Goal: Task Accomplishment & Management: Use online tool/utility

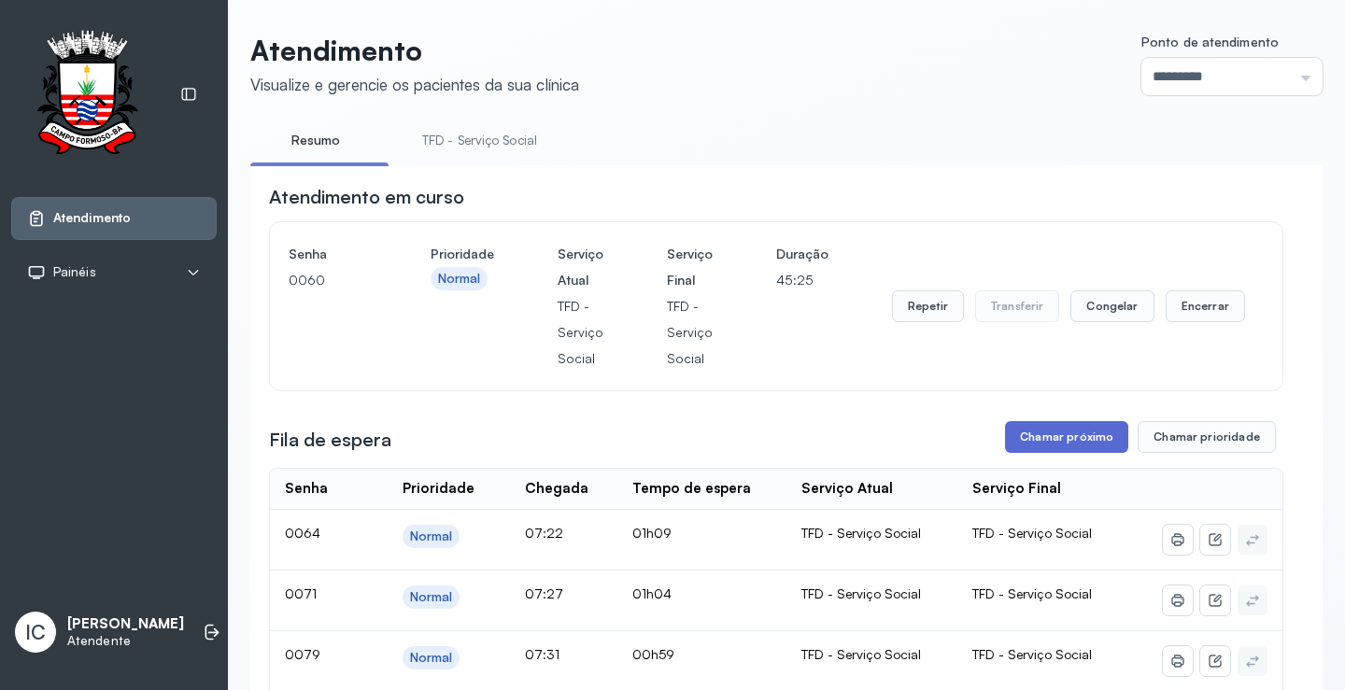
click at [1055, 440] on button "Chamar próximo" at bounding box center [1066, 437] width 123 height 32
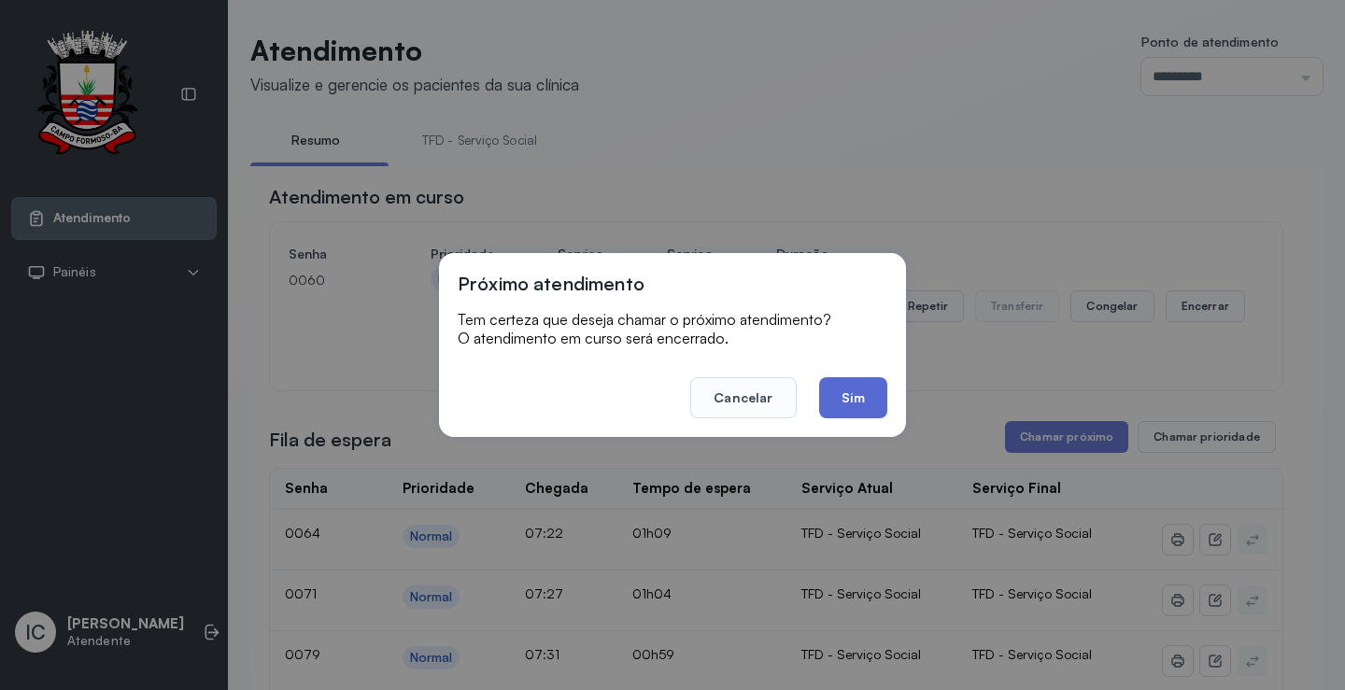
click at [845, 401] on button "Sim" at bounding box center [853, 397] width 68 height 41
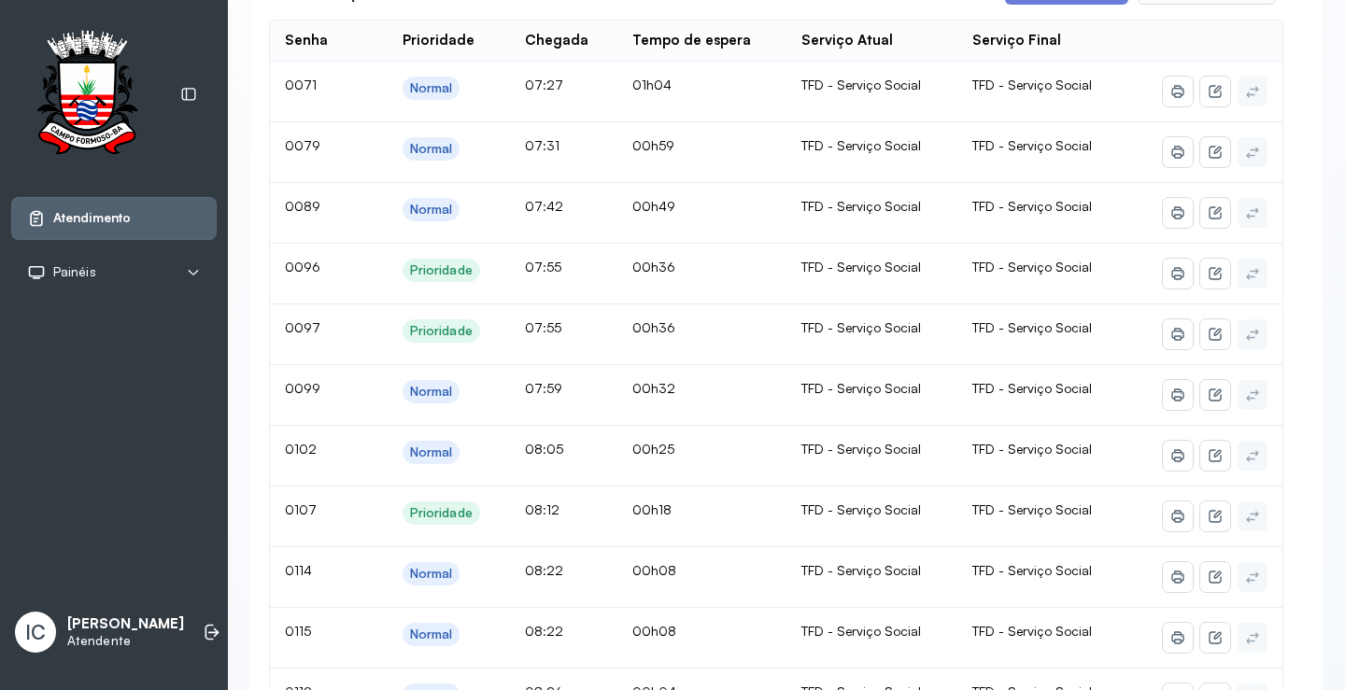
scroll to position [177, 0]
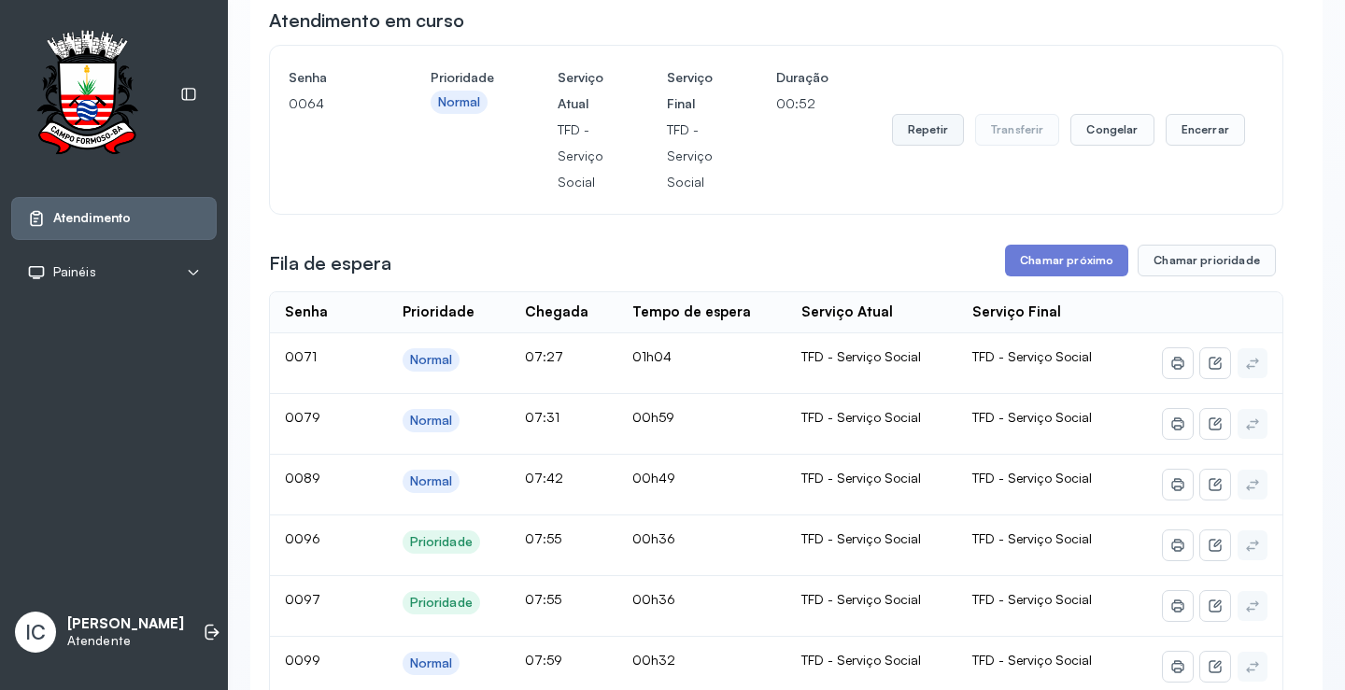
click at [923, 140] on button "Repetir" at bounding box center [928, 130] width 72 height 32
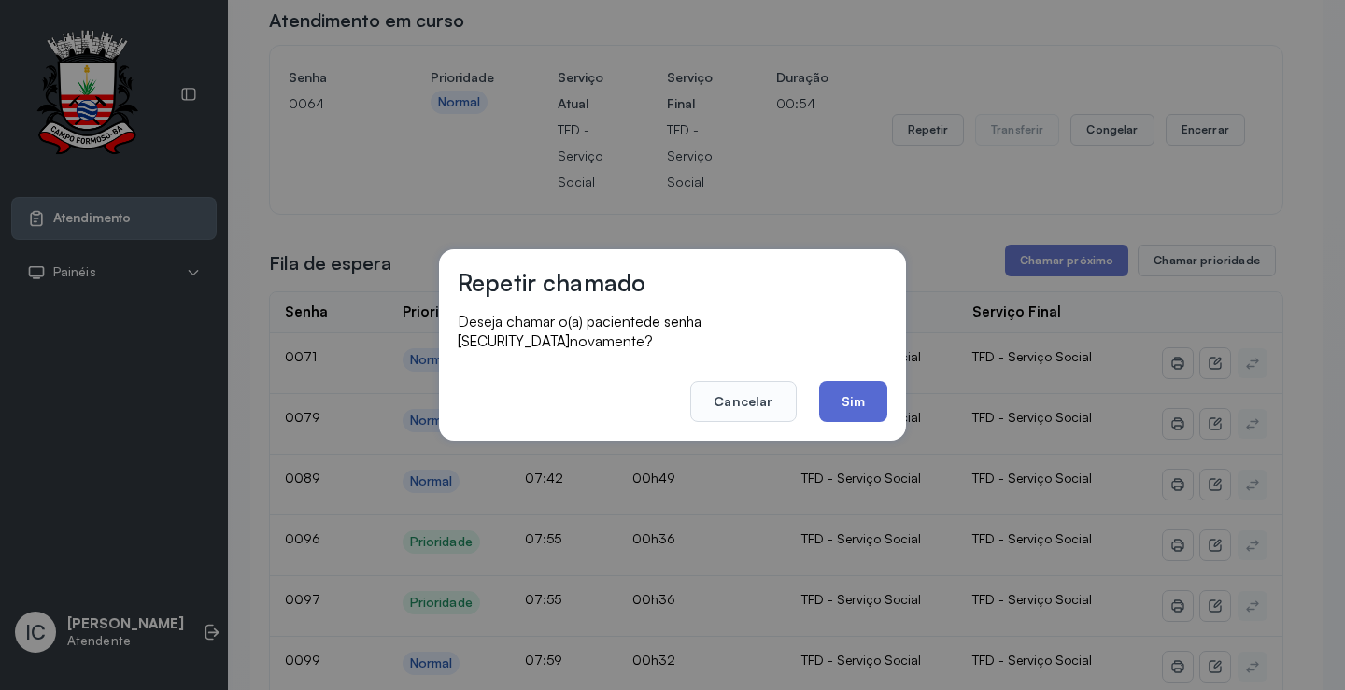
click at [867, 393] on button "Sim" at bounding box center [853, 401] width 68 height 41
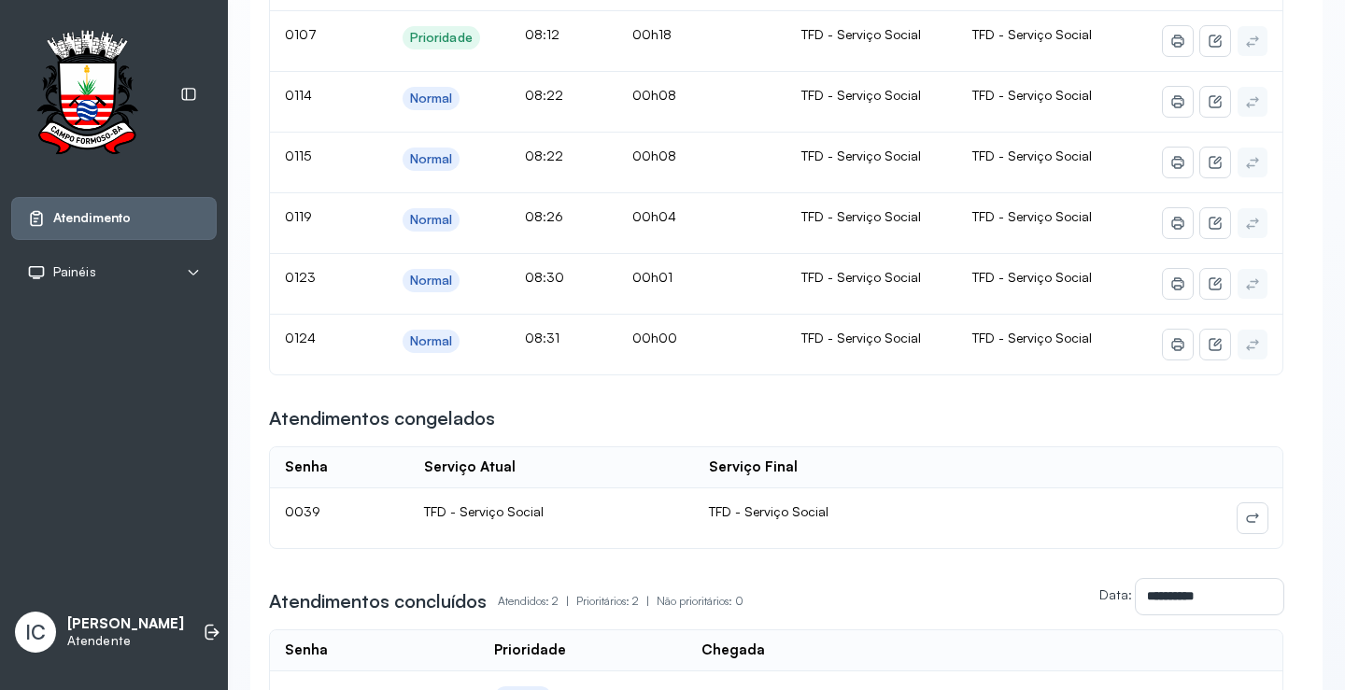
scroll to position [1204, 0]
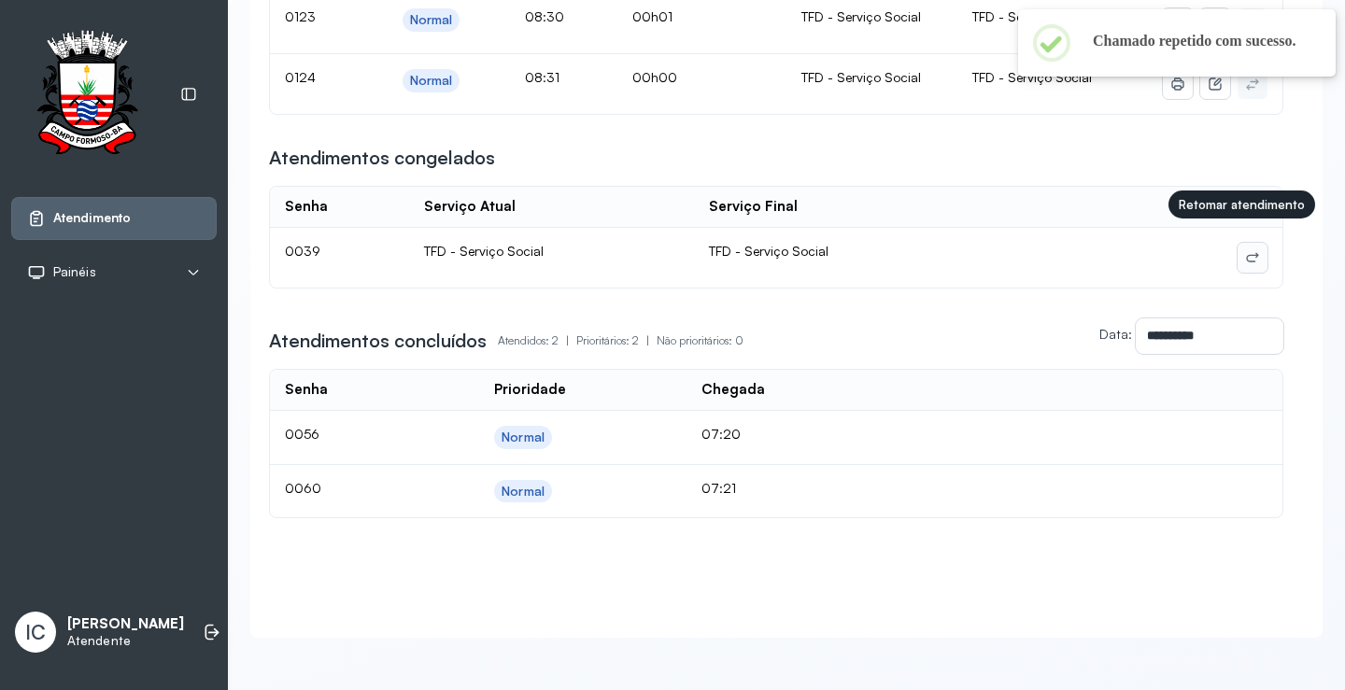
click at [1245, 250] on icon at bounding box center [1252, 257] width 15 height 15
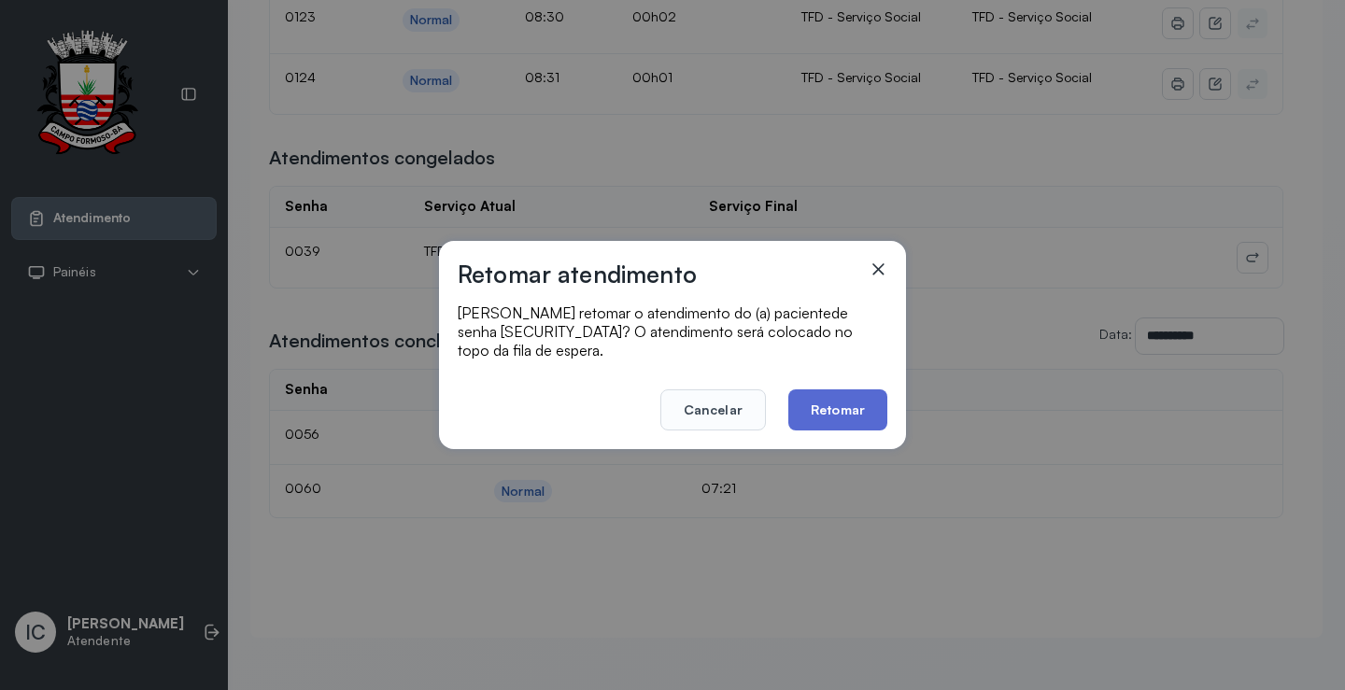
click at [832, 407] on button "Retomar" at bounding box center [837, 410] width 99 height 41
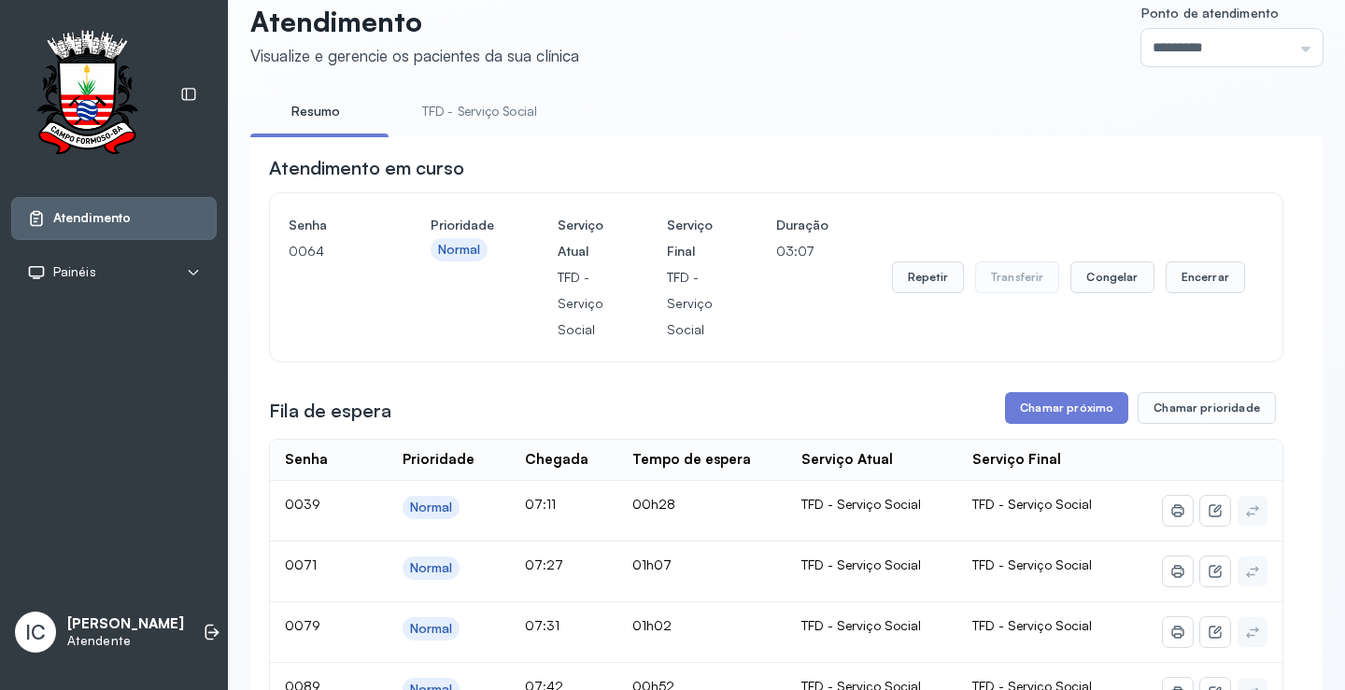
scroll to position [0, 0]
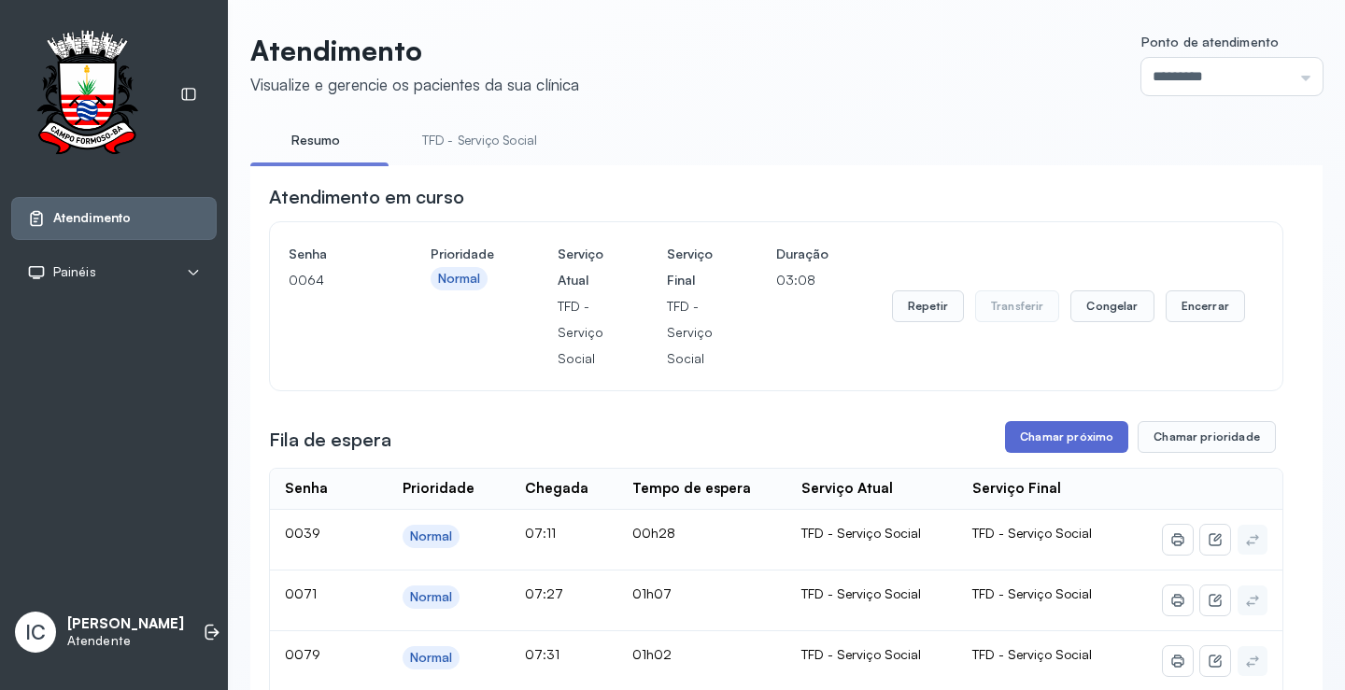
click at [1087, 443] on button "Chamar próximo" at bounding box center [1066, 437] width 123 height 32
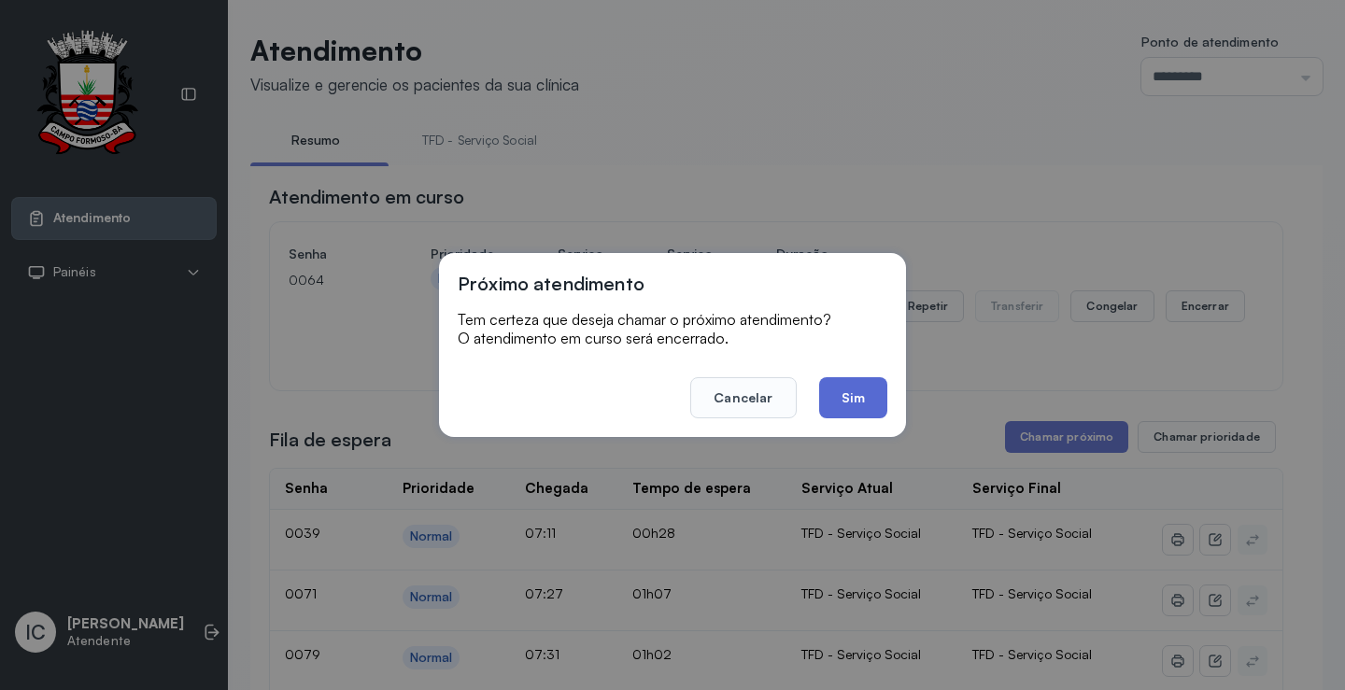
click at [866, 390] on button "Sim" at bounding box center [853, 397] width 68 height 41
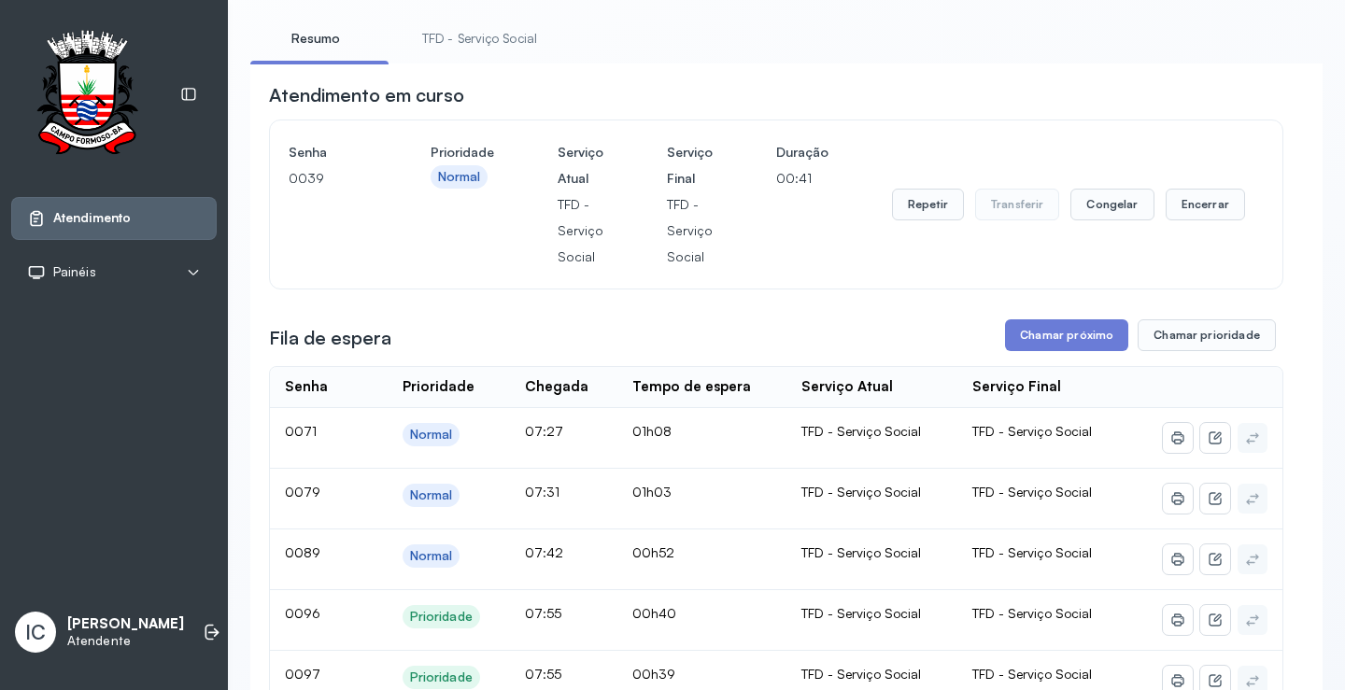
scroll to position [93, 0]
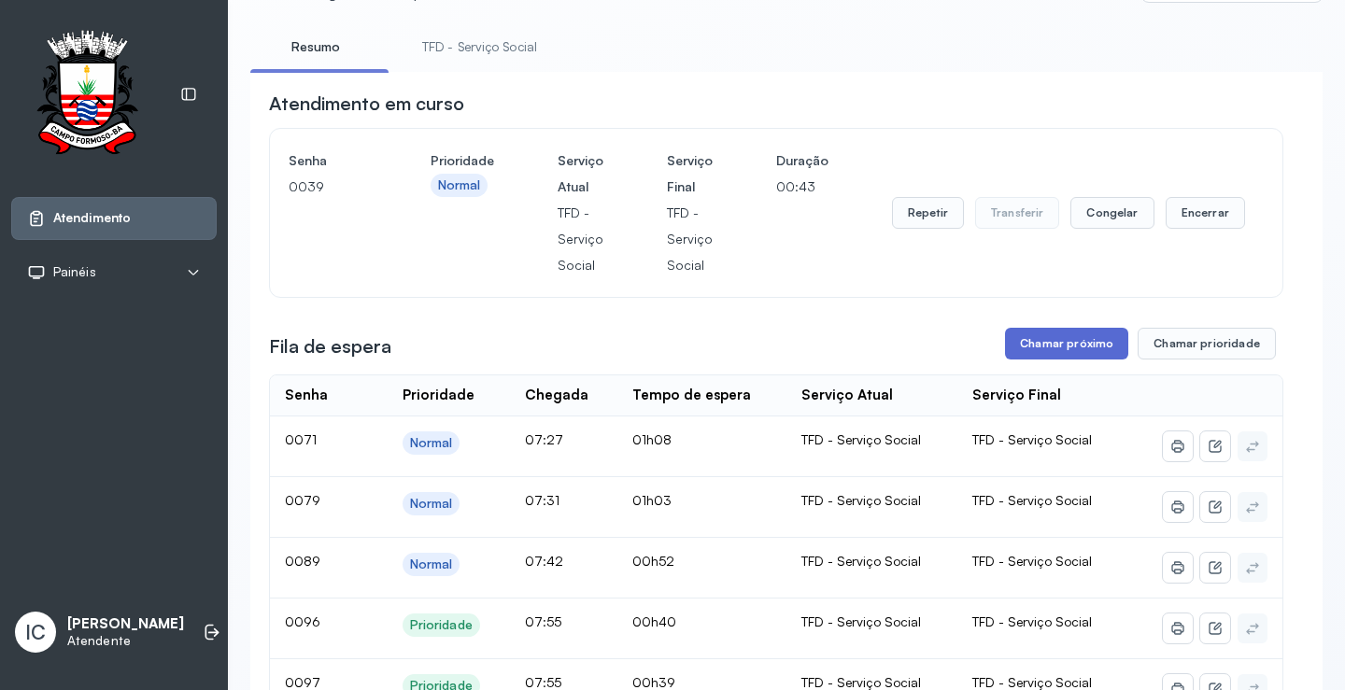
click at [1074, 349] on button "Chamar próximo" at bounding box center [1066, 344] width 123 height 32
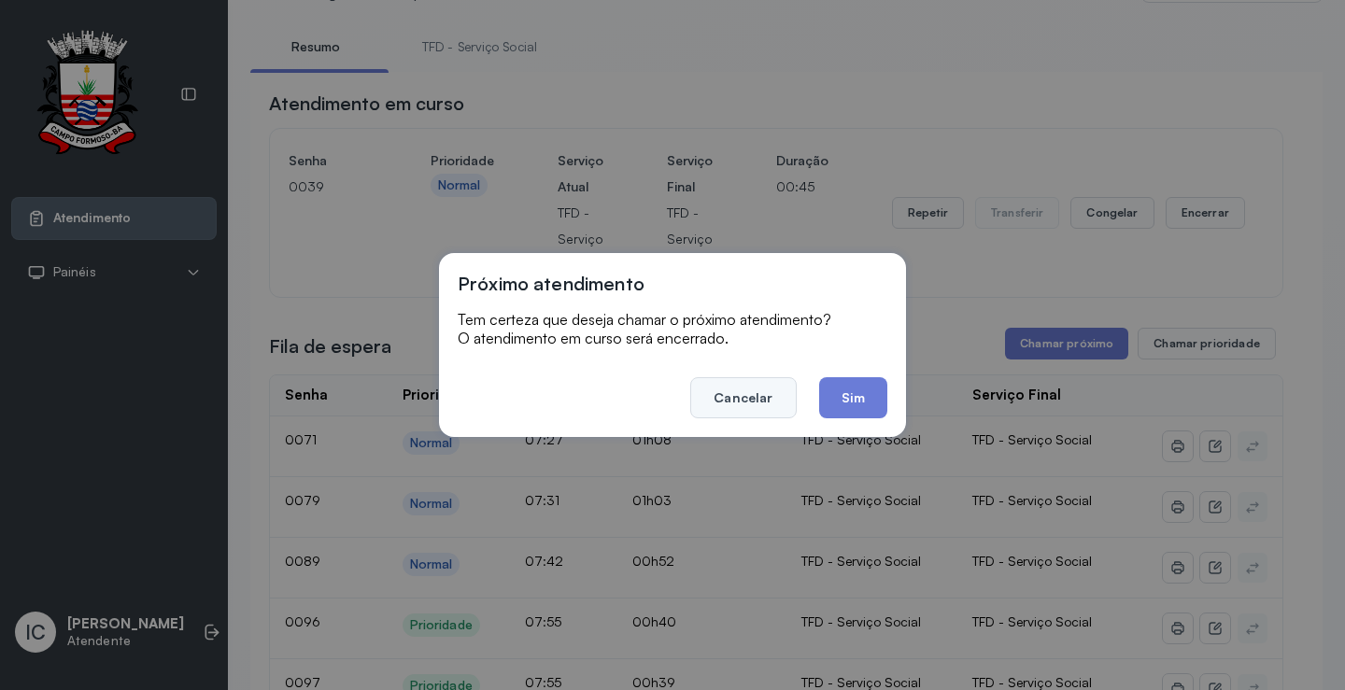
click at [751, 399] on button "Cancelar" at bounding box center [743, 397] width 106 height 41
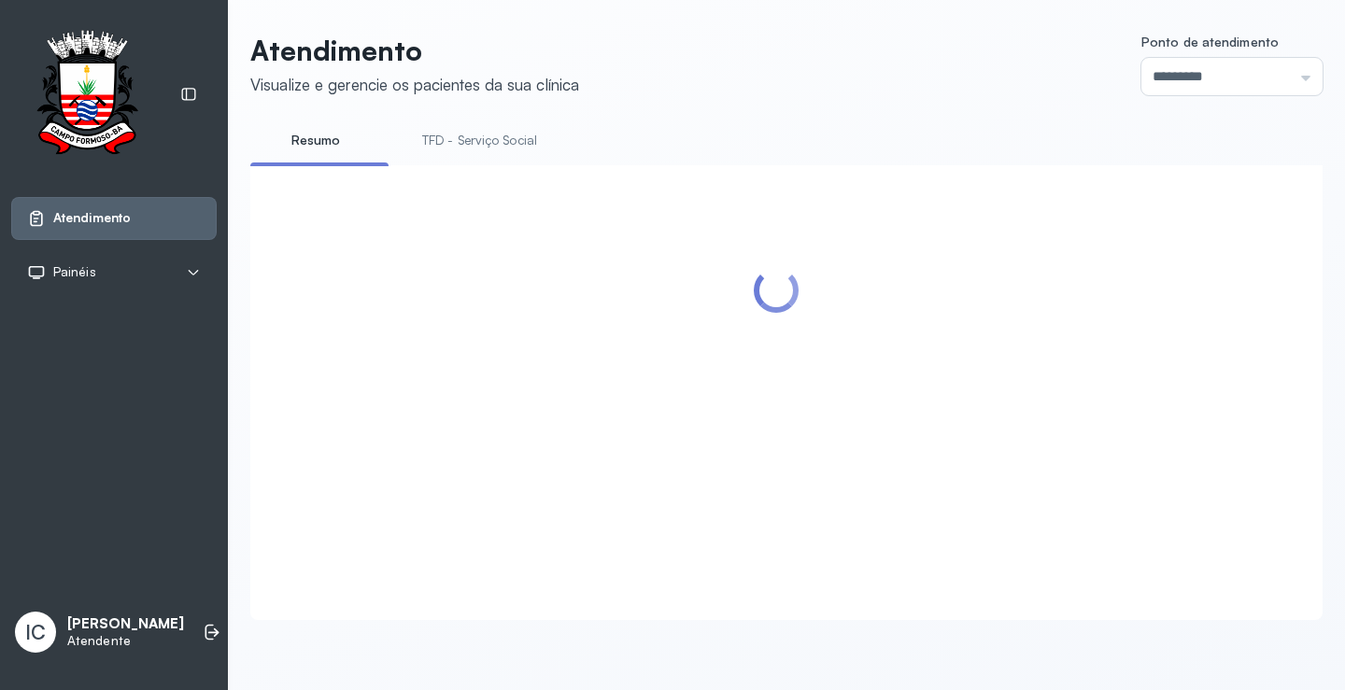
scroll to position [0, 0]
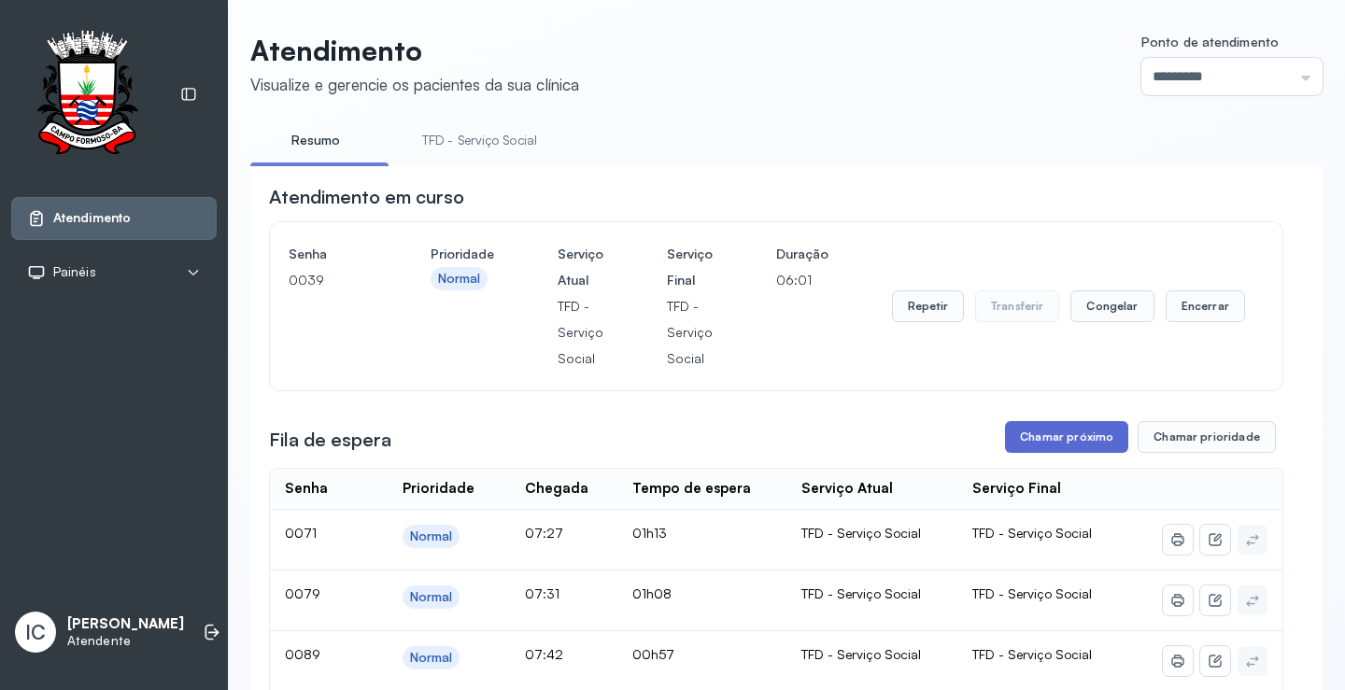
click at [1073, 447] on button "Chamar próximo" at bounding box center [1066, 437] width 123 height 32
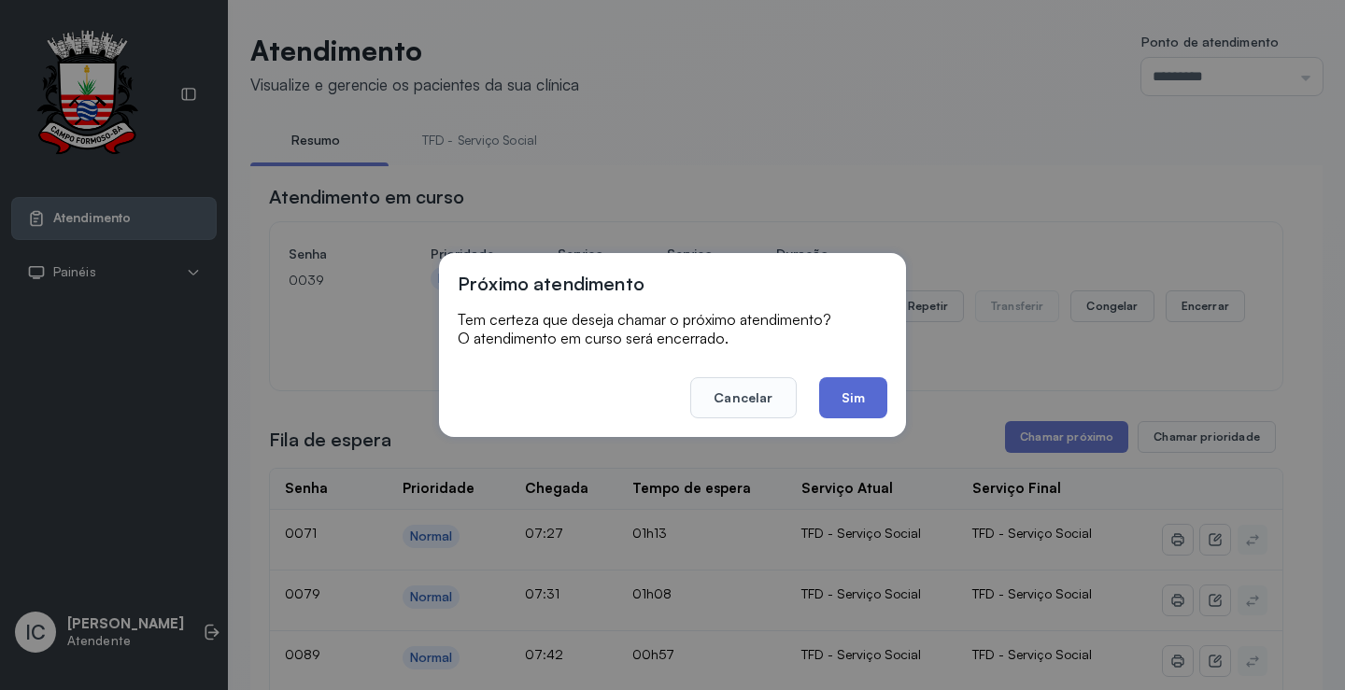
click at [863, 409] on button "Sim" at bounding box center [853, 397] width 68 height 41
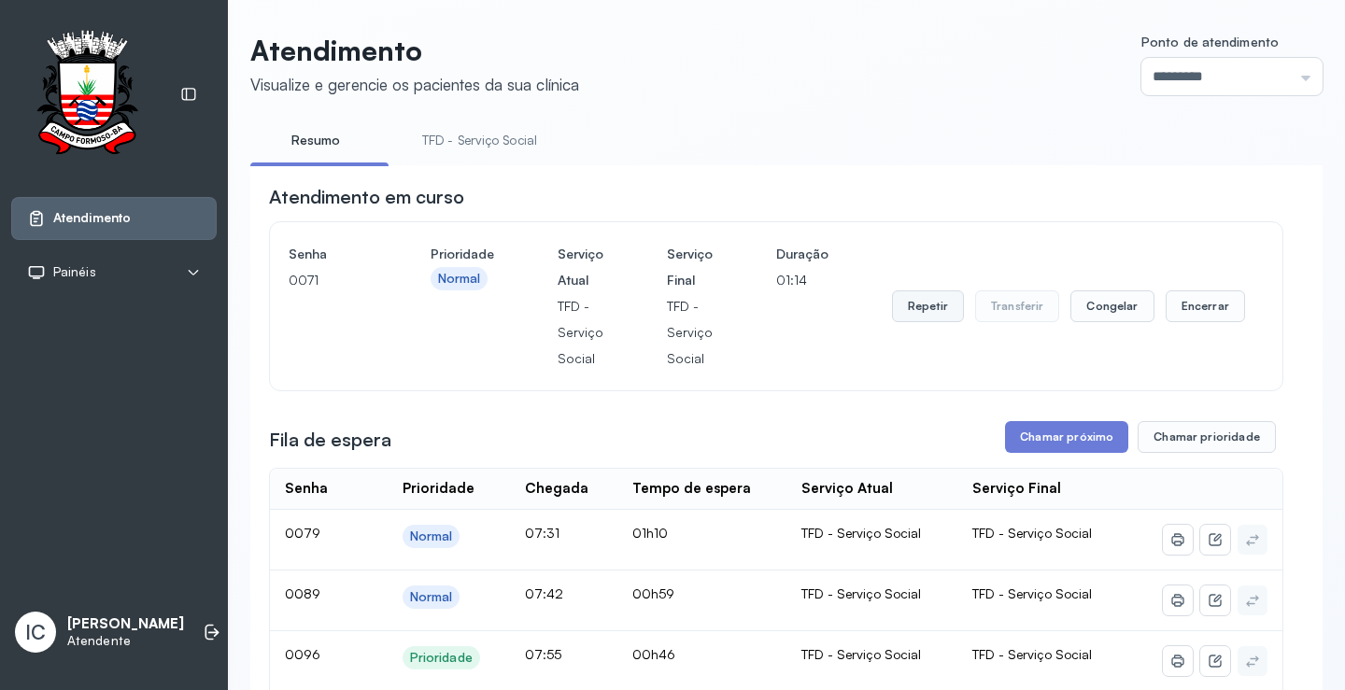
click at [921, 319] on button "Repetir" at bounding box center [928, 307] width 72 height 32
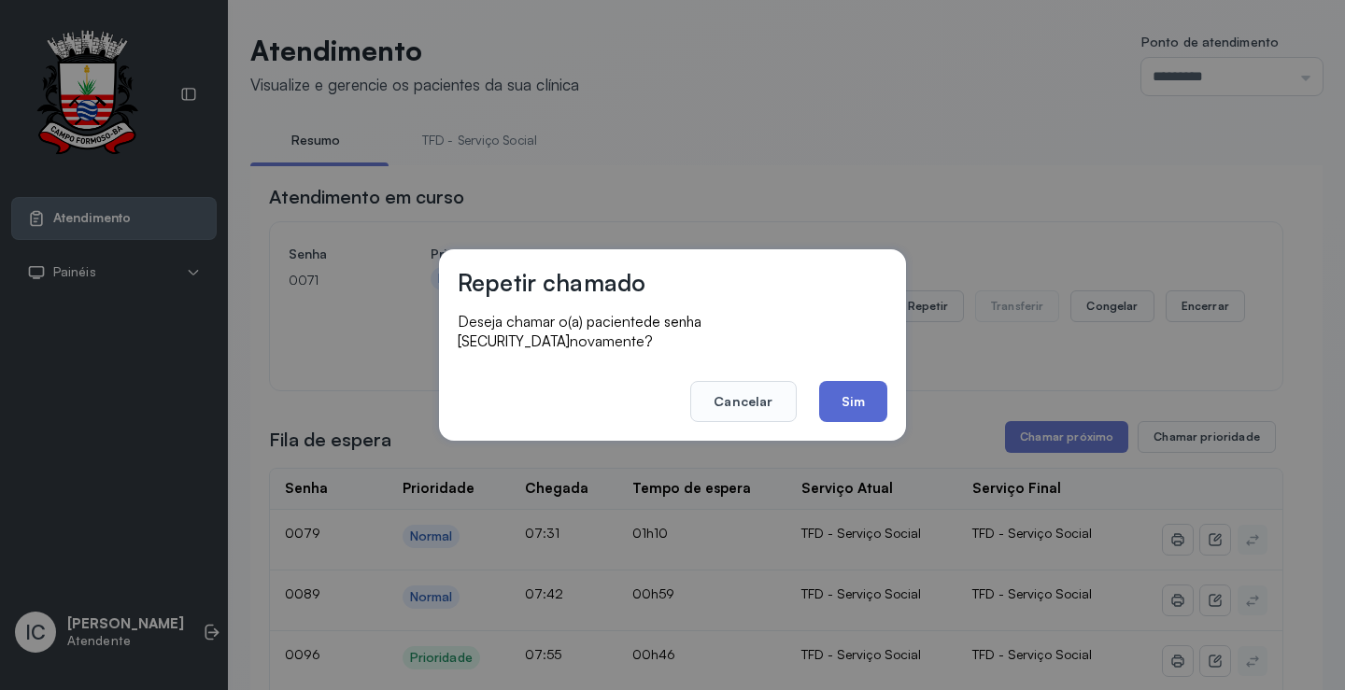
click at [850, 400] on button "Sim" at bounding box center [853, 401] width 68 height 41
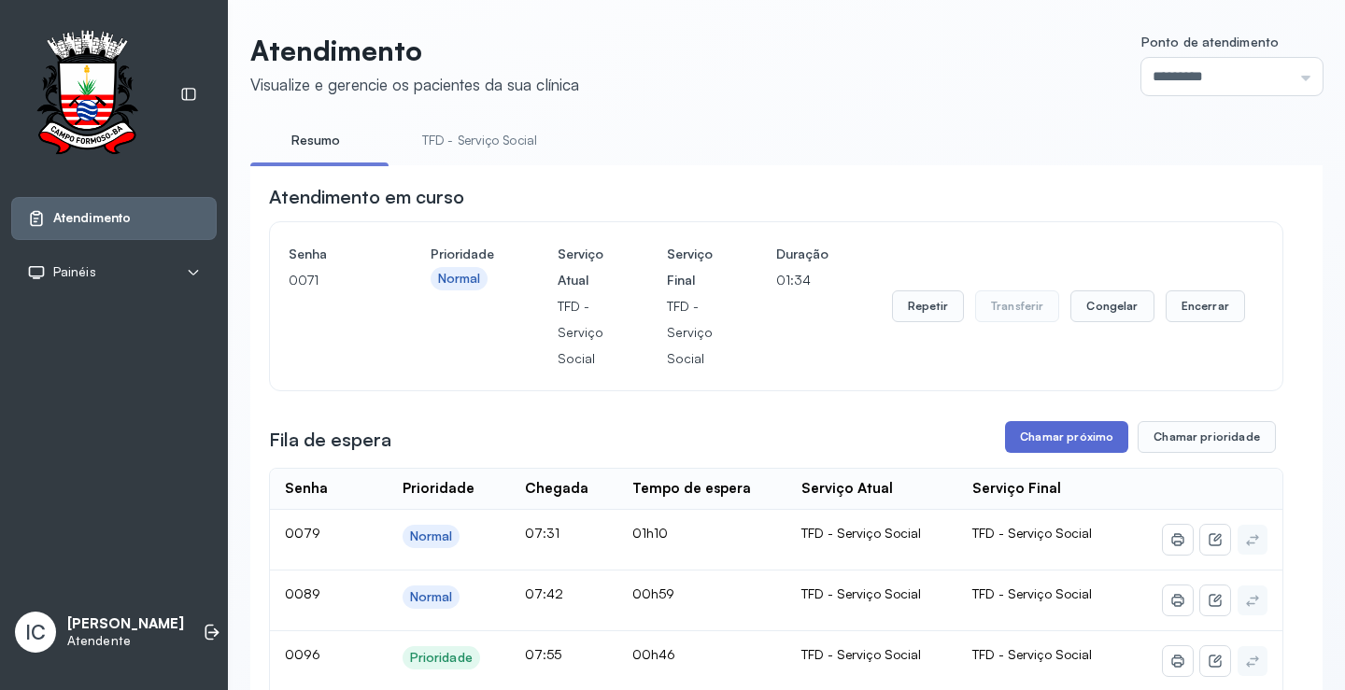
click at [1067, 442] on button "Chamar próximo" at bounding box center [1066, 437] width 123 height 32
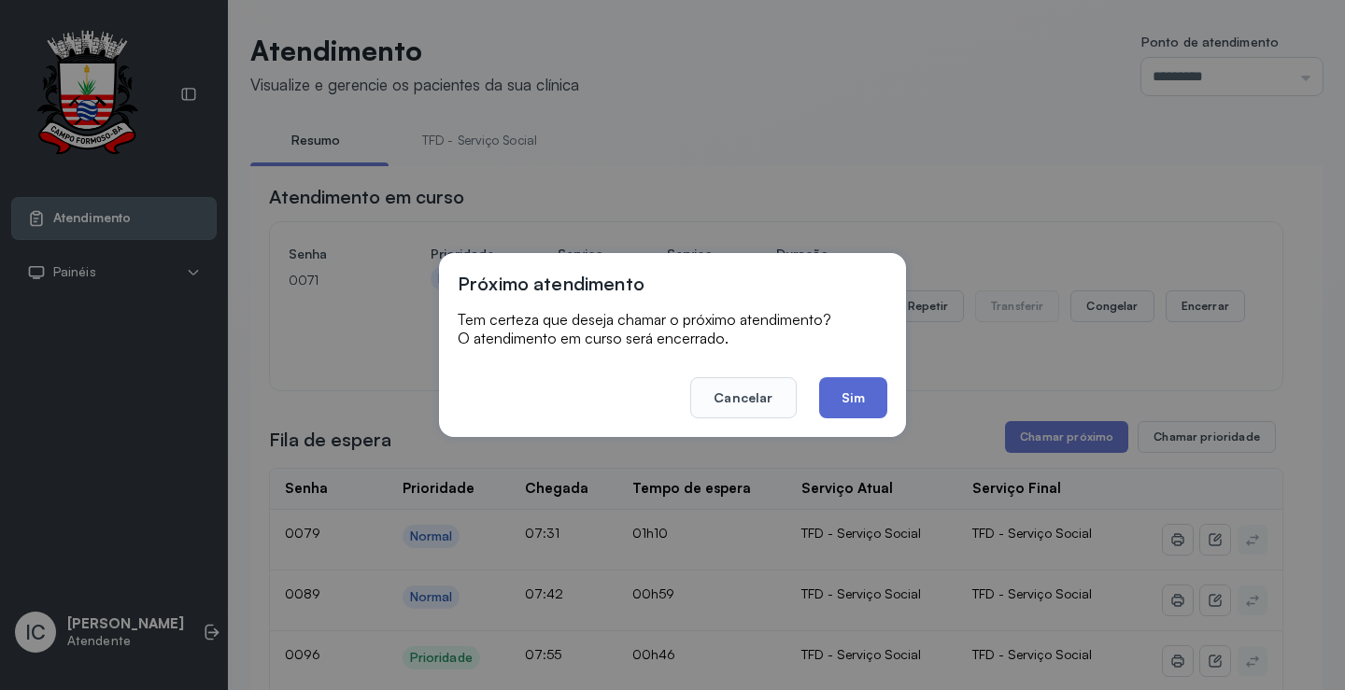
click at [858, 404] on button "Sim" at bounding box center [853, 397] width 68 height 41
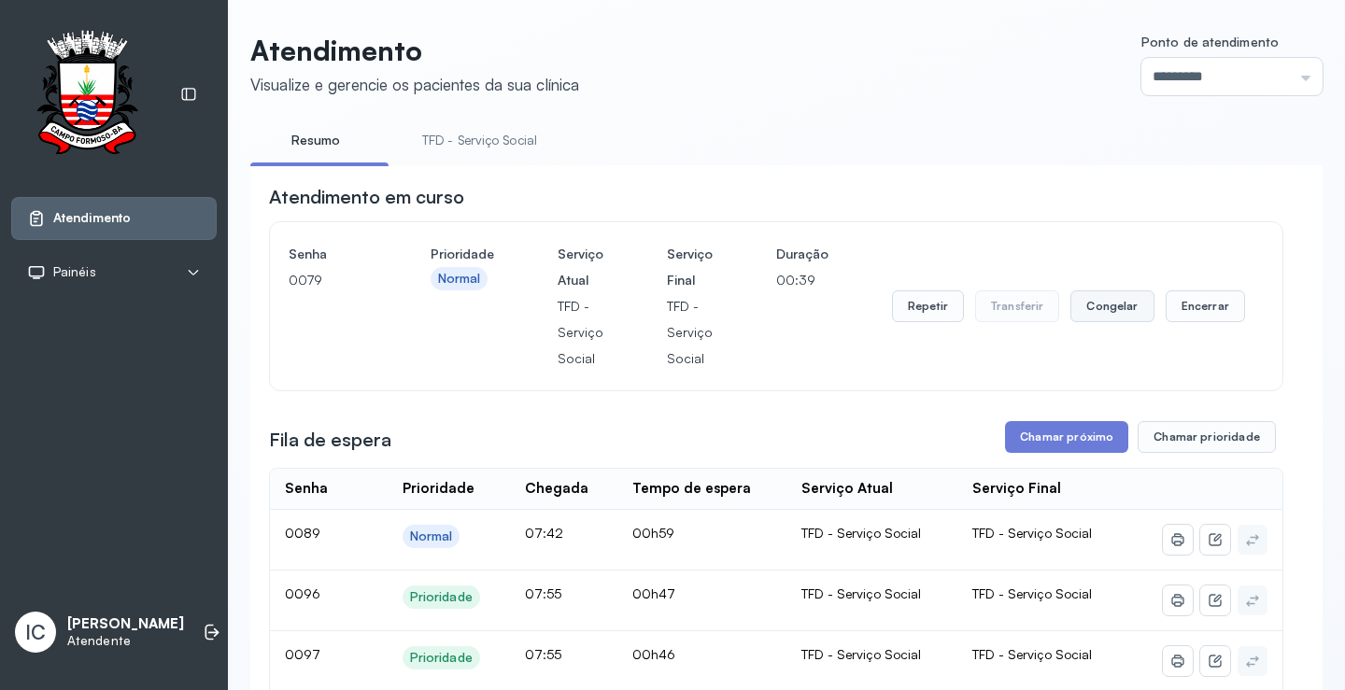
click at [1116, 307] on button "Congelar" at bounding box center [1111, 307] width 83 height 32
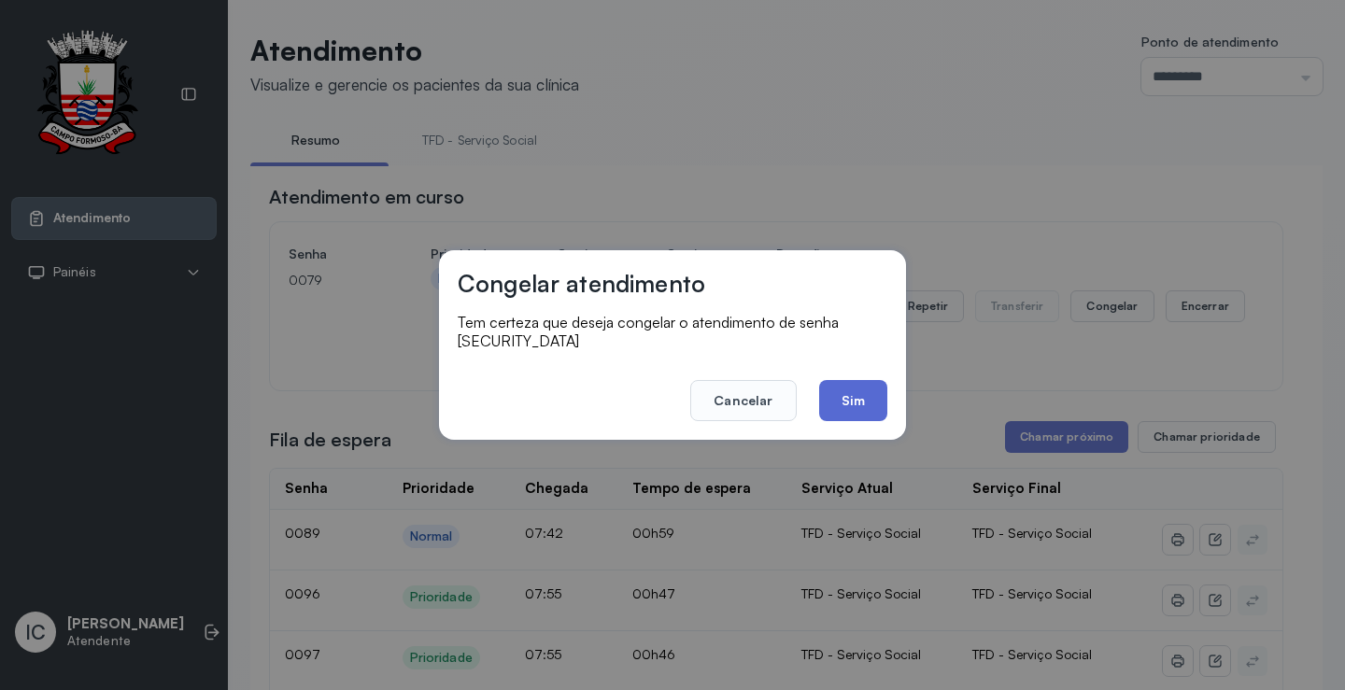
click at [858, 398] on button "Sim" at bounding box center [853, 400] width 68 height 41
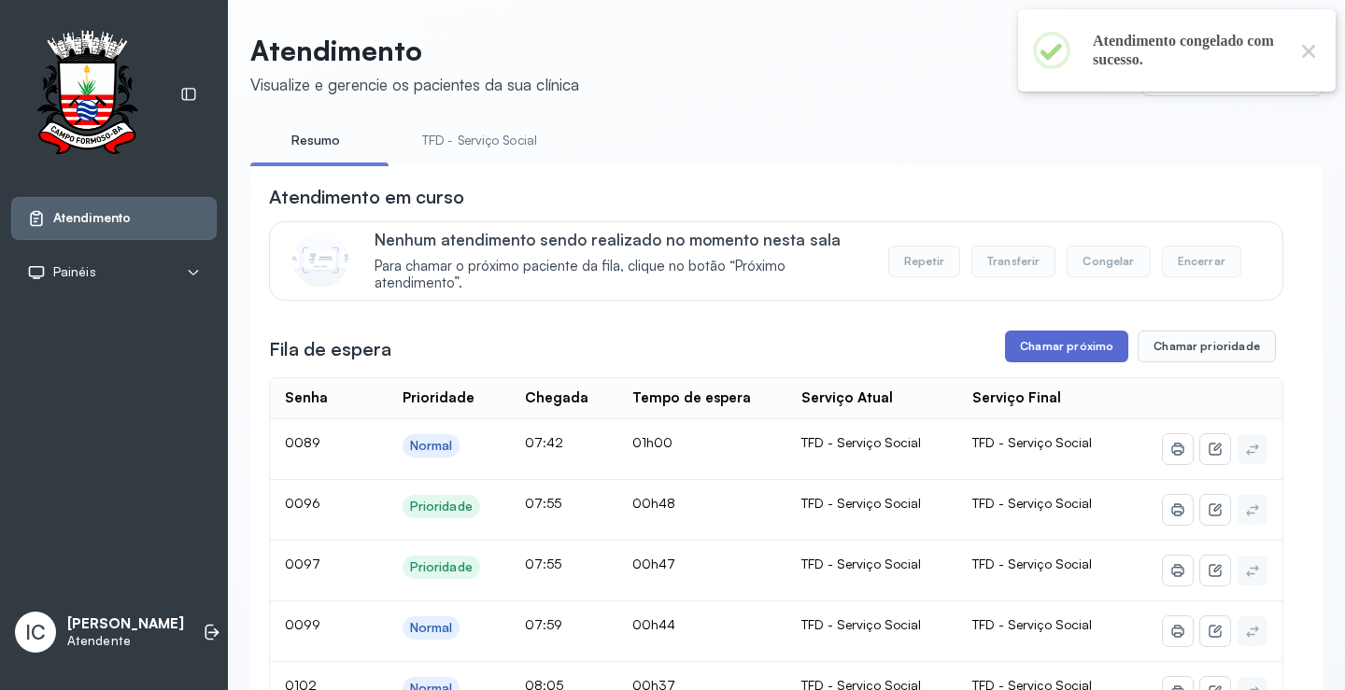
click at [1081, 356] on button "Chamar próximo" at bounding box center [1066, 347] width 123 height 32
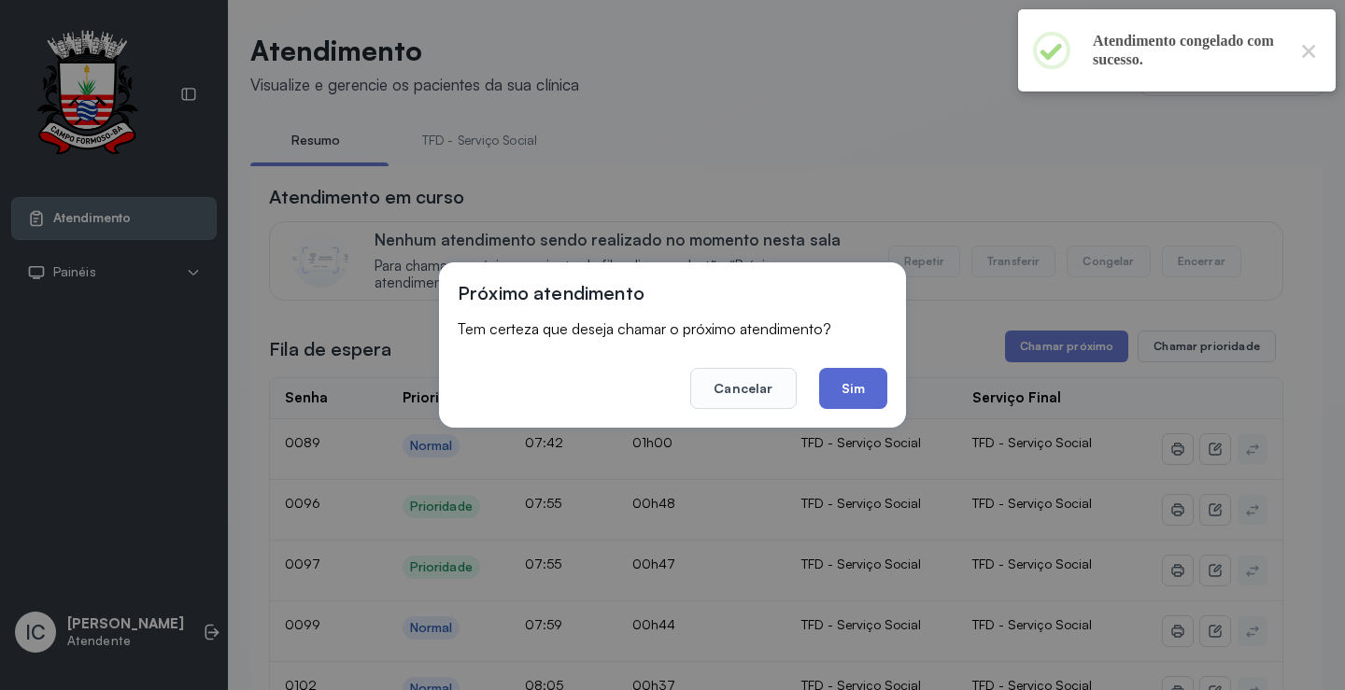
click at [860, 388] on button "Sim" at bounding box center [853, 388] width 68 height 41
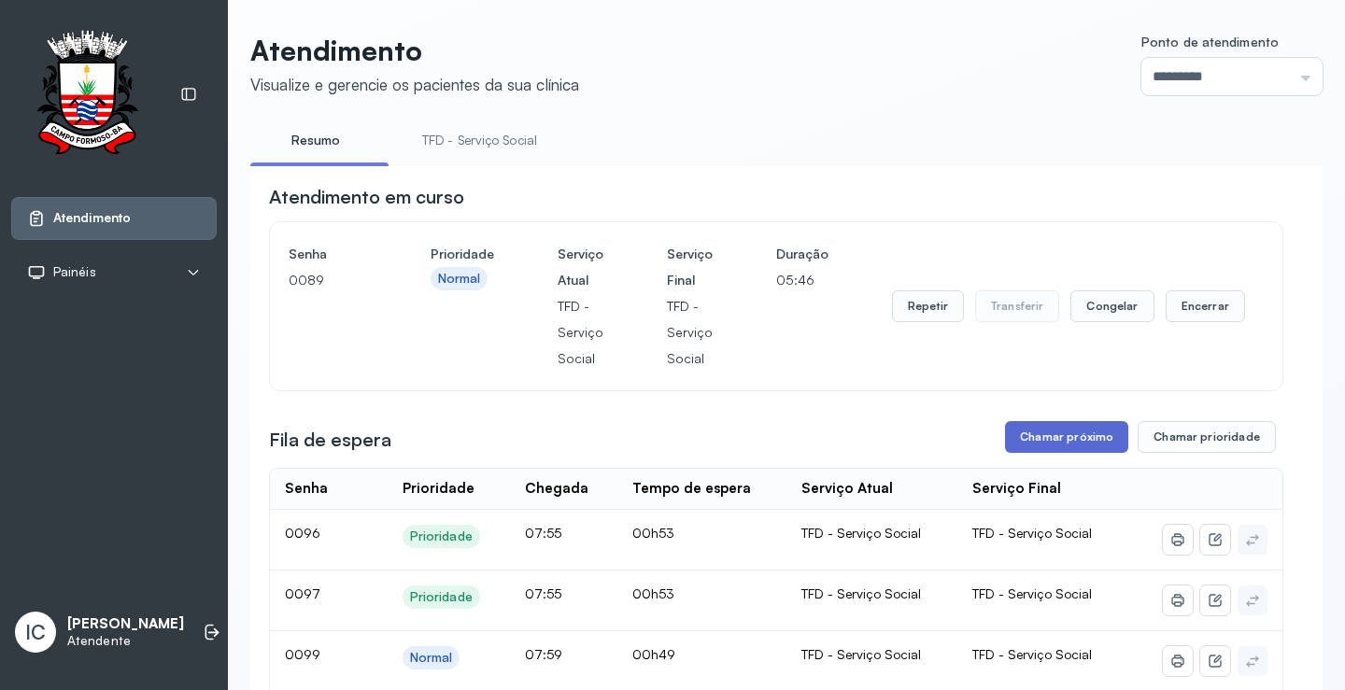
click at [1064, 442] on button "Chamar próximo" at bounding box center [1066, 437] width 123 height 32
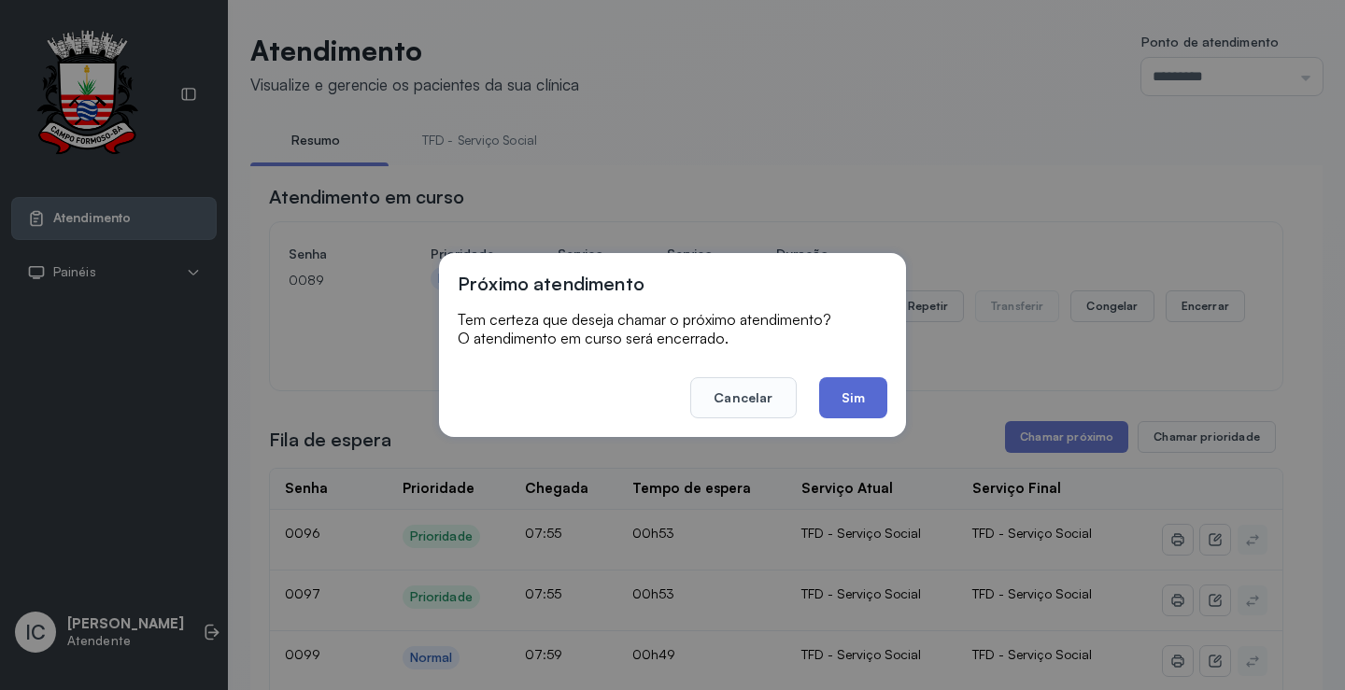
click at [855, 392] on button "Sim" at bounding box center [853, 397] width 68 height 41
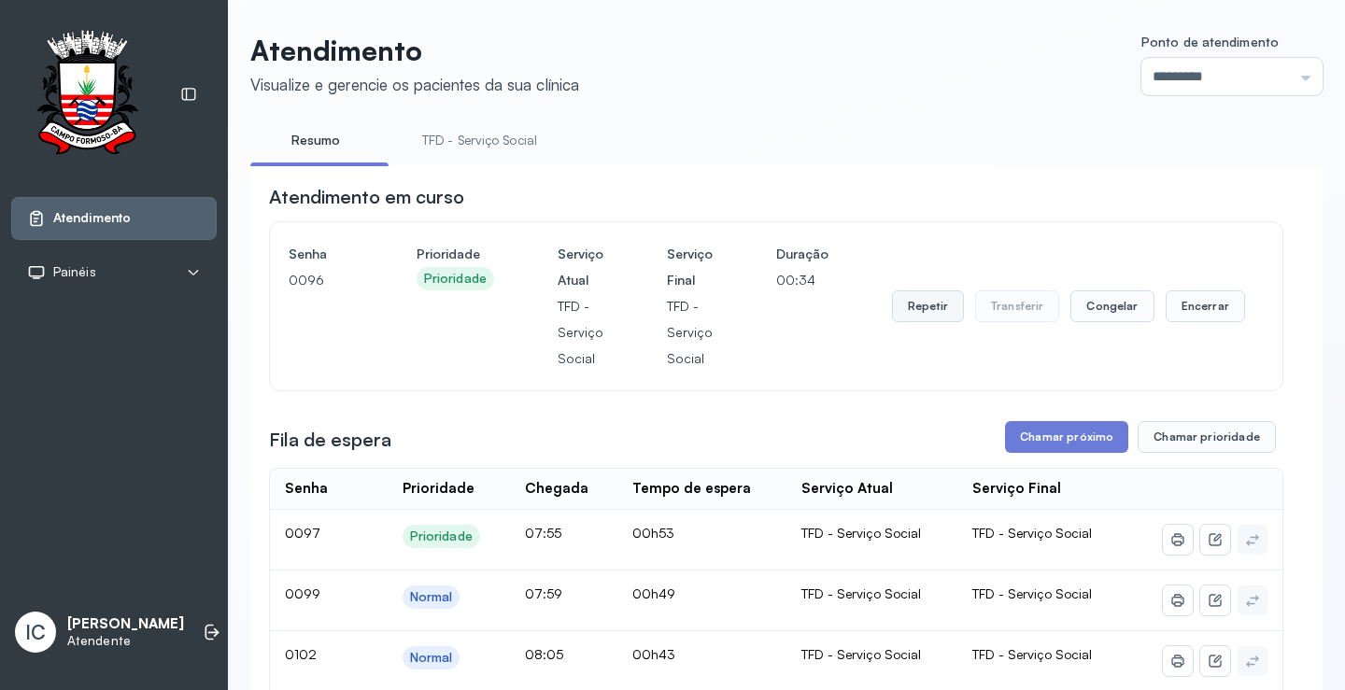
click at [932, 311] on button "Repetir" at bounding box center [928, 307] width 72 height 32
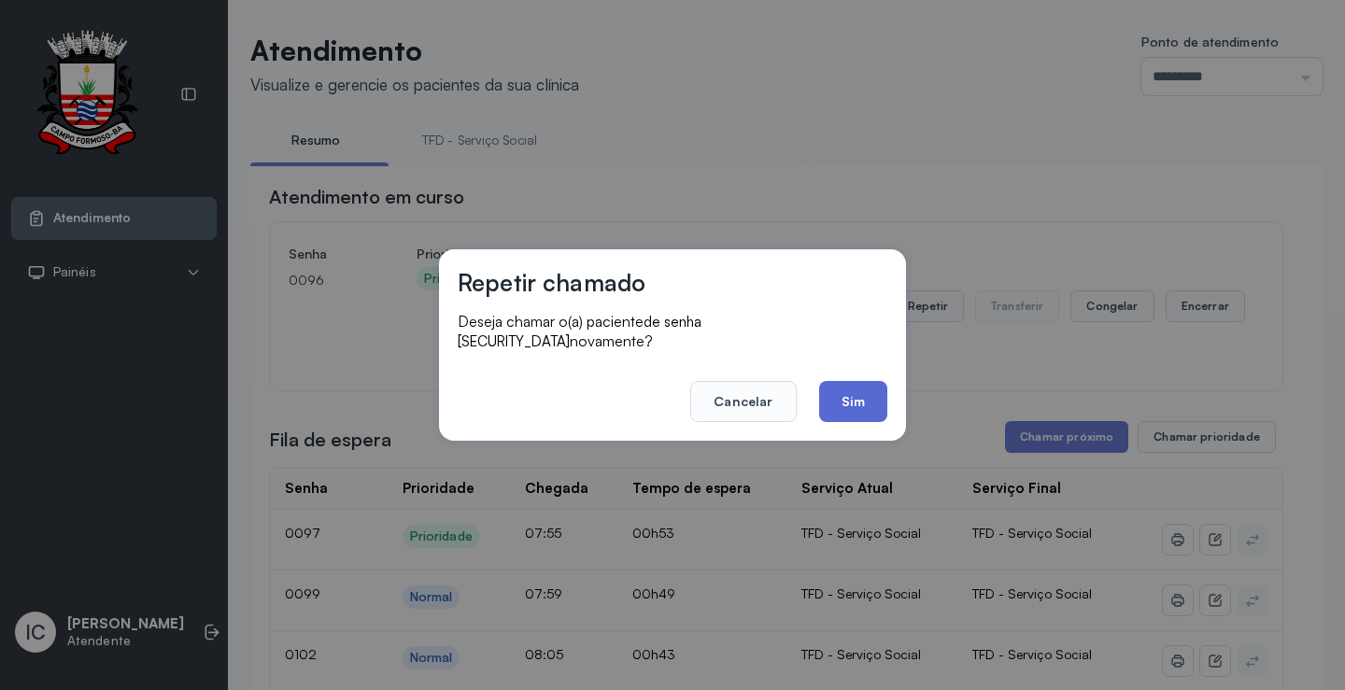
click at [860, 396] on button "Sim" at bounding box center [853, 401] width 68 height 41
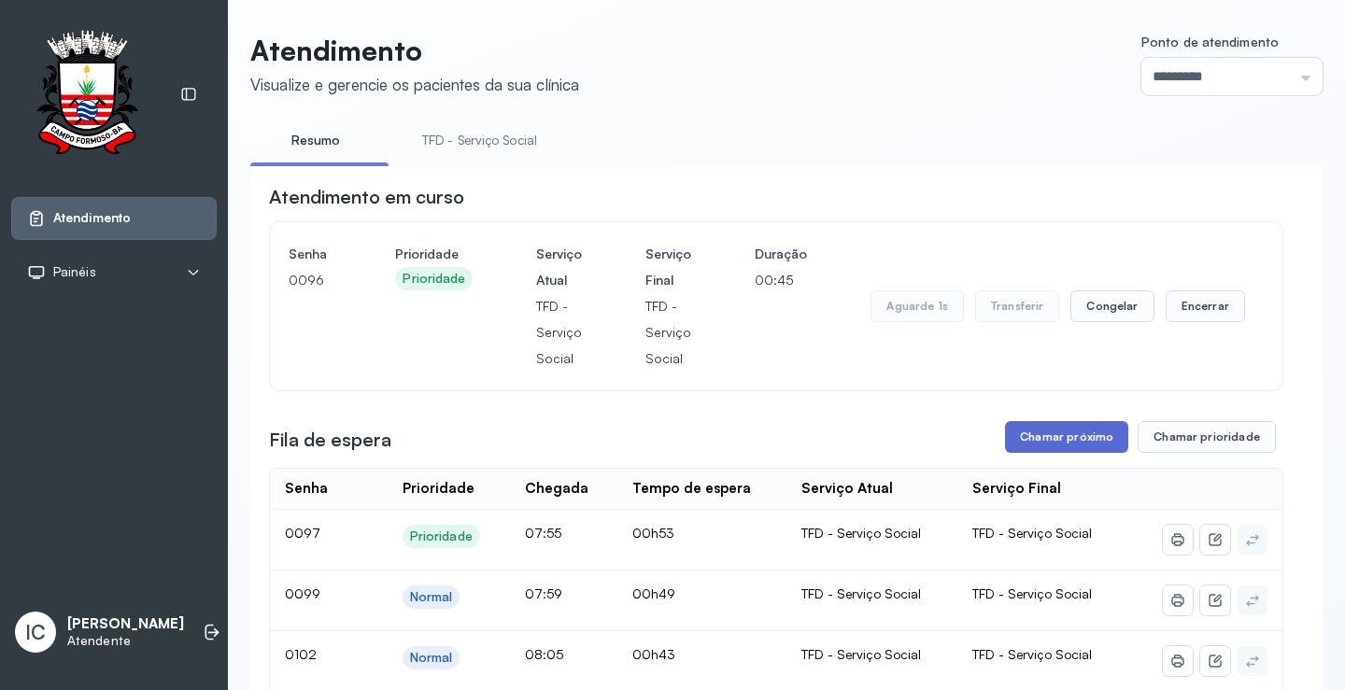
click at [1066, 441] on button "Chamar próximo" at bounding box center [1066, 437] width 123 height 32
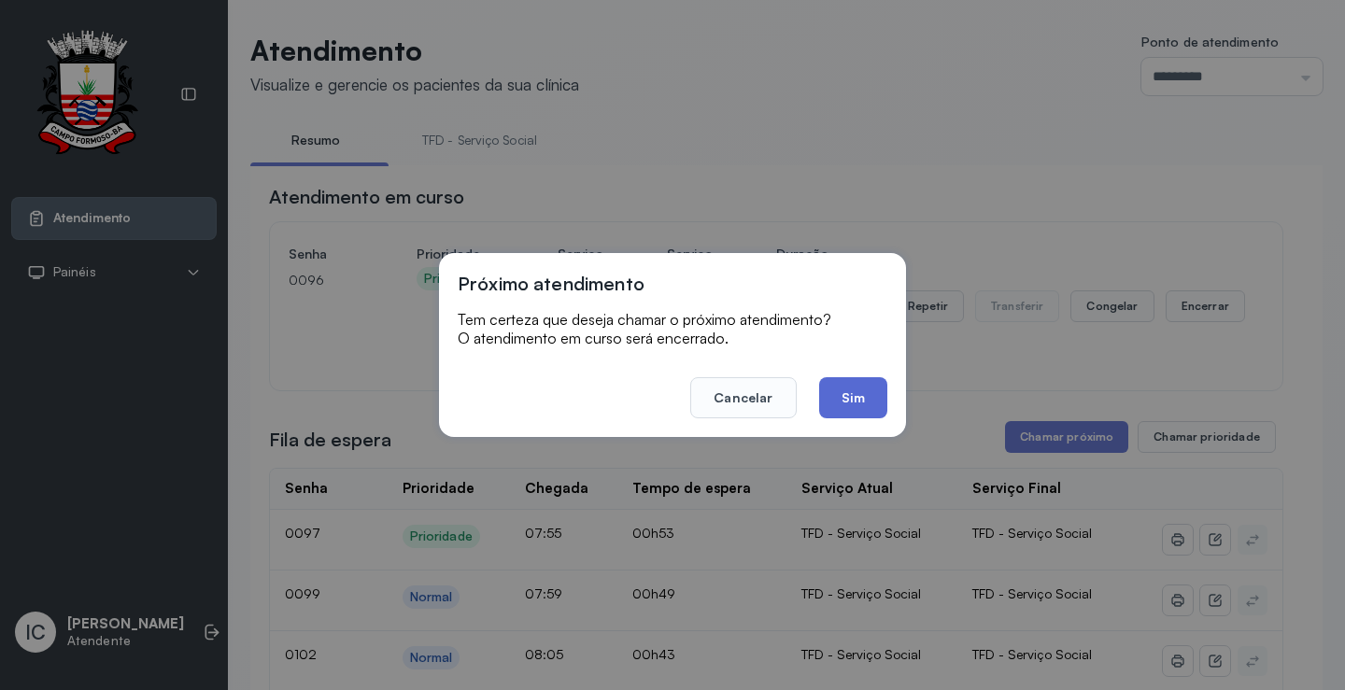
click at [858, 407] on button "Sim" at bounding box center [853, 397] width 68 height 41
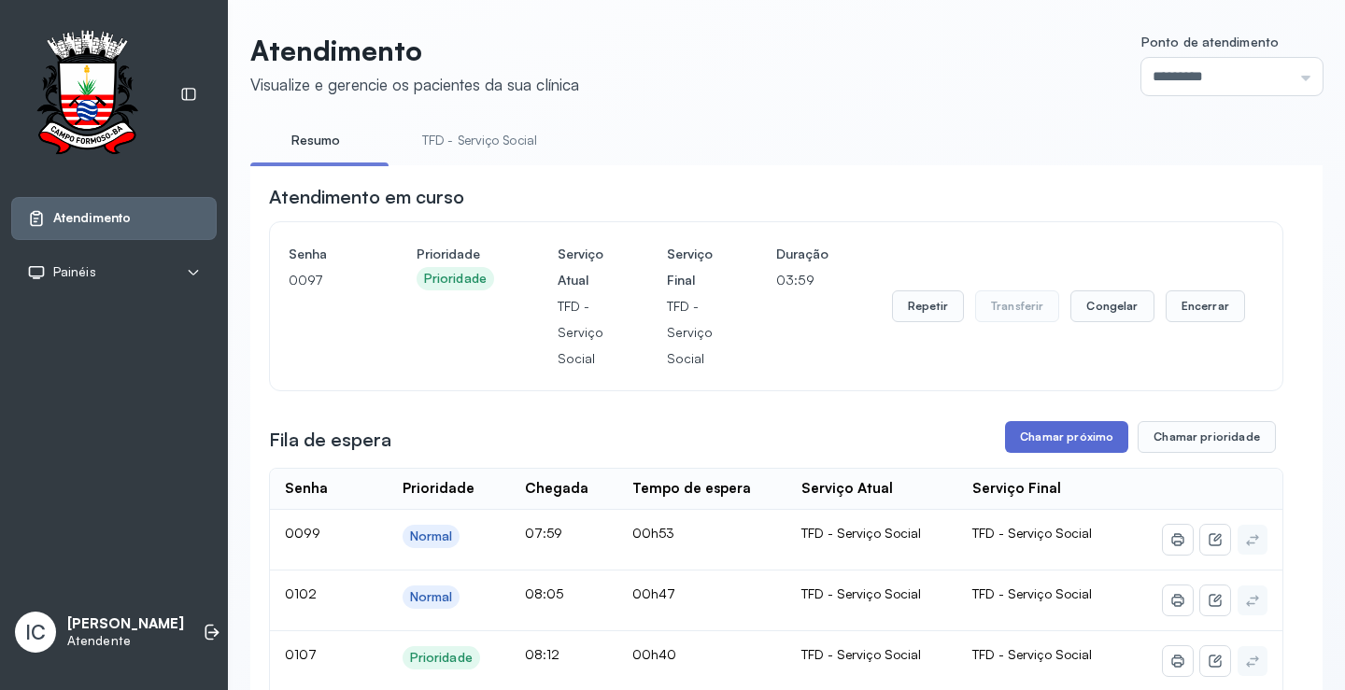
click at [1068, 437] on button "Chamar próximo" at bounding box center [1066, 437] width 123 height 32
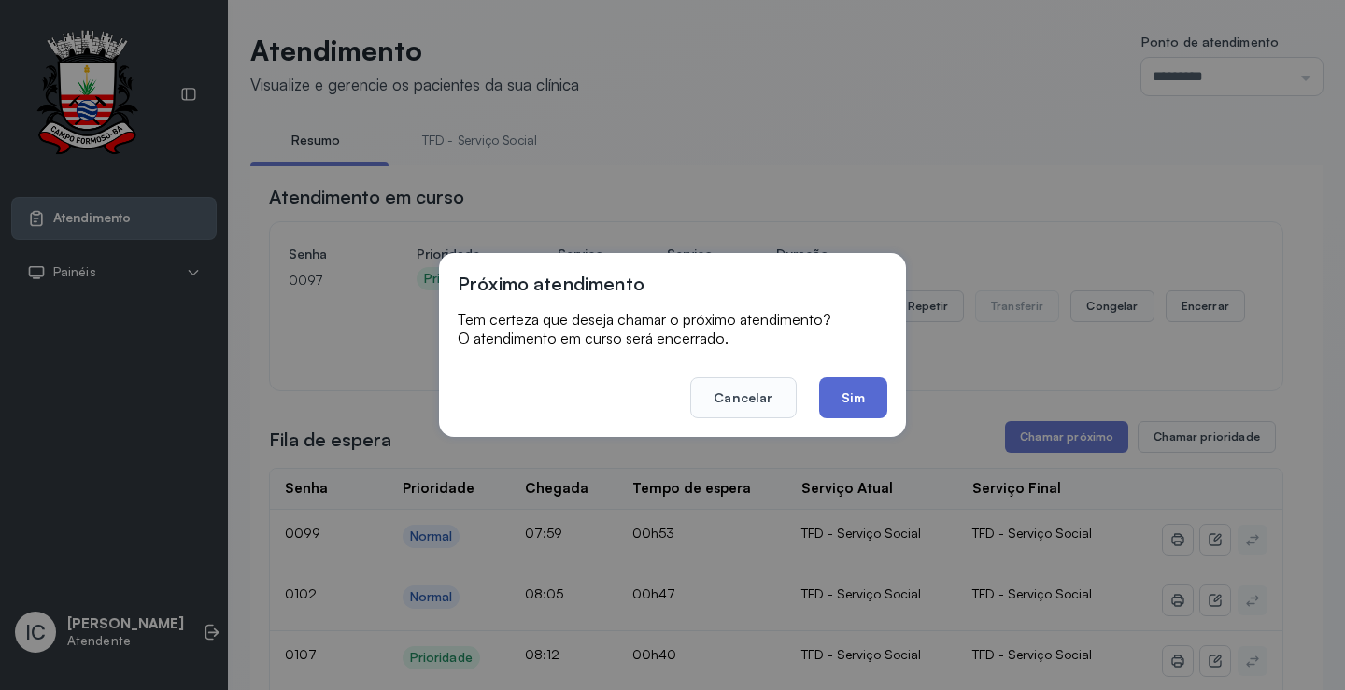
click at [873, 390] on button "Sim" at bounding box center [853, 397] width 68 height 41
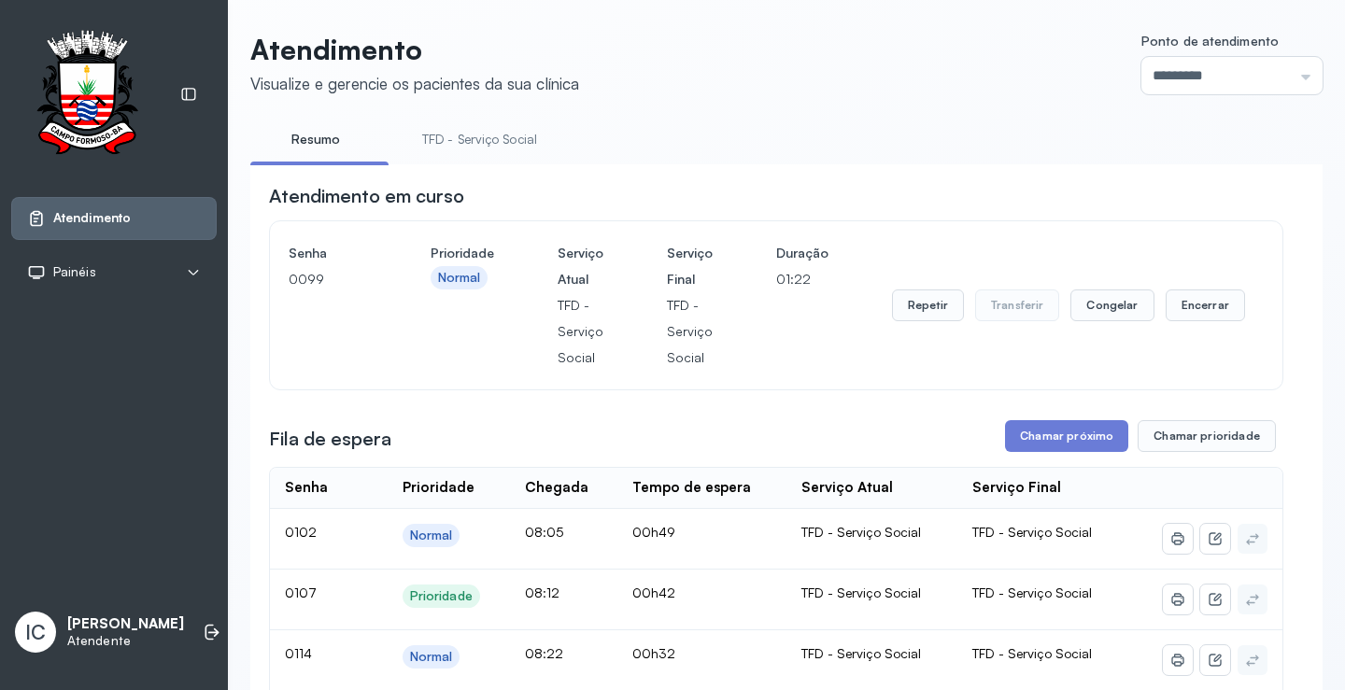
scroll to position [1184, 0]
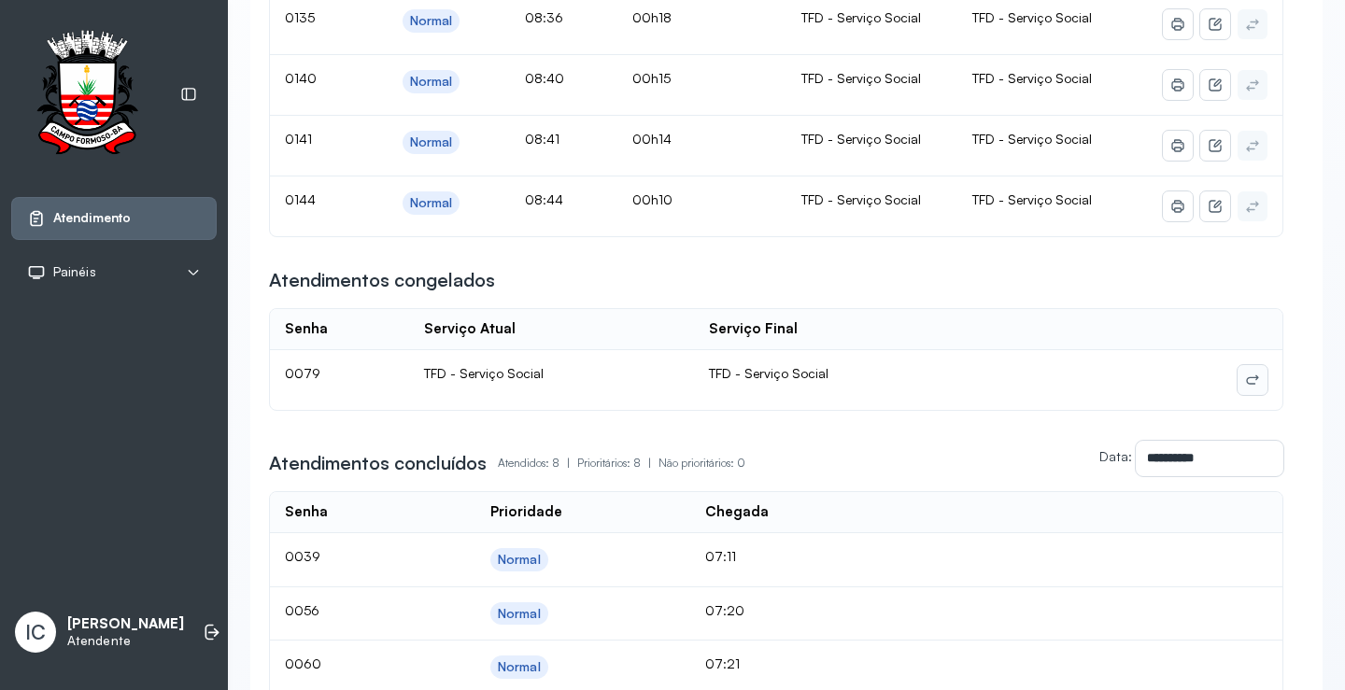
click at [1245, 388] on icon at bounding box center [1252, 380] width 15 height 15
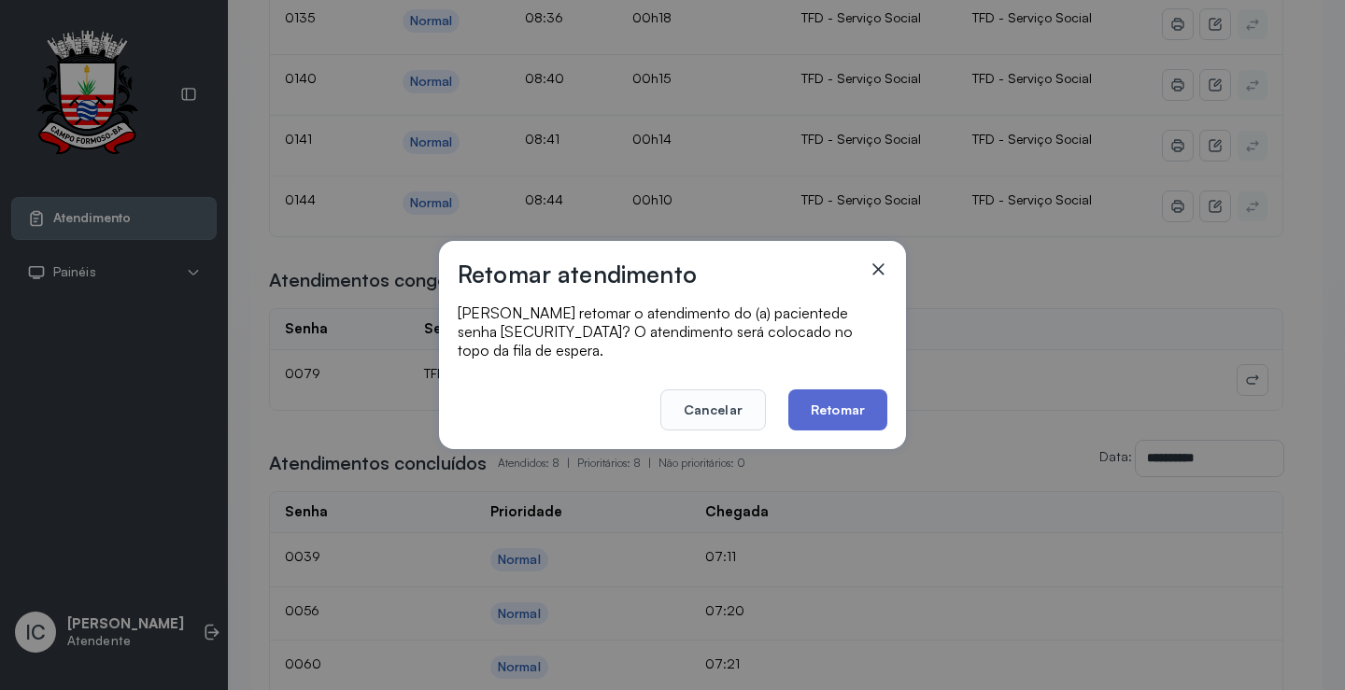
click at [836, 404] on button "Retomar" at bounding box center [837, 410] width 99 height 41
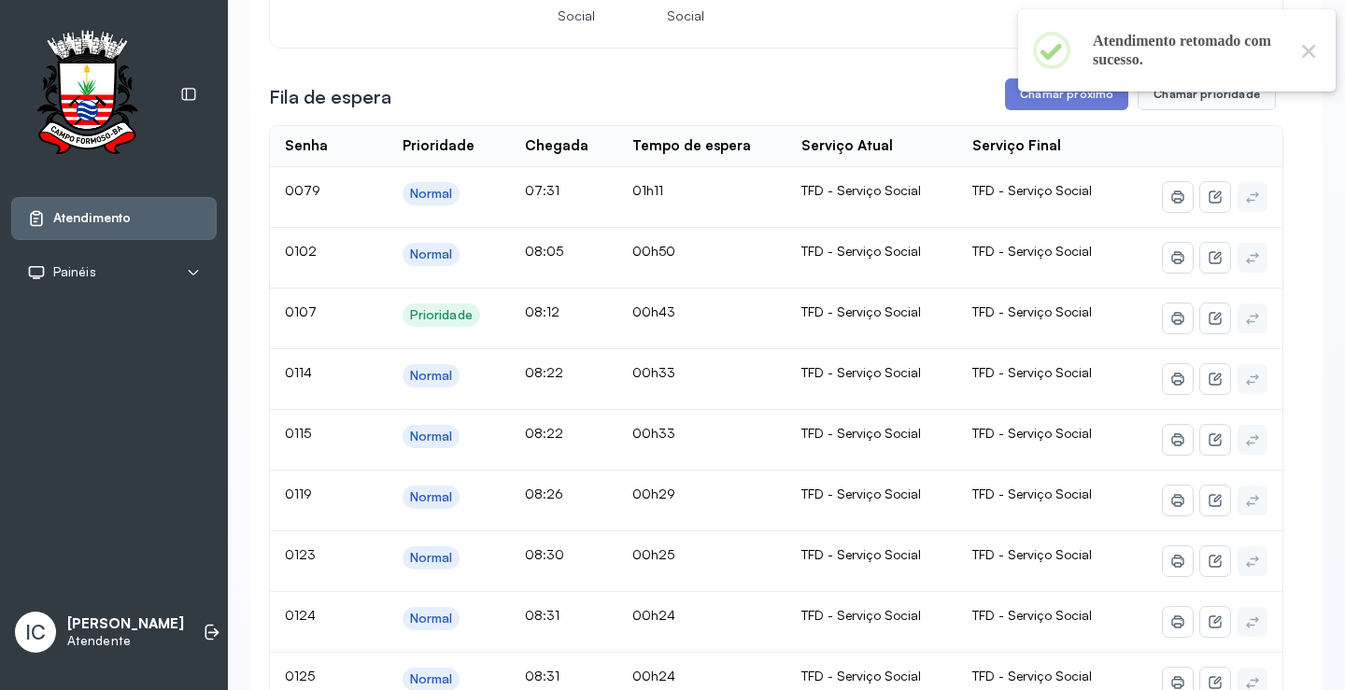
scroll to position [63, 0]
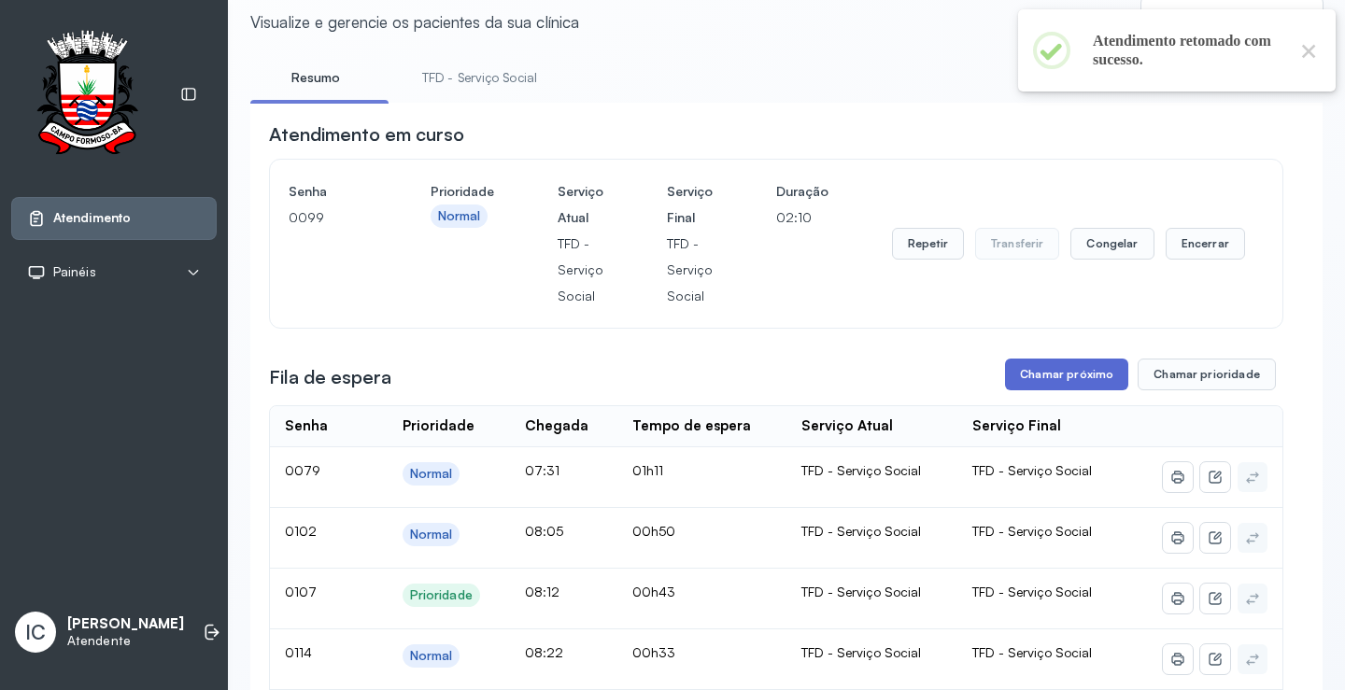
click at [1027, 378] on button "Chamar próximo" at bounding box center [1066, 375] width 123 height 32
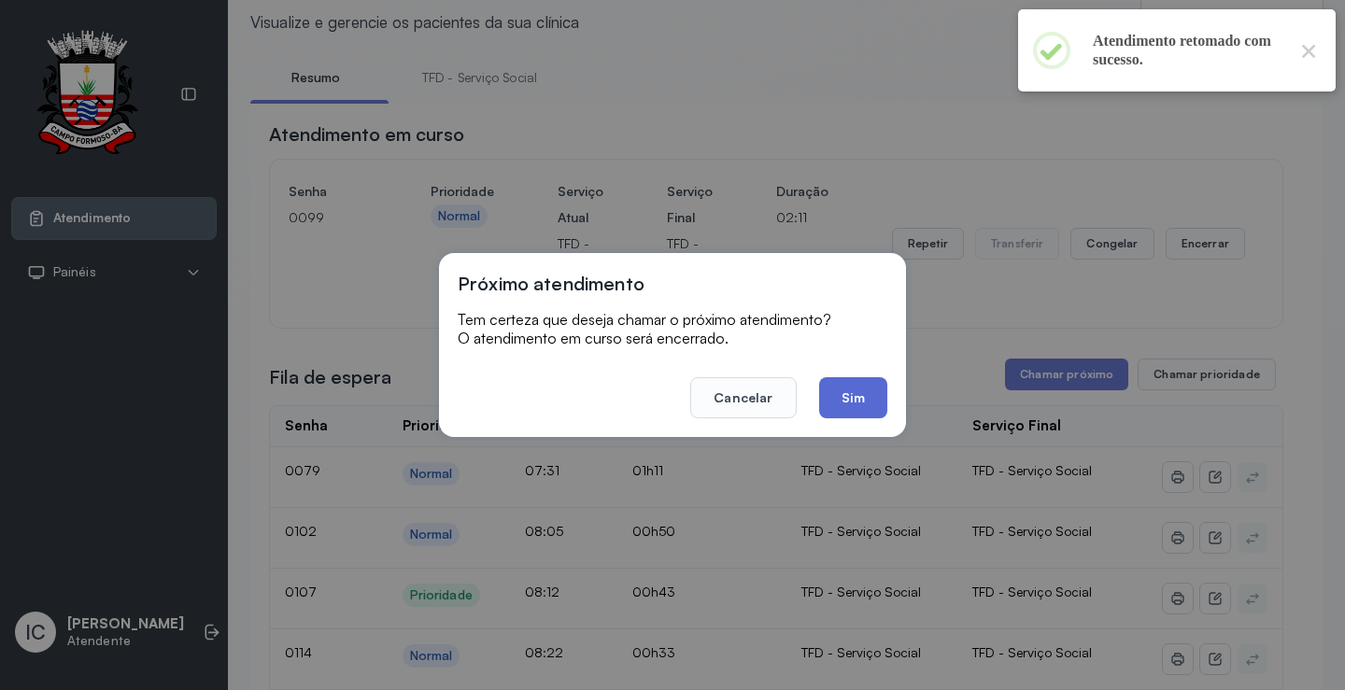
click at [846, 397] on button "Sim" at bounding box center [853, 397] width 68 height 41
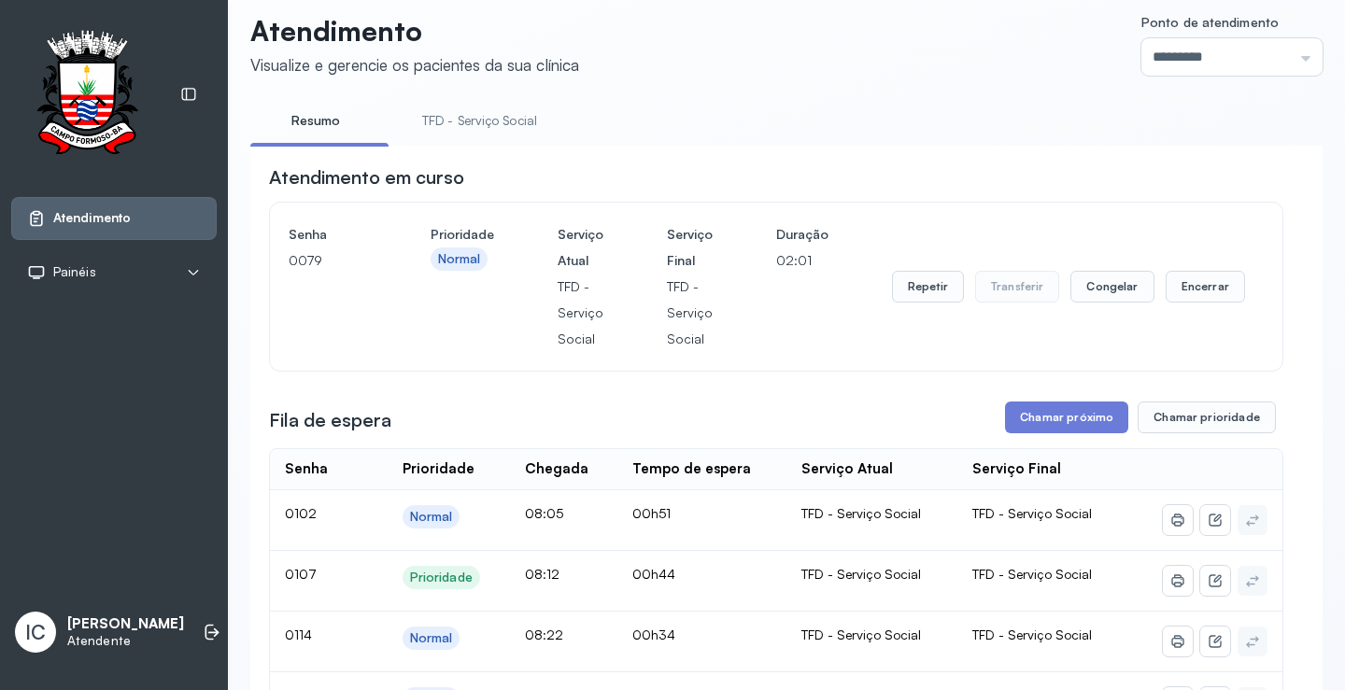
scroll to position [0, 0]
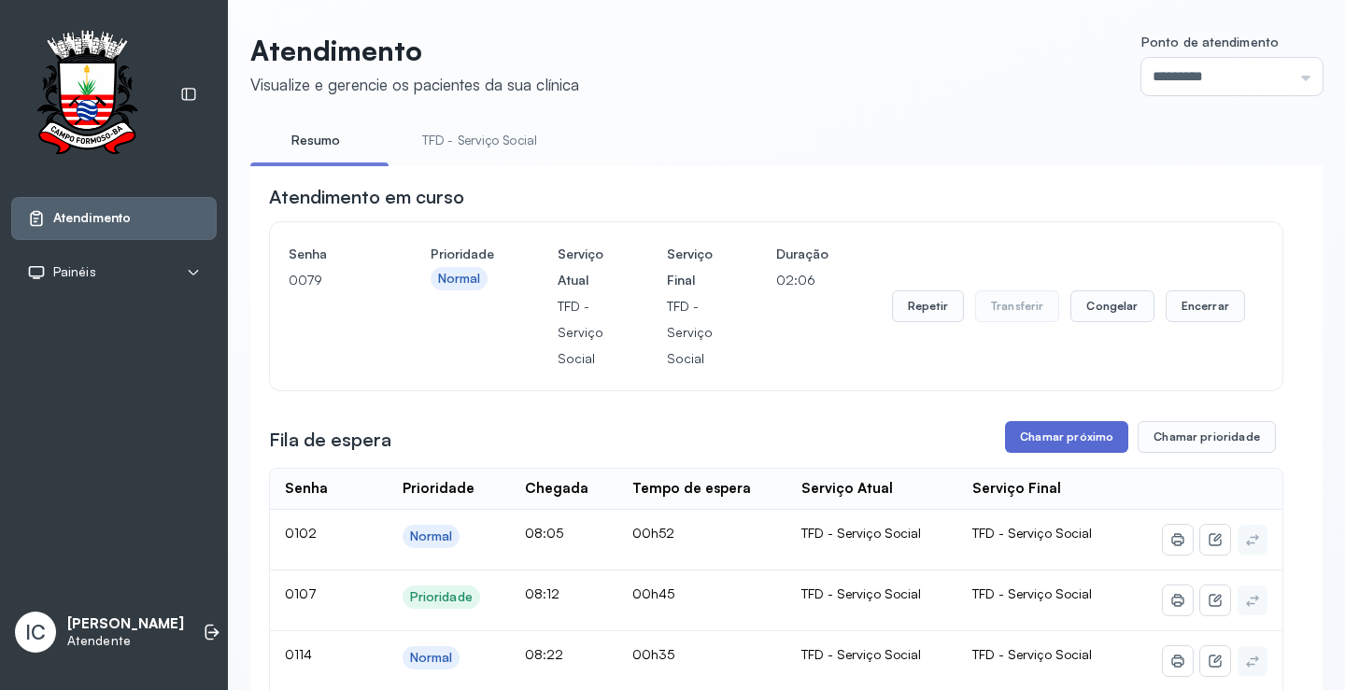
click at [1104, 434] on button "Chamar próximo" at bounding box center [1066, 437] width 123 height 32
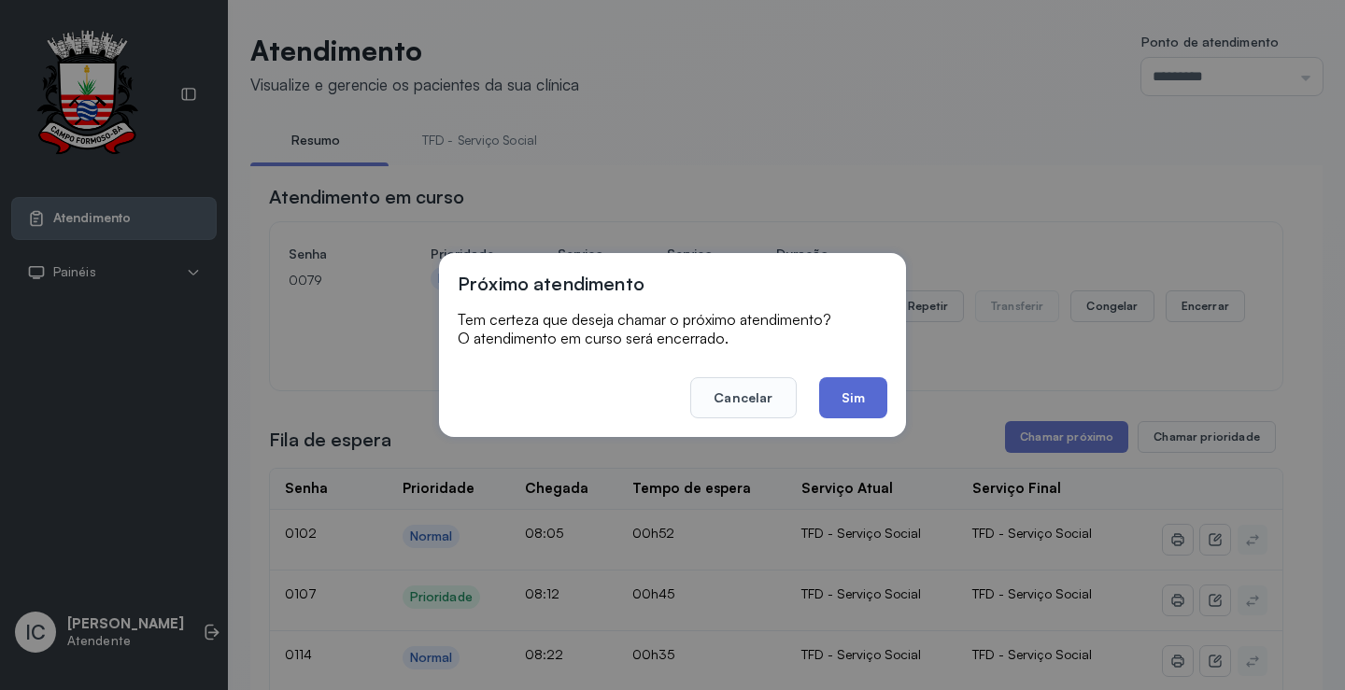
click at [867, 399] on button "Sim" at bounding box center [853, 397] width 68 height 41
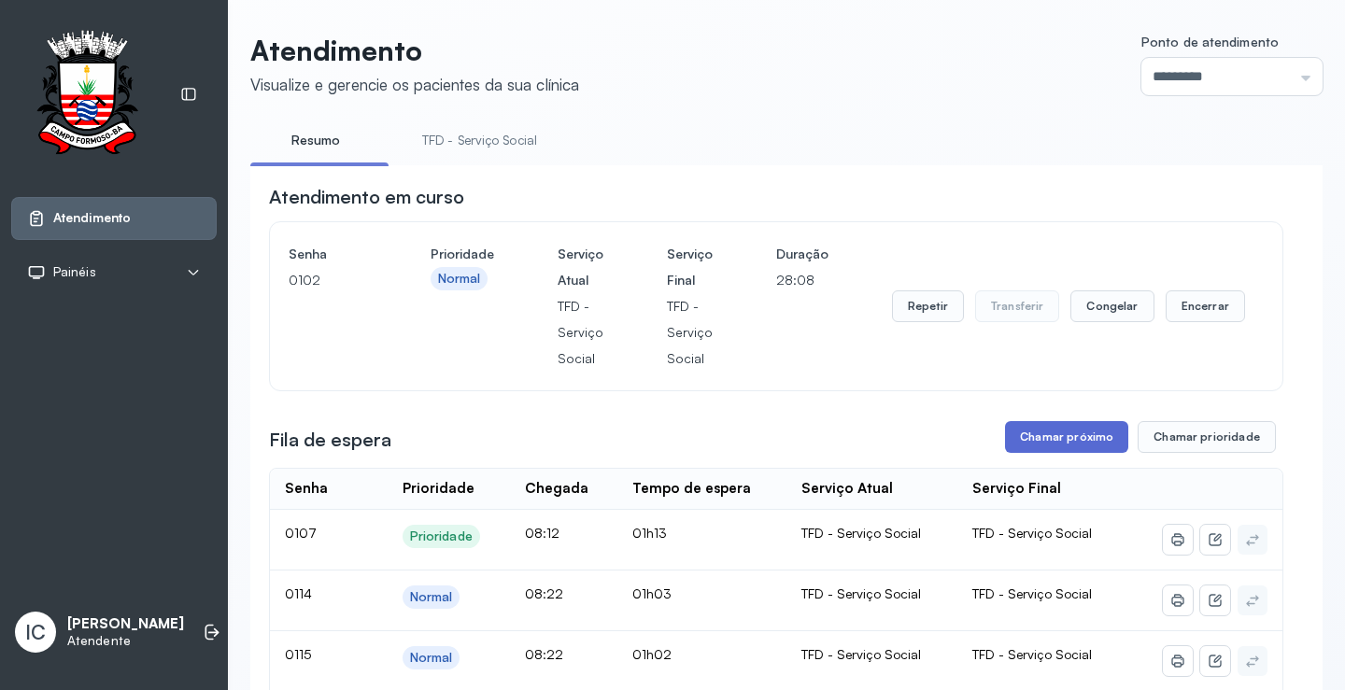
click at [1050, 443] on button "Chamar próximo" at bounding box center [1066, 437] width 123 height 32
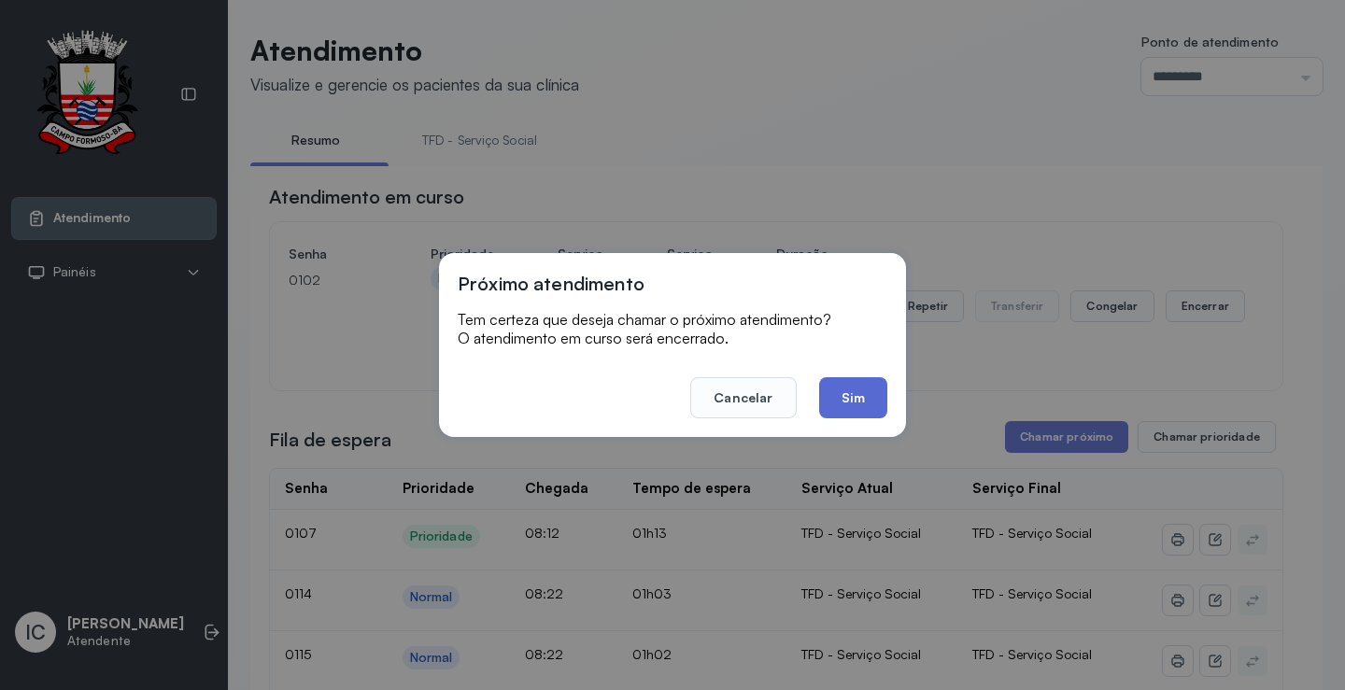
click at [872, 403] on button "Sim" at bounding box center [853, 397] width 68 height 41
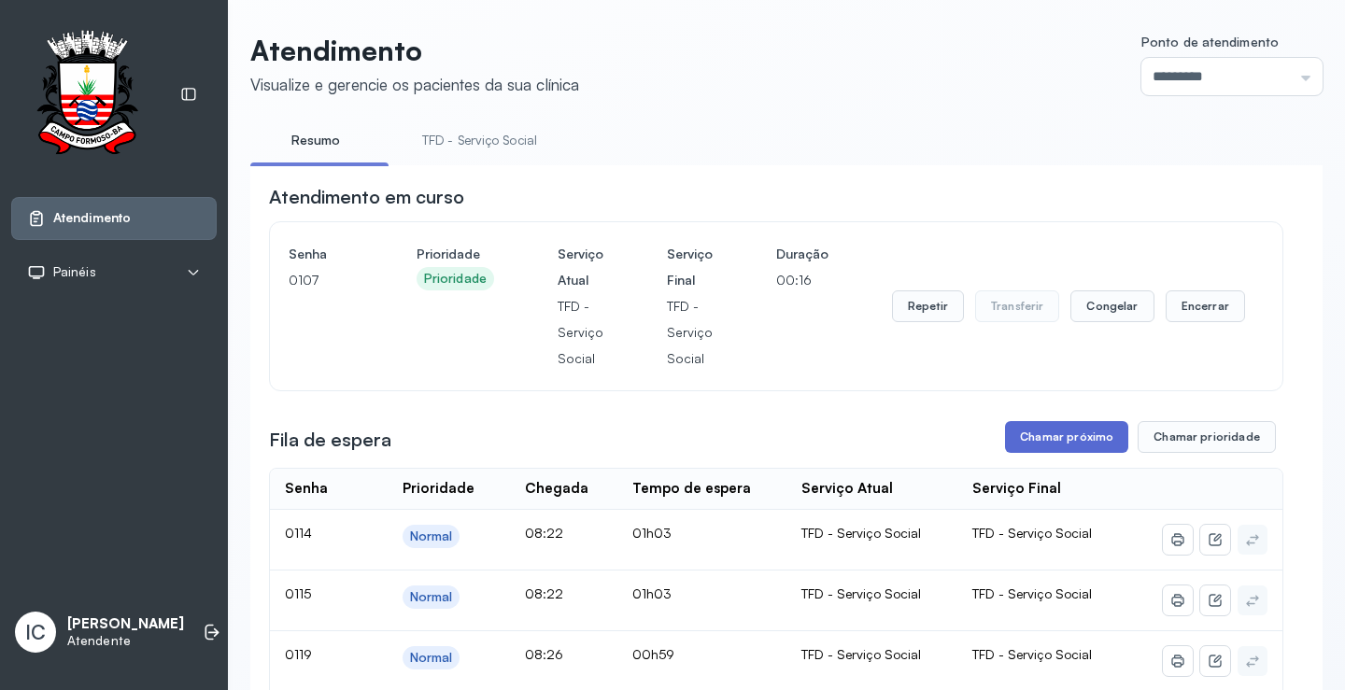
click at [1082, 447] on button "Chamar próximo" at bounding box center [1066, 437] width 123 height 32
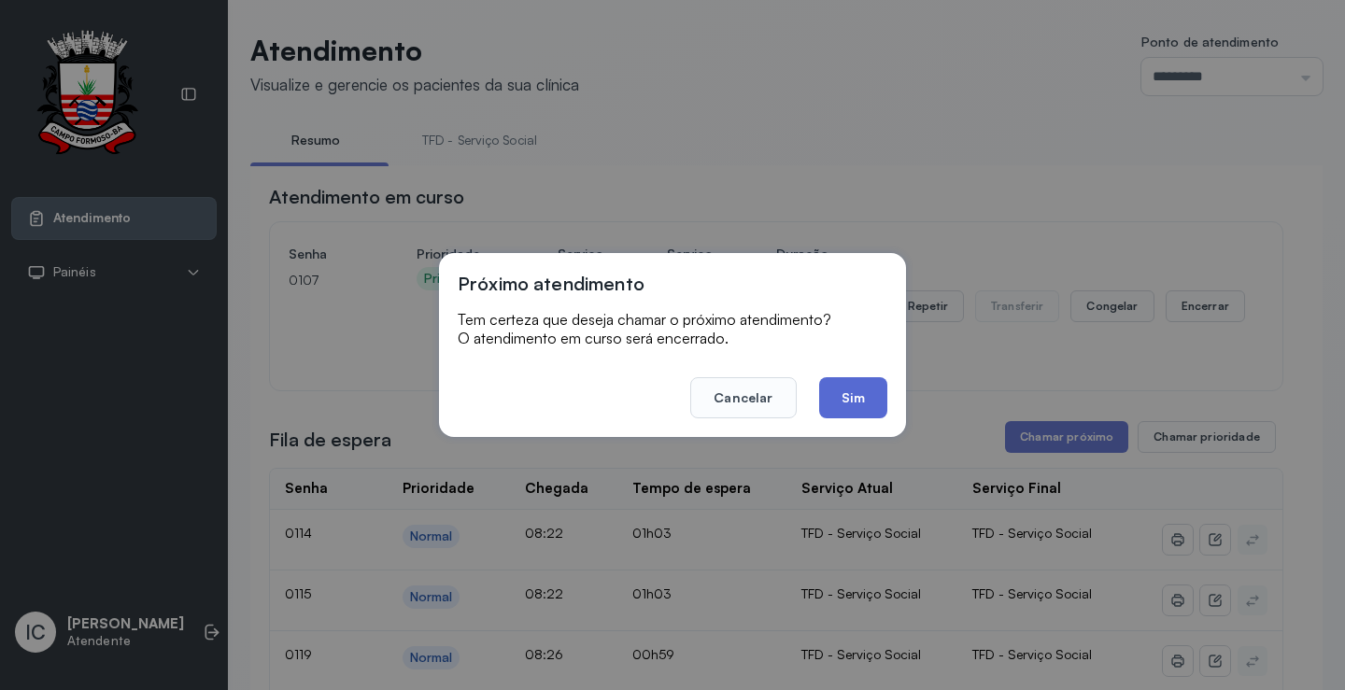
click at [847, 392] on button "Sim" at bounding box center [853, 397] width 68 height 41
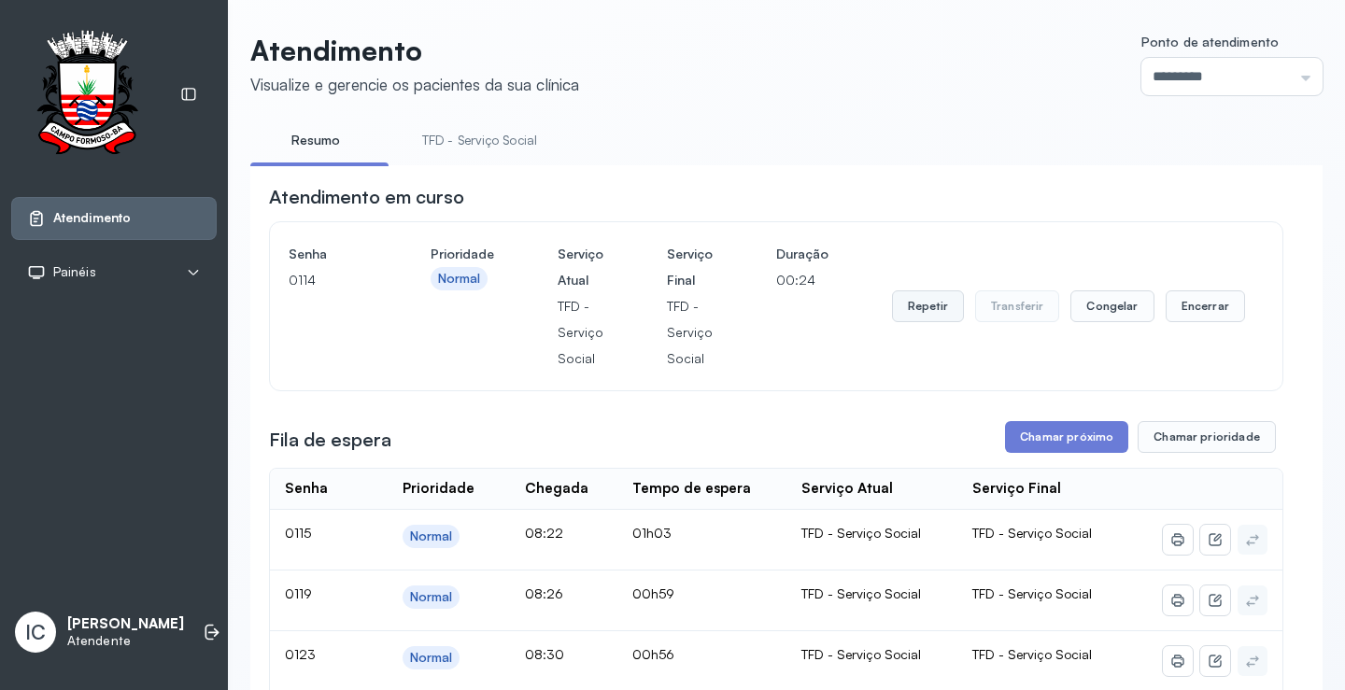
click at [931, 315] on button "Repetir" at bounding box center [928, 307] width 72 height 32
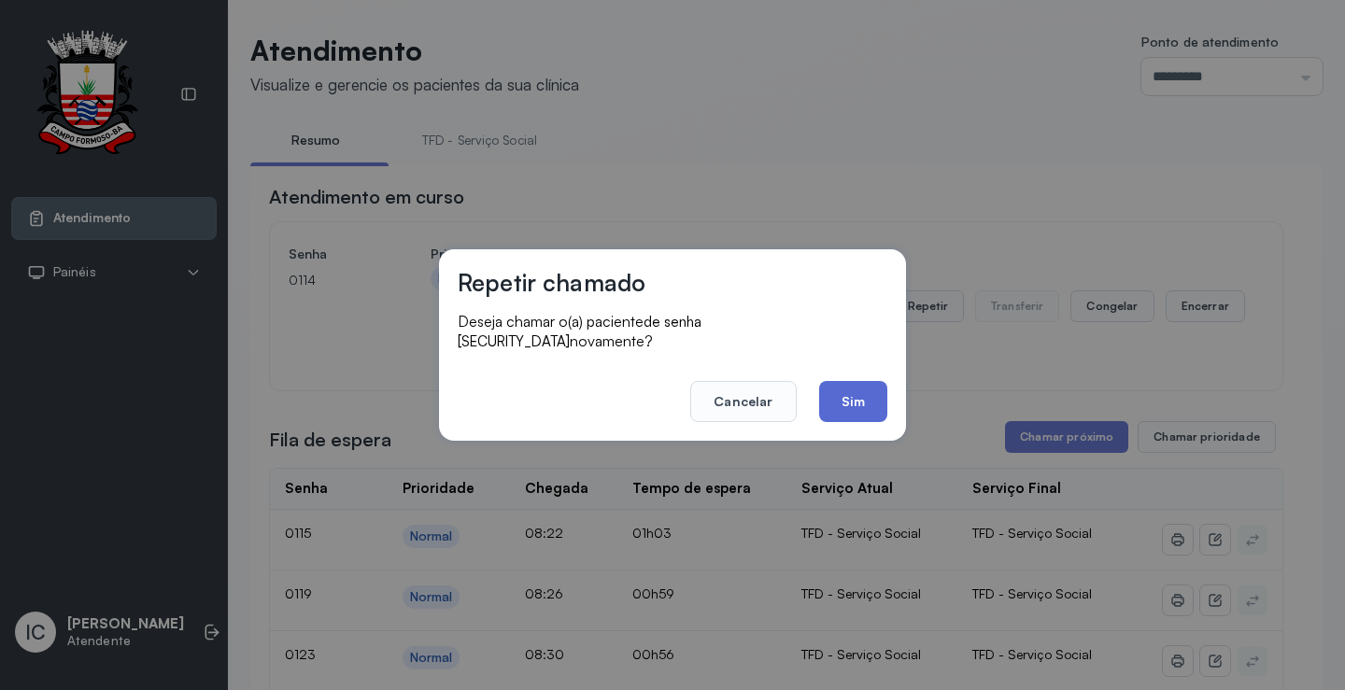
click at [872, 396] on button "Sim" at bounding box center [853, 401] width 68 height 41
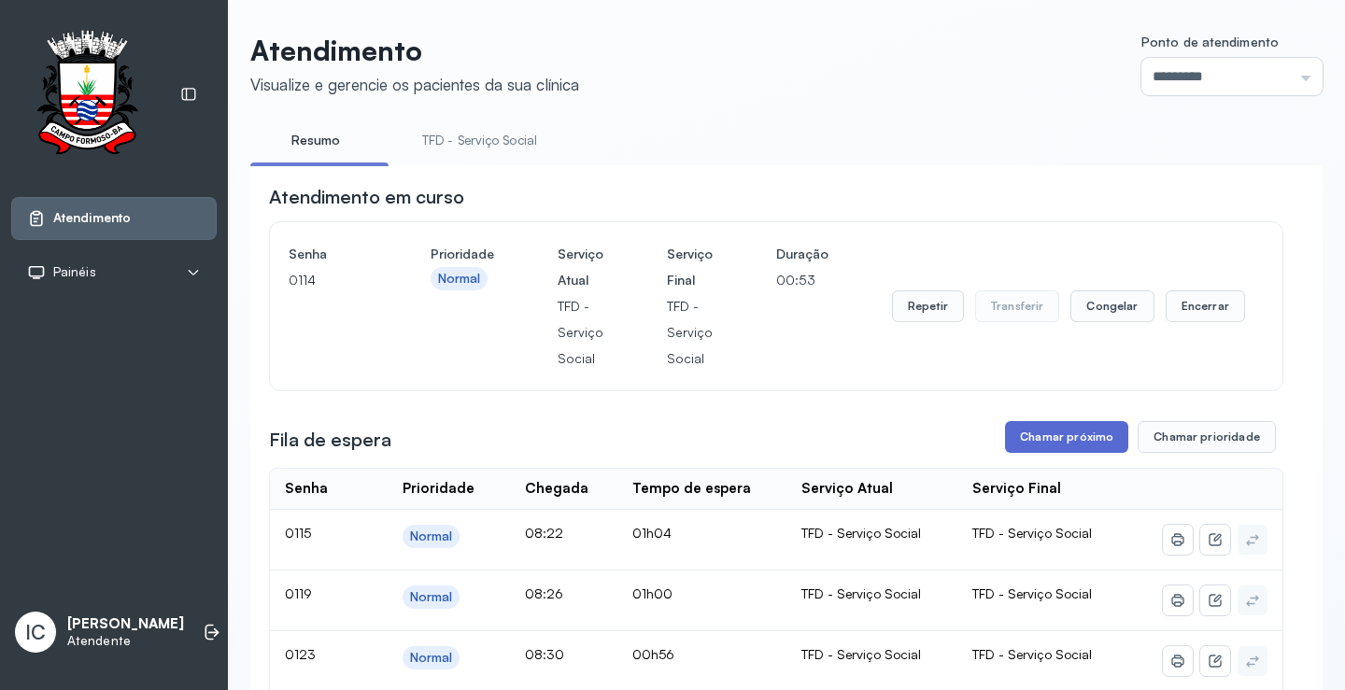
click at [1047, 445] on button "Chamar próximo" at bounding box center [1066, 437] width 123 height 32
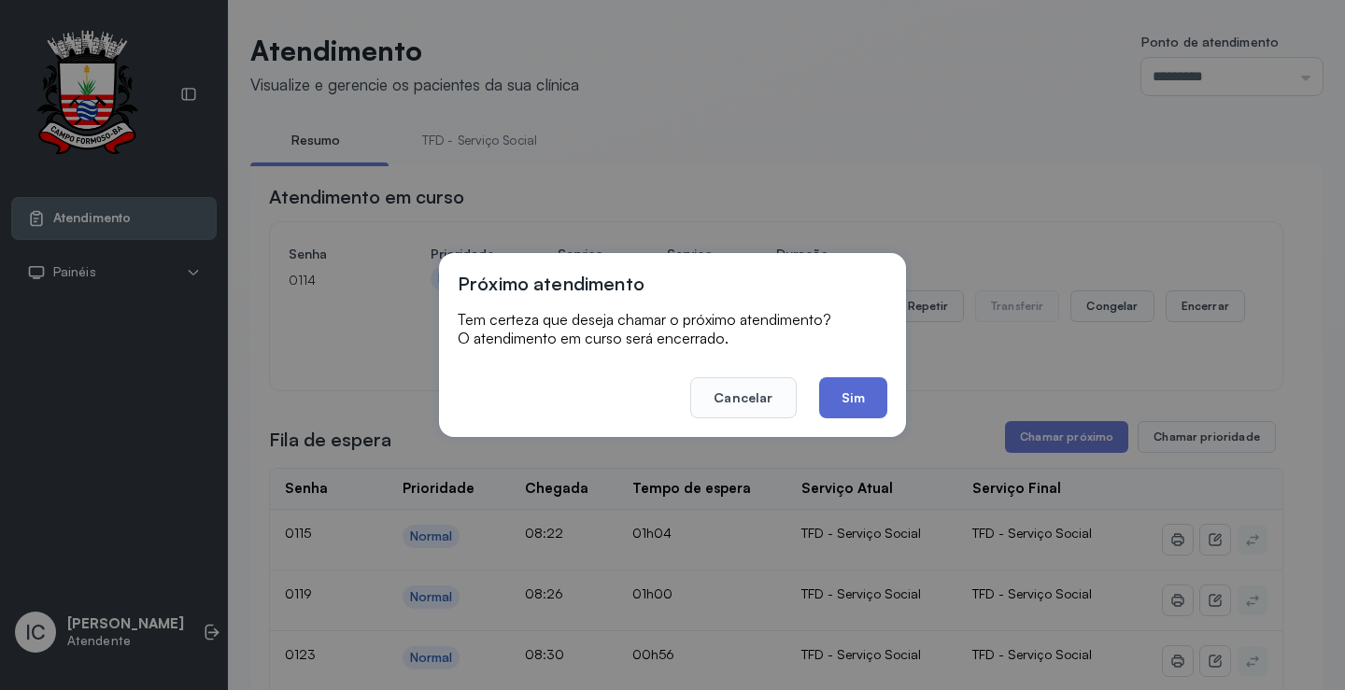
click at [846, 396] on button "Sim" at bounding box center [853, 397] width 68 height 41
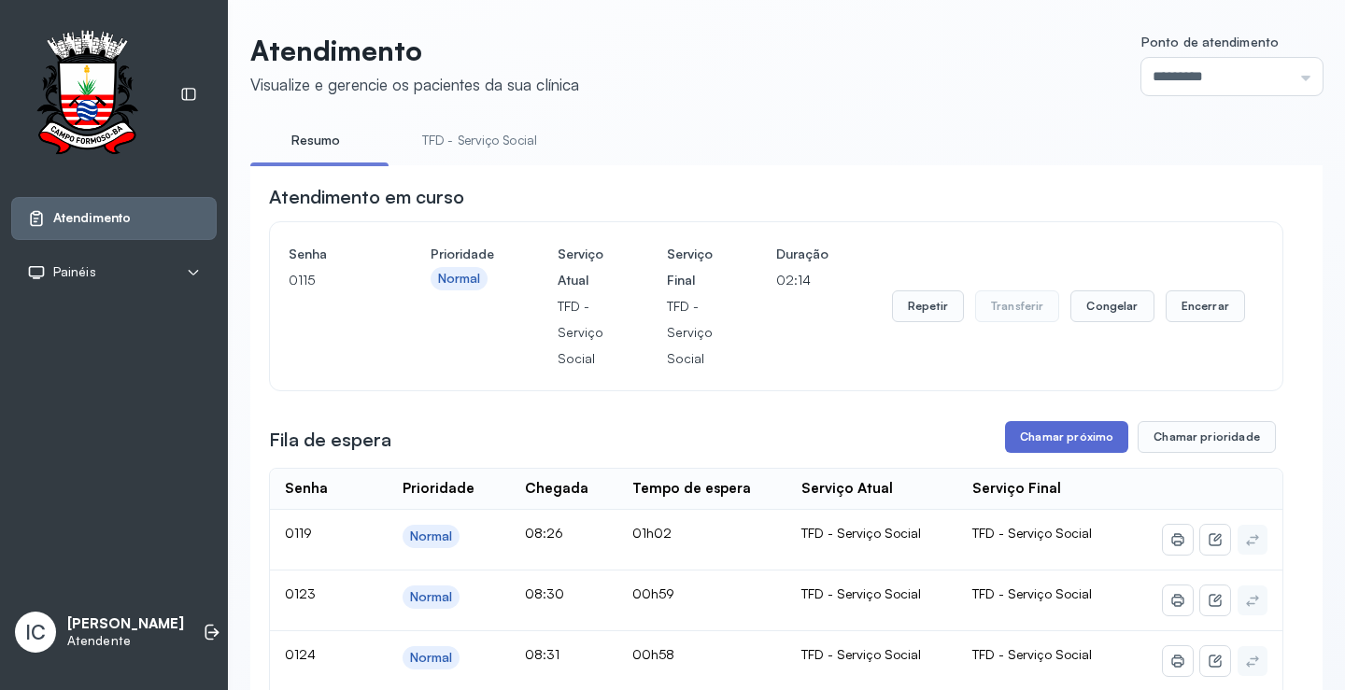
click at [1081, 440] on button "Chamar próximo" at bounding box center [1066, 437] width 123 height 32
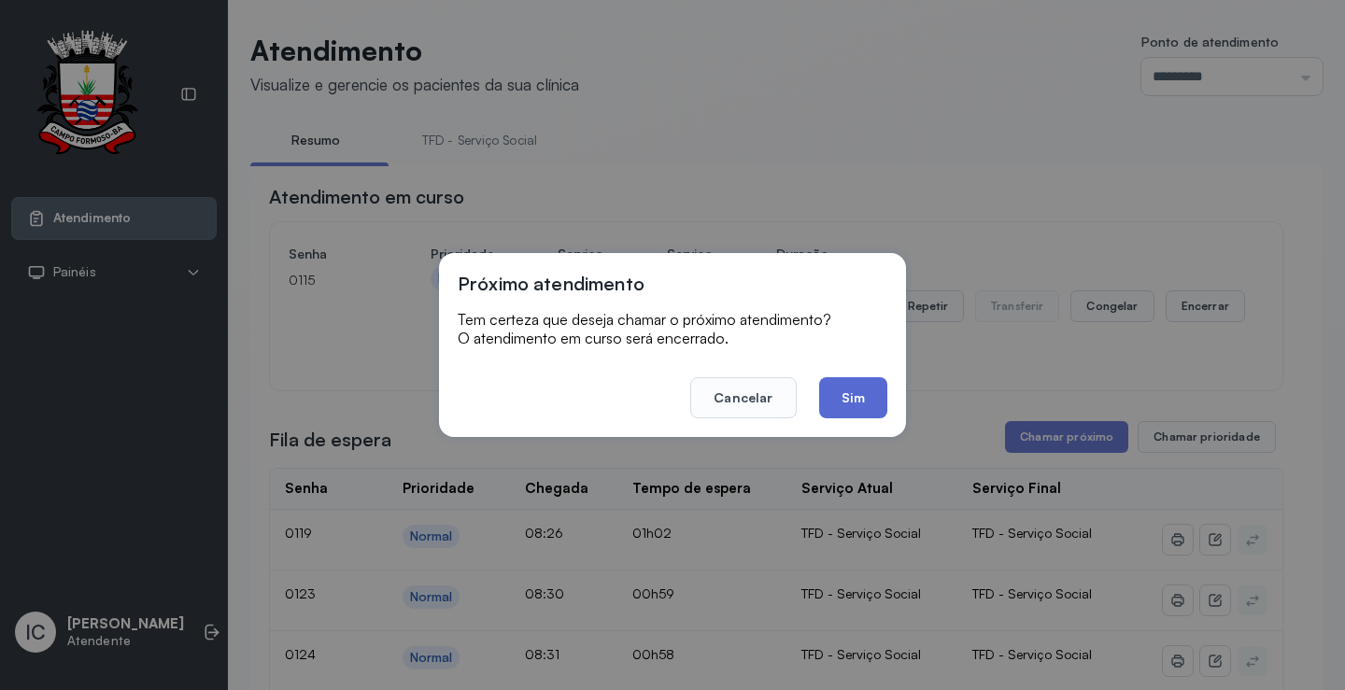
click at [842, 397] on button "Sim" at bounding box center [853, 397] width 68 height 41
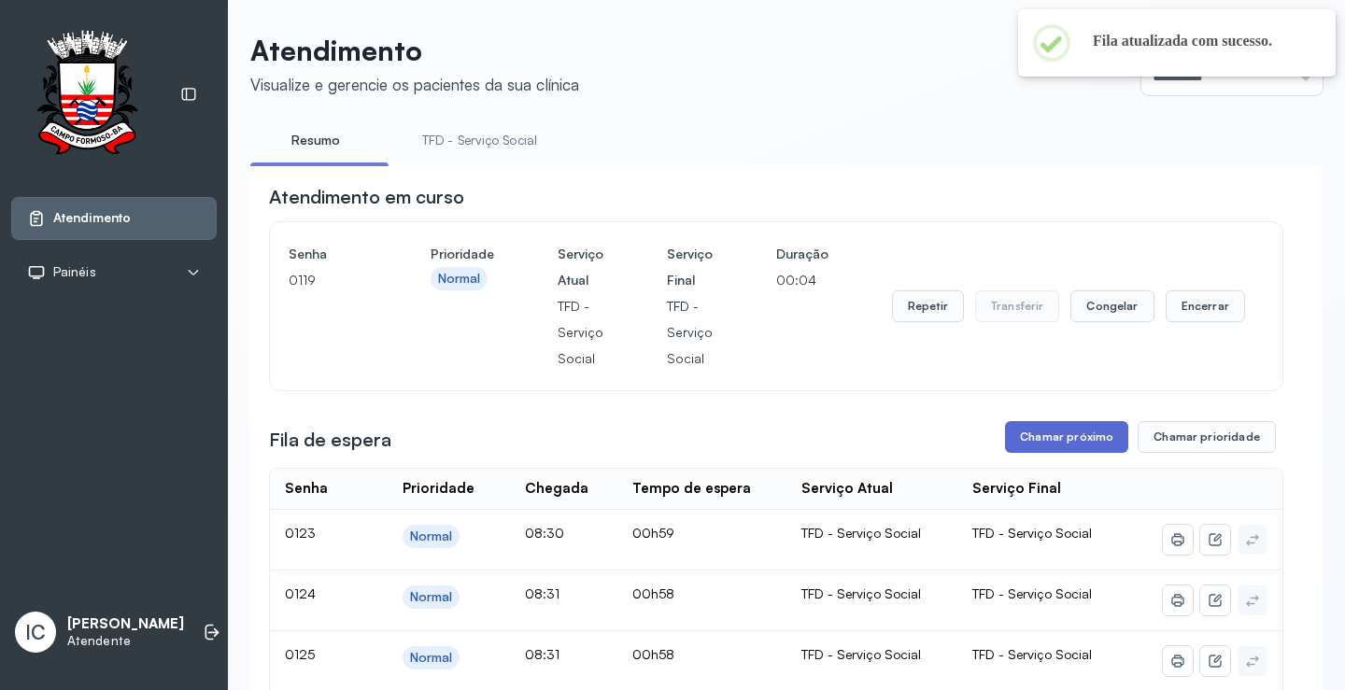
click at [1085, 450] on button "Chamar próximo" at bounding box center [1066, 437] width 123 height 32
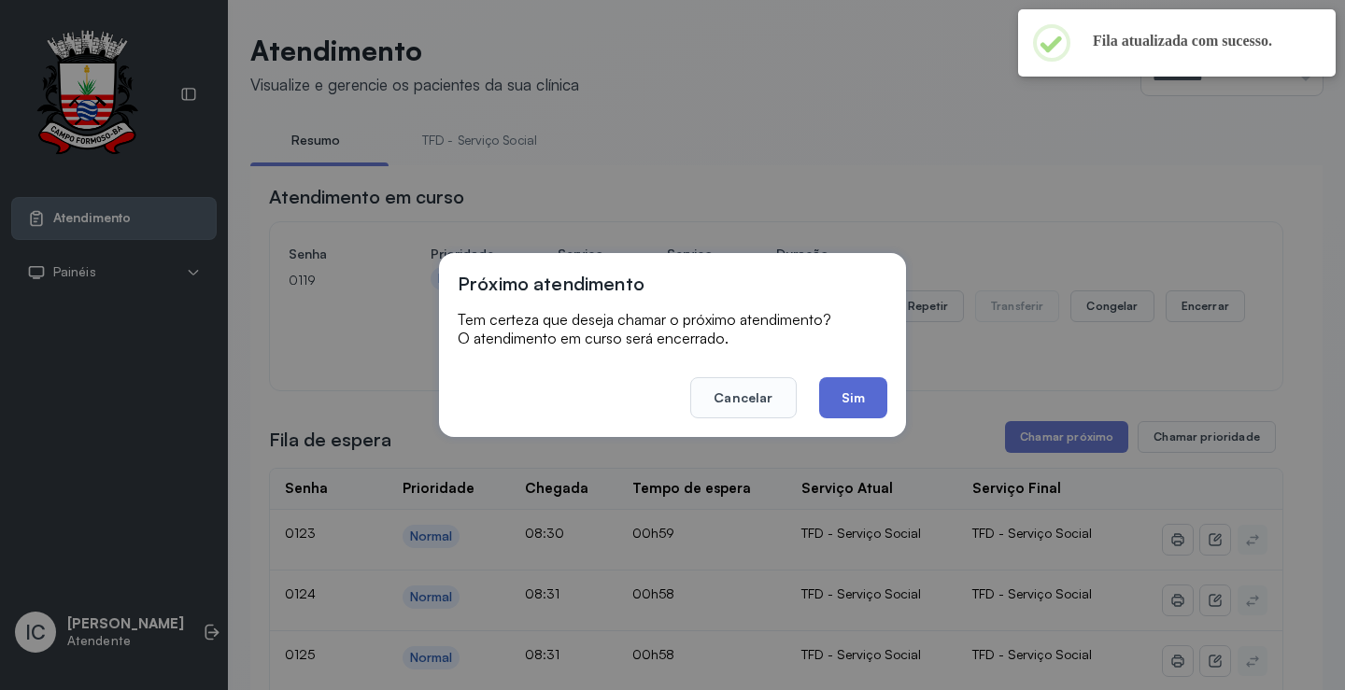
click at [857, 383] on button "Sim" at bounding box center [853, 397] width 68 height 41
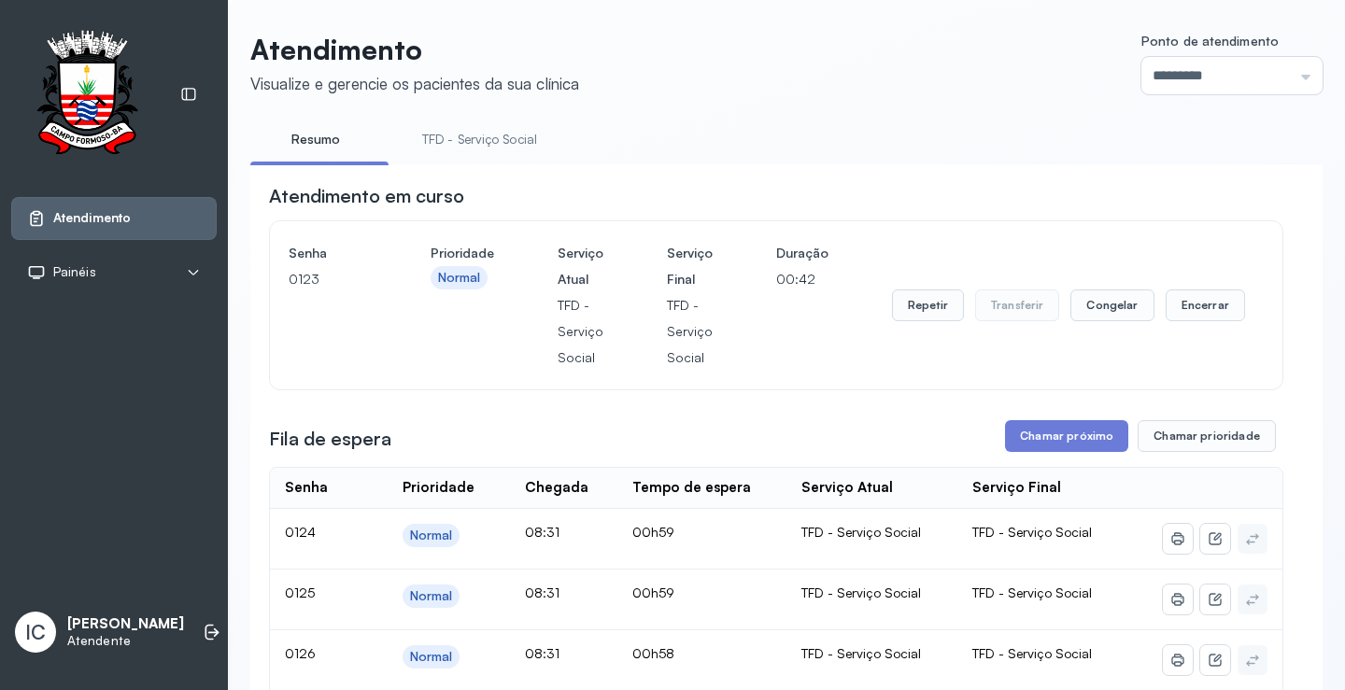
scroll to position [187, 0]
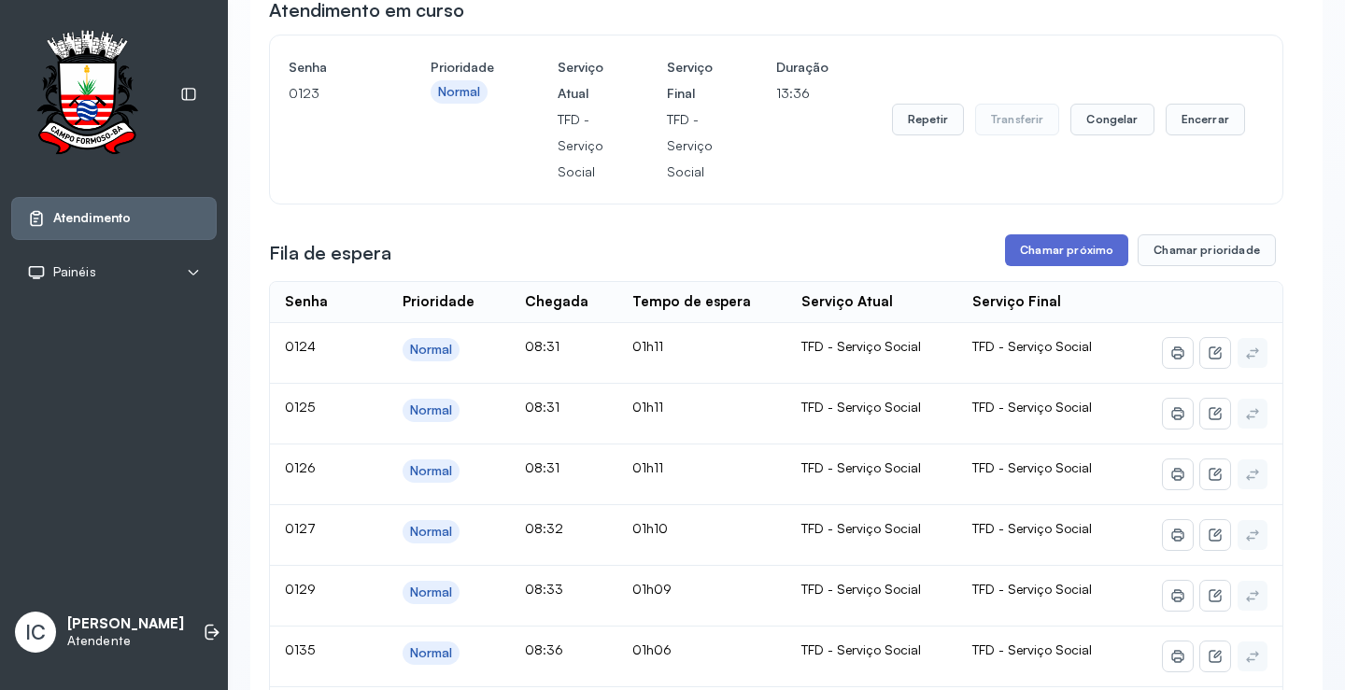
click at [1090, 261] on button "Chamar próximo" at bounding box center [1066, 250] width 123 height 32
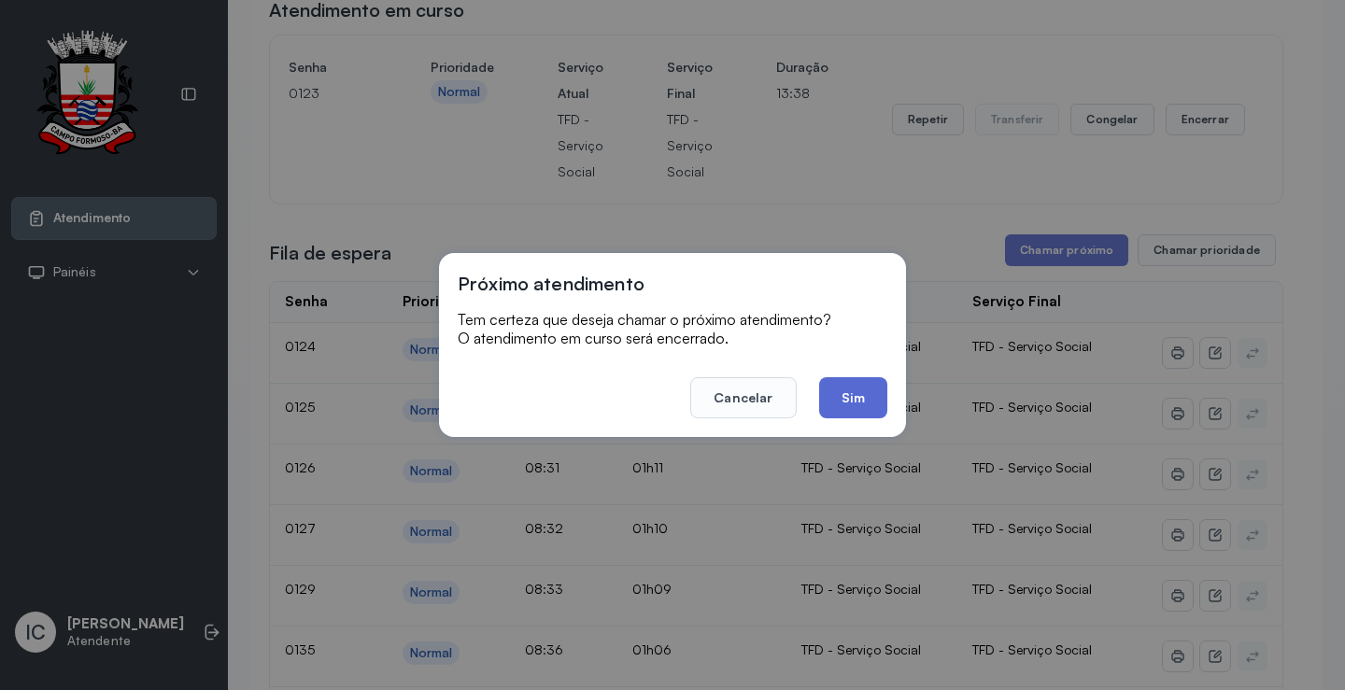
click at [855, 407] on button "Sim" at bounding box center [853, 397] width 68 height 41
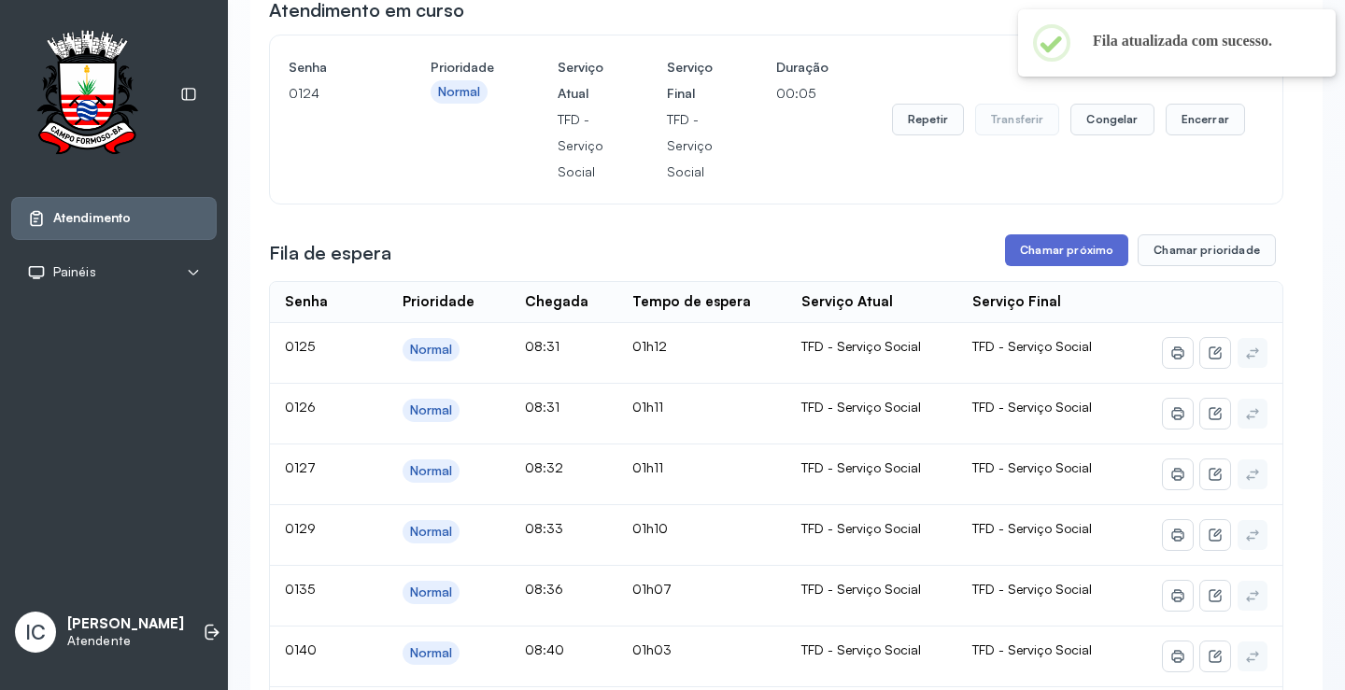
click at [1085, 259] on button "Chamar próximo" at bounding box center [1066, 250] width 123 height 32
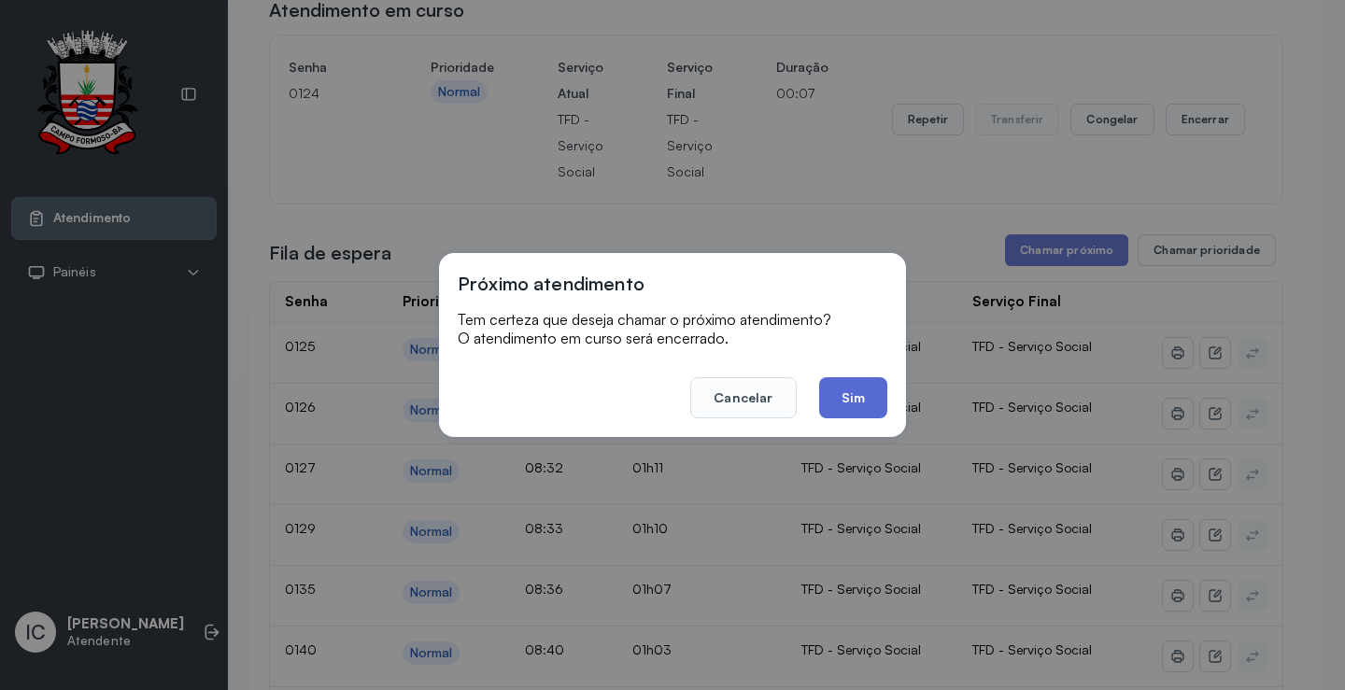
click at [848, 404] on button "Sim" at bounding box center [853, 397] width 68 height 41
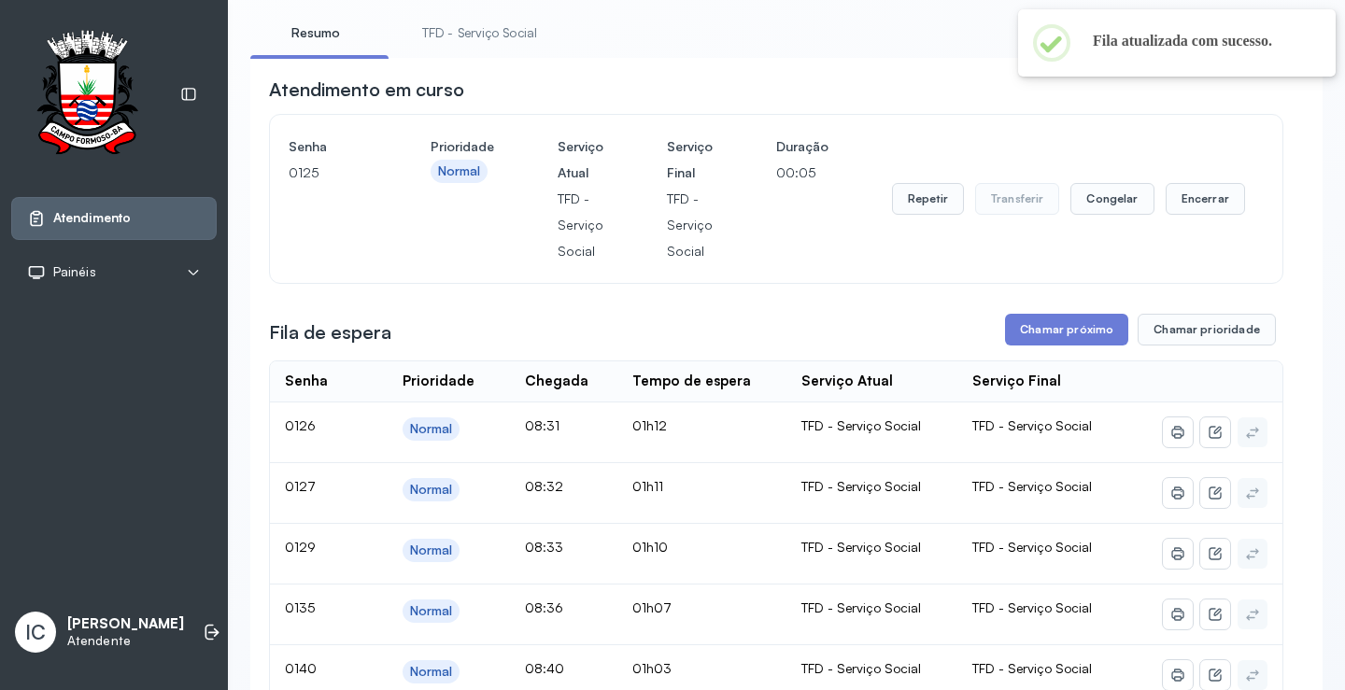
scroll to position [0, 0]
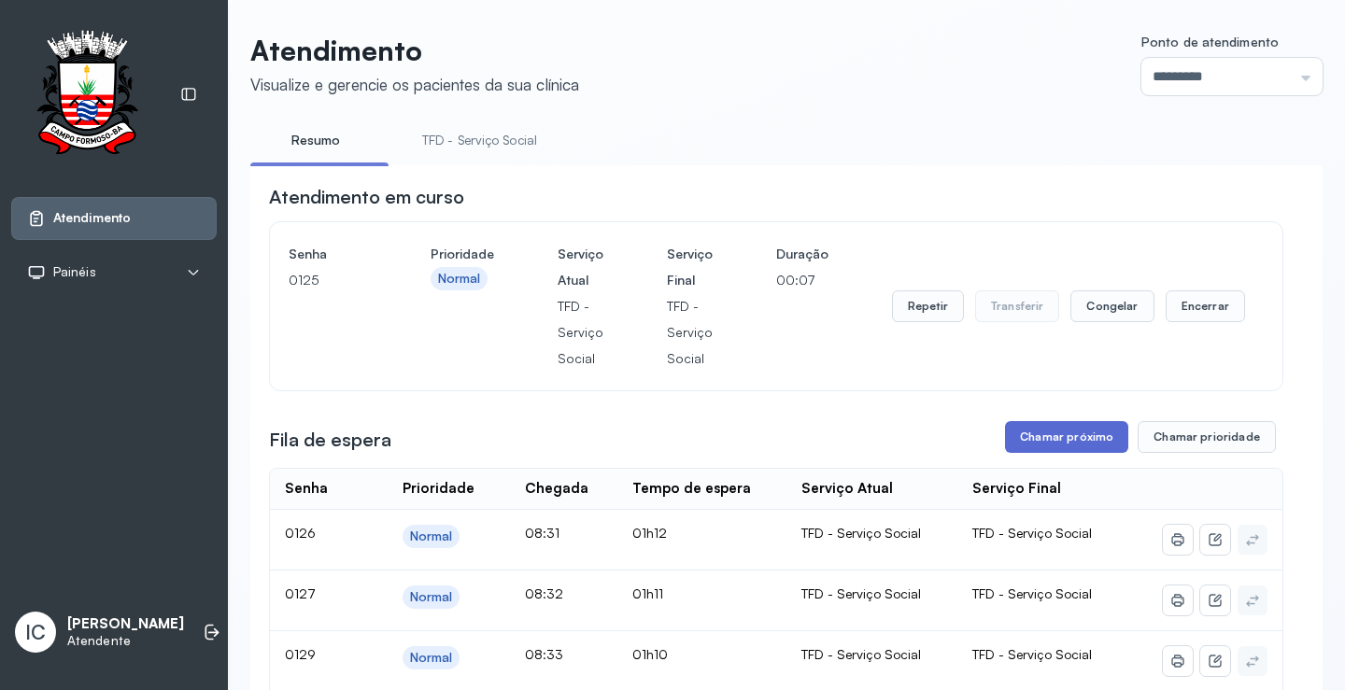
click at [1030, 444] on button "Chamar próximo" at bounding box center [1066, 437] width 123 height 32
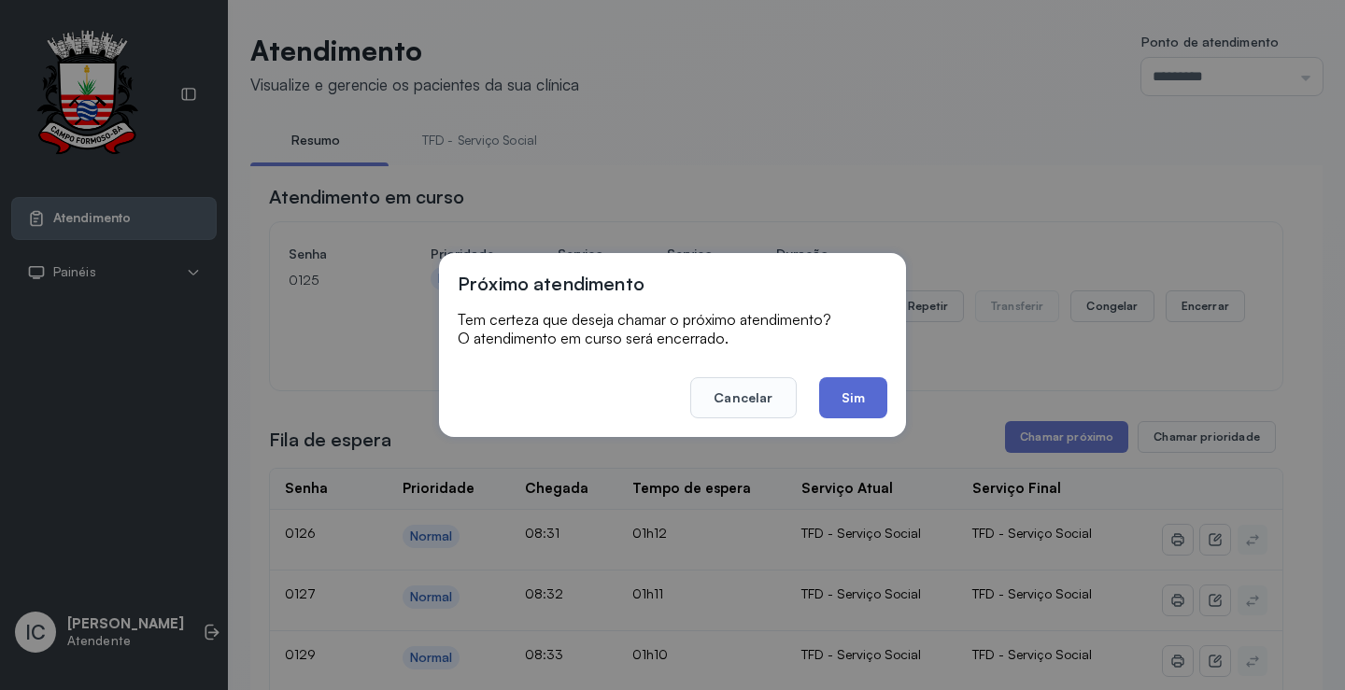
click at [845, 395] on button "Sim" at bounding box center [853, 397] width 68 height 41
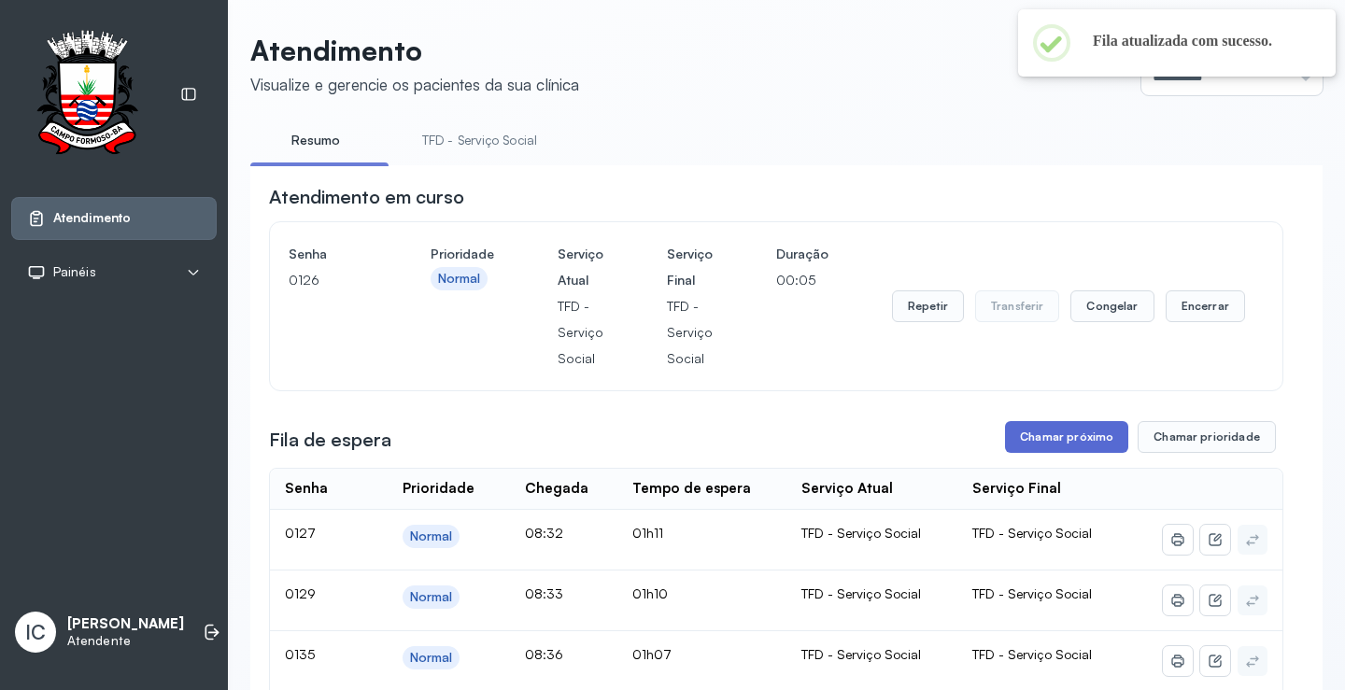
click at [1065, 442] on button "Chamar próximo" at bounding box center [1066, 437] width 123 height 32
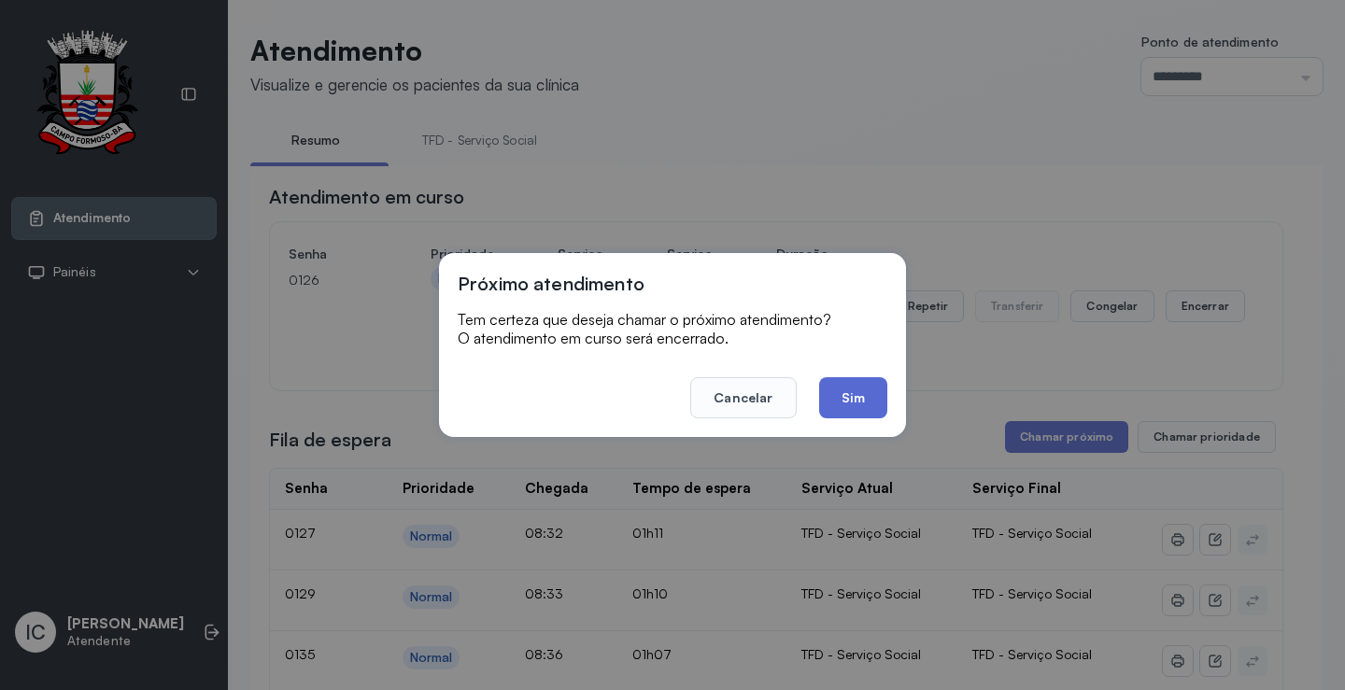
click at [839, 401] on button "Sim" at bounding box center [853, 397] width 68 height 41
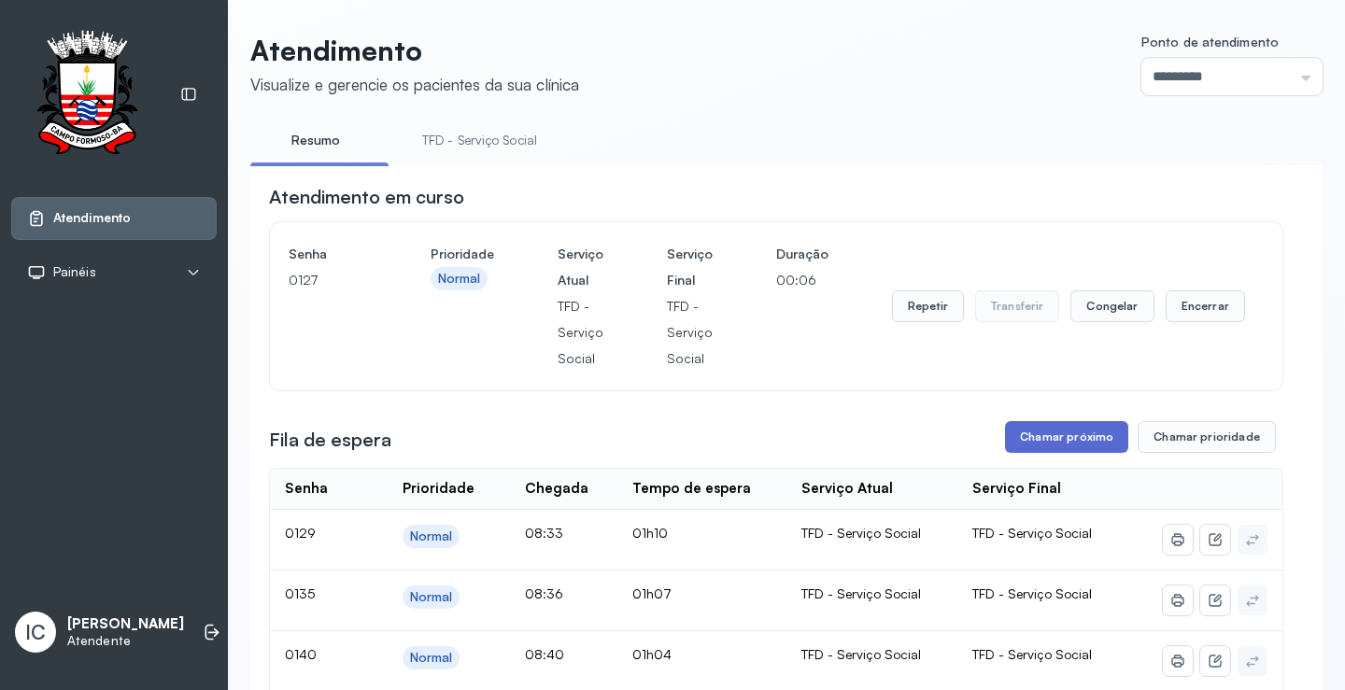
click at [1064, 439] on button "Chamar próximo" at bounding box center [1066, 437] width 123 height 32
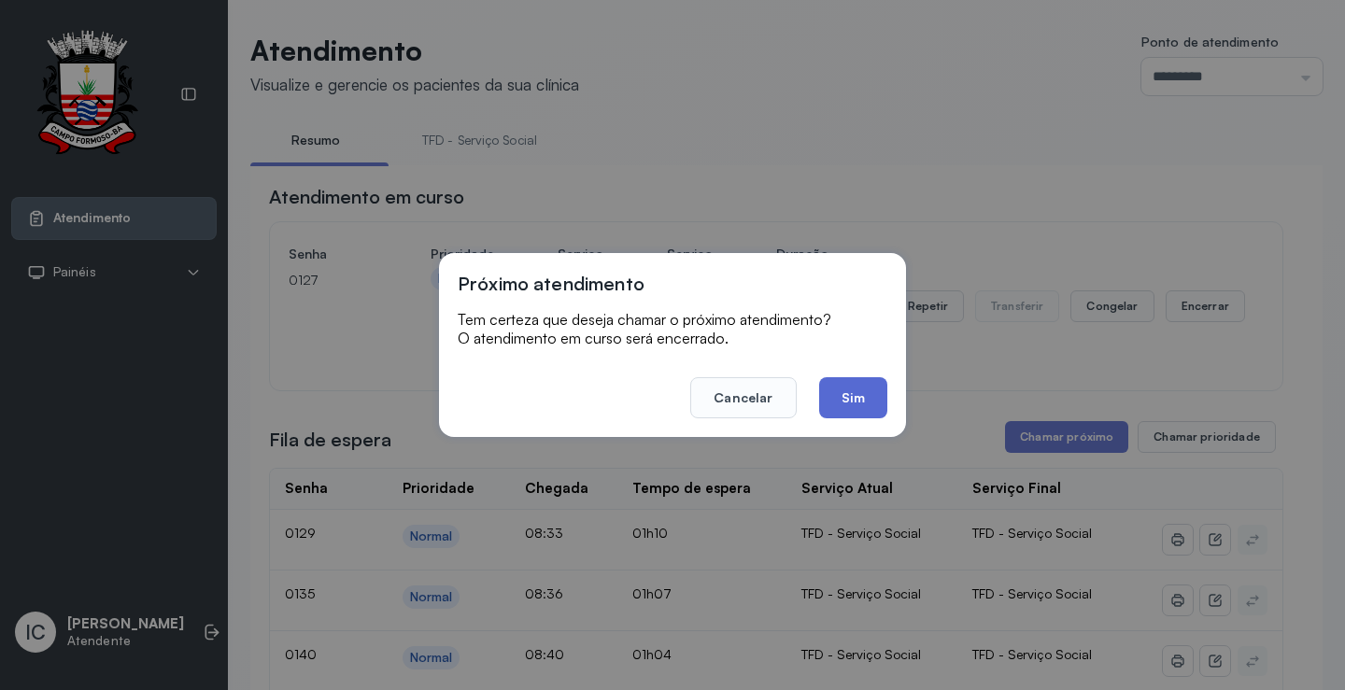
click at [852, 390] on button "Sim" at bounding box center [853, 397] width 68 height 41
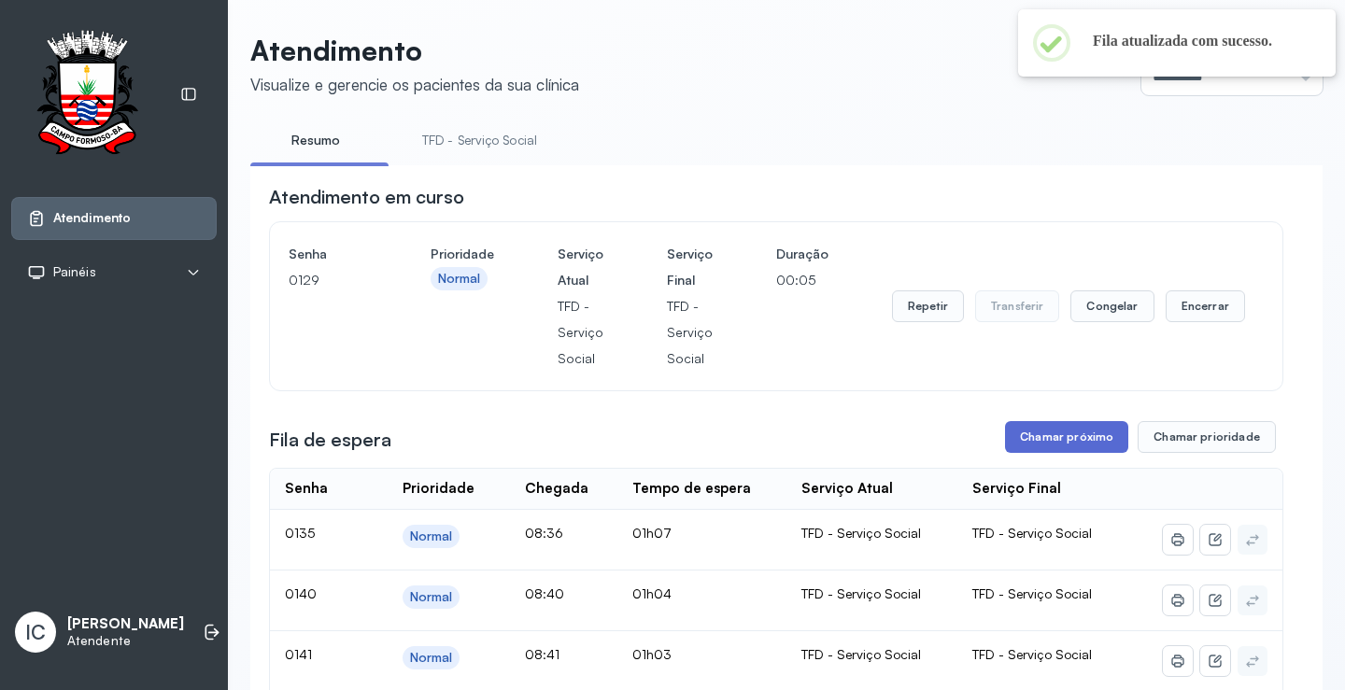
click at [1043, 442] on button "Chamar próximo" at bounding box center [1066, 437] width 123 height 32
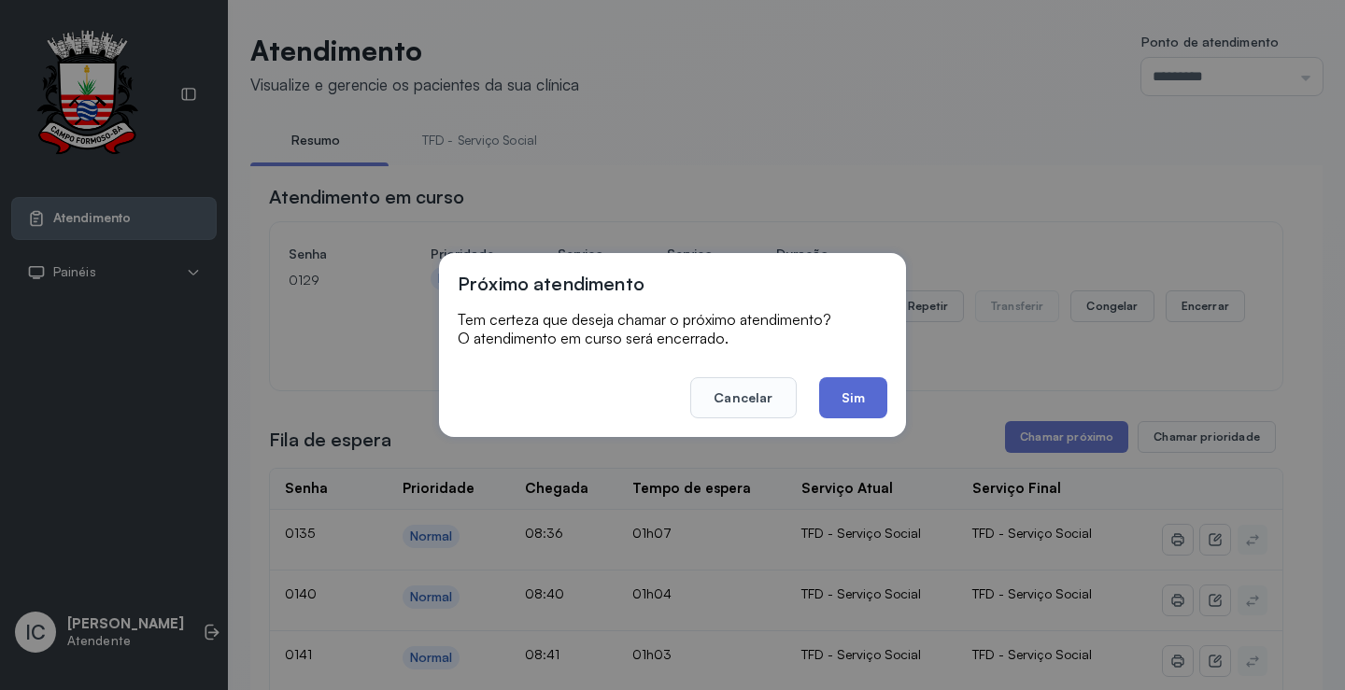
click at [862, 399] on button "Sim" at bounding box center [853, 397] width 68 height 41
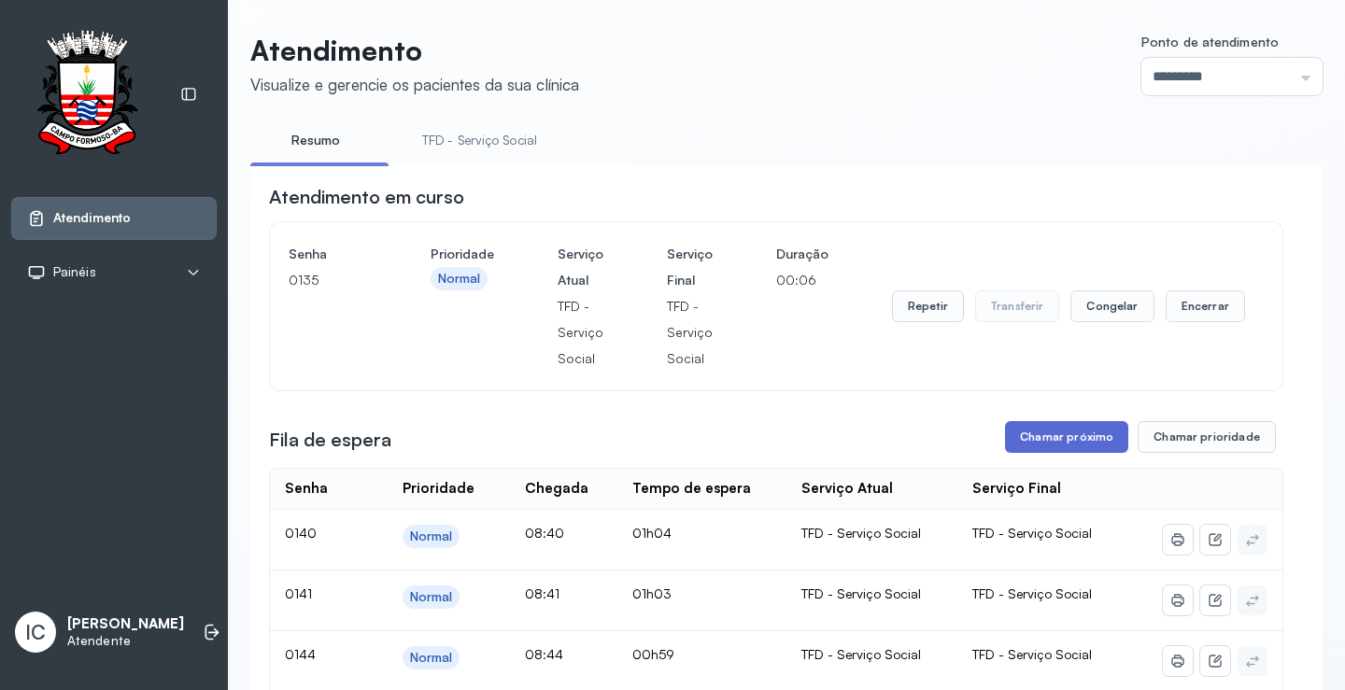
click at [1040, 449] on button "Chamar próximo" at bounding box center [1066, 437] width 123 height 32
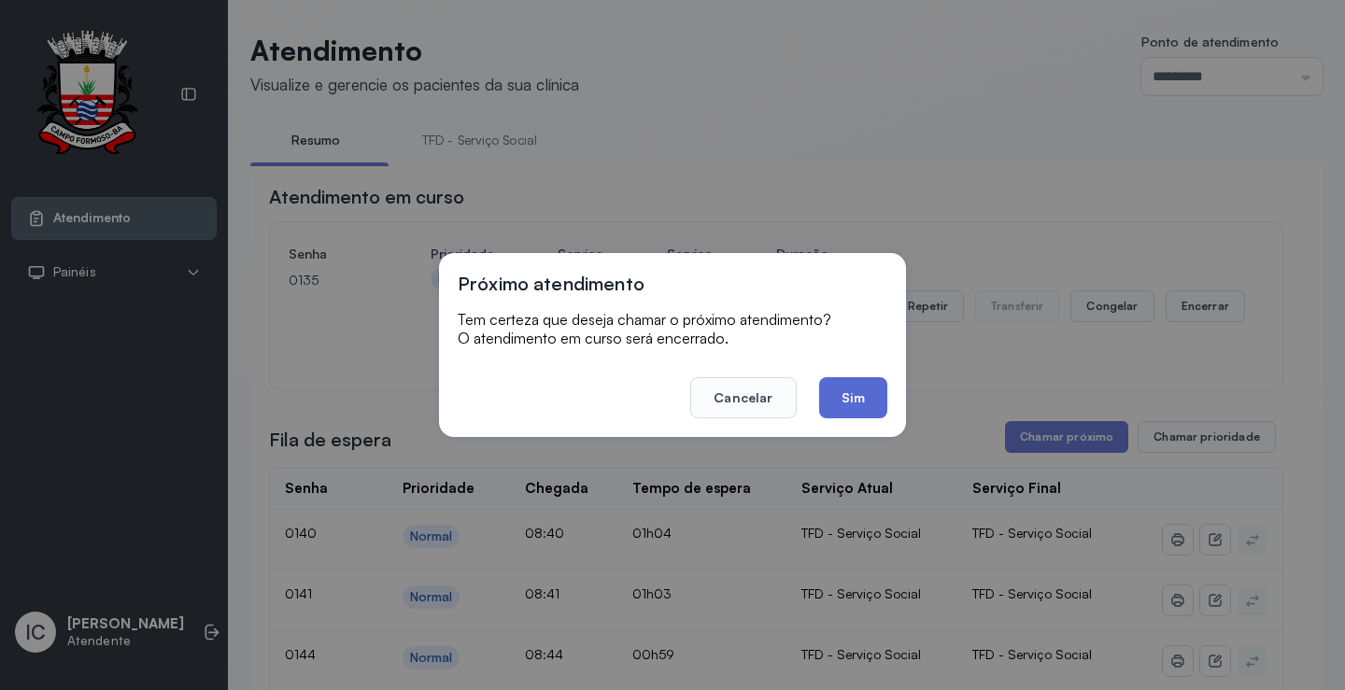
click at [845, 395] on button "Sim" at bounding box center [853, 397] width 68 height 41
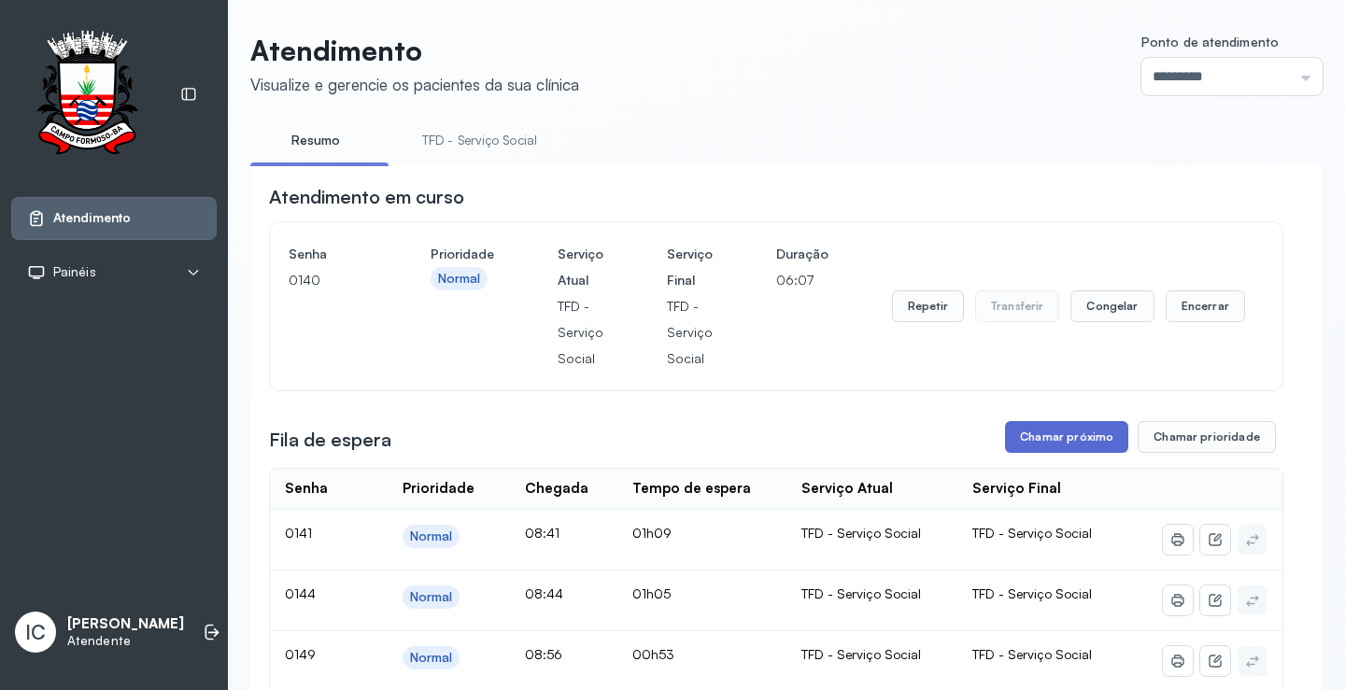
click at [1069, 441] on button "Chamar próximo" at bounding box center [1066, 437] width 123 height 32
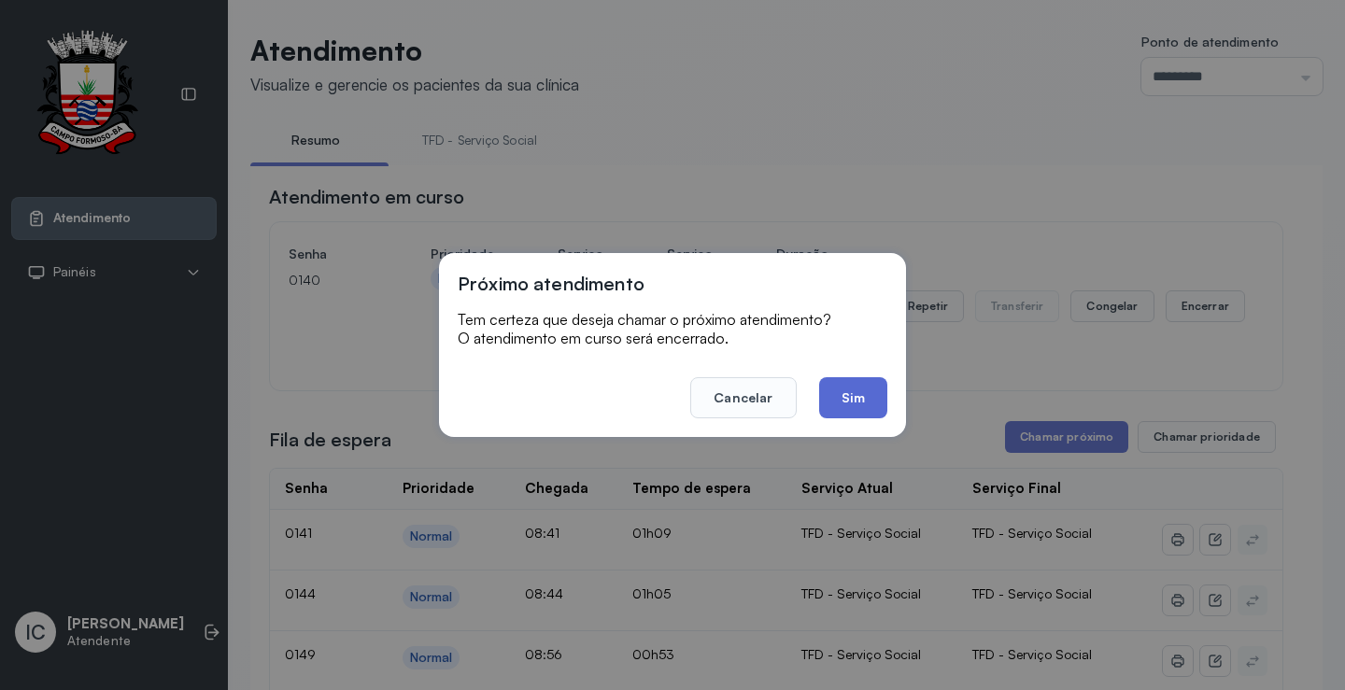
click at [852, 399] on button "Sim" at bounding box center [853, 397] width 68 height 41
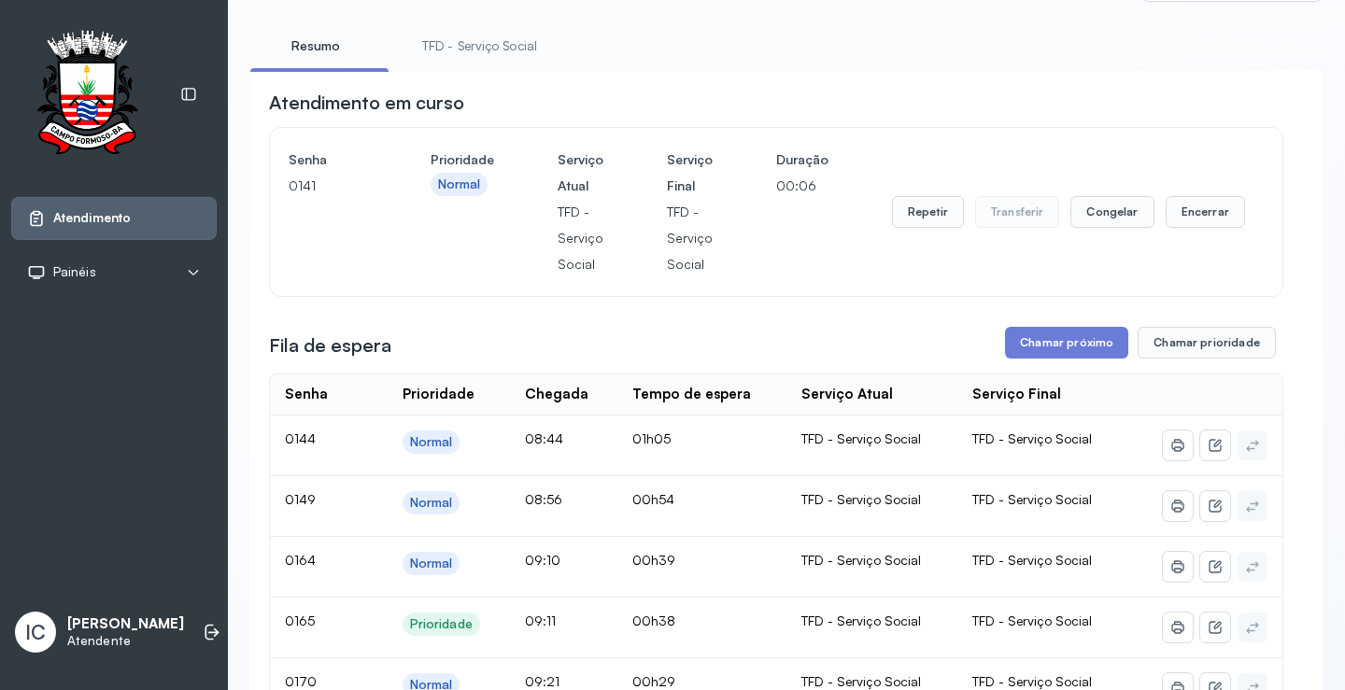
scroll to position [93, 0]
click at [1085, 348] on button "Chamar próximo" at bounding box center [1066, 344] width 123 height 32
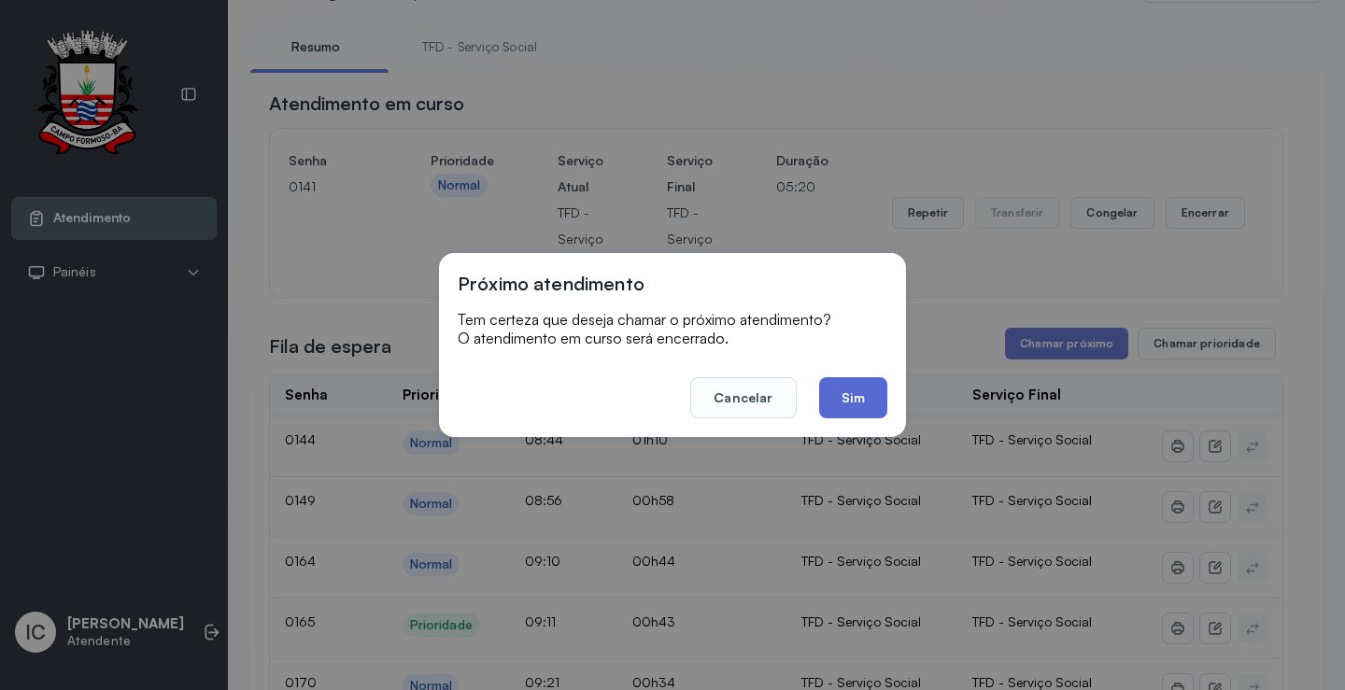
click at [859, 395] on button "Sim" at bounding box center [853, 397] width 68 height 41
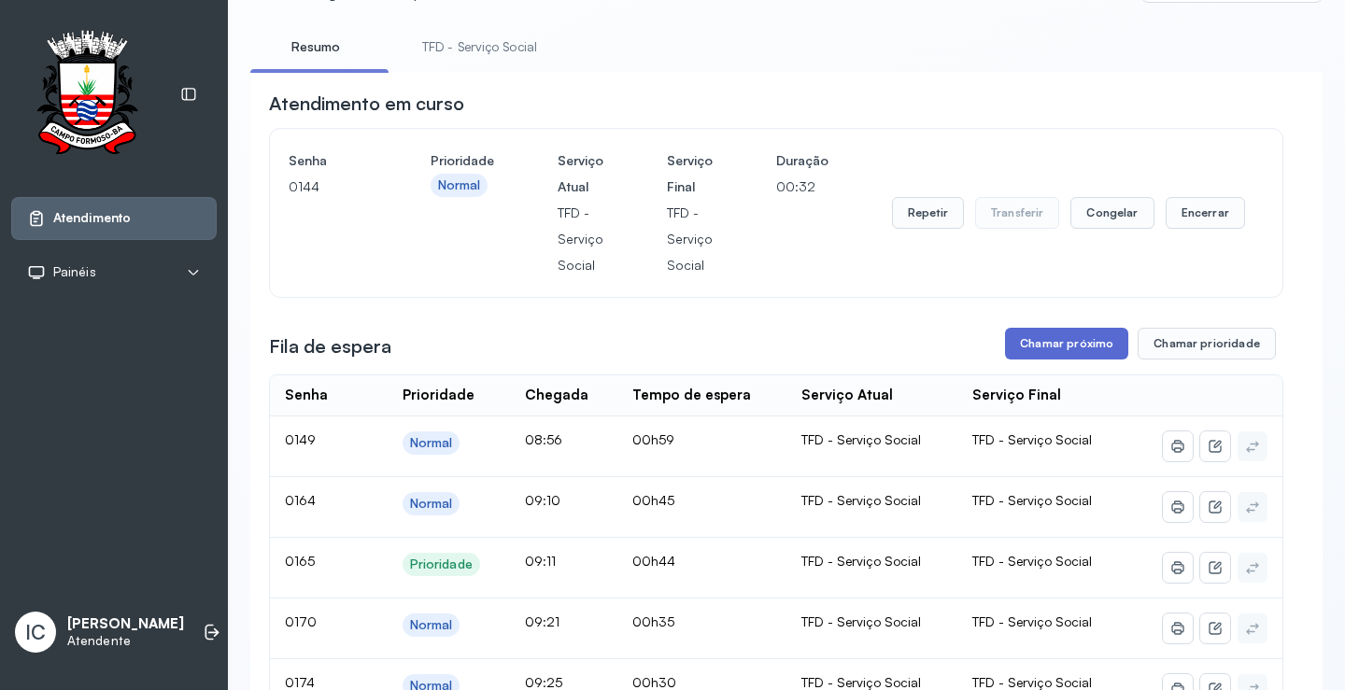
click at [1091, 357] on button "Chamar próximo" at bounding box center [1066, 344] width 123 height 32
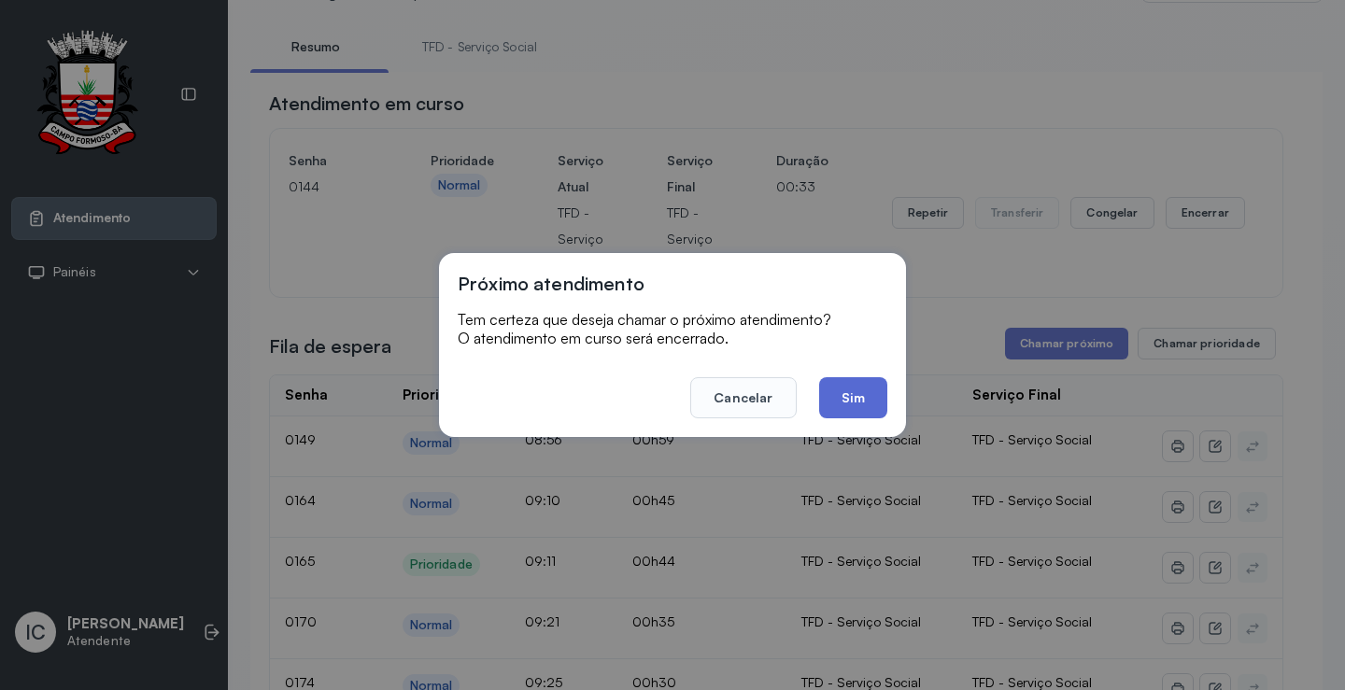
click at [848, 404] on button "Sim" at bounding box center [853, 397] width 68 height 41
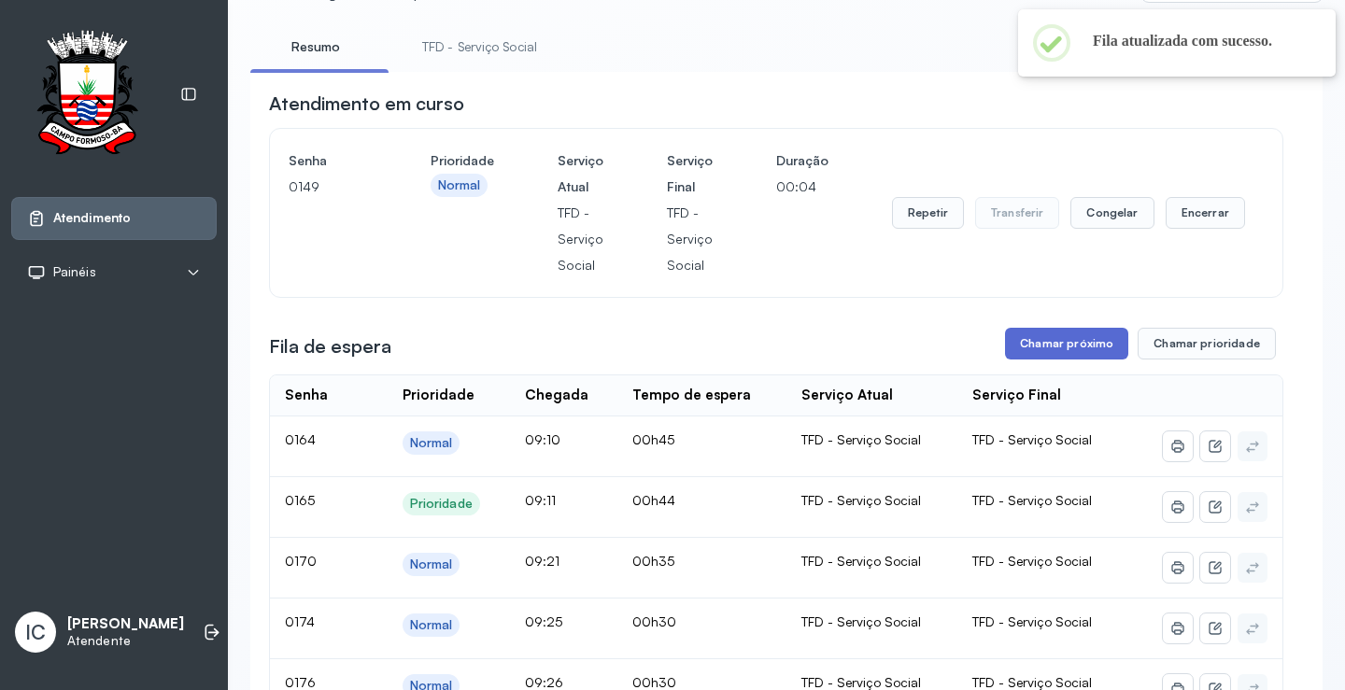
click at [1071, 350] on button "Chamar próximo" at bounding box center [1066, 344] width 123 height 32
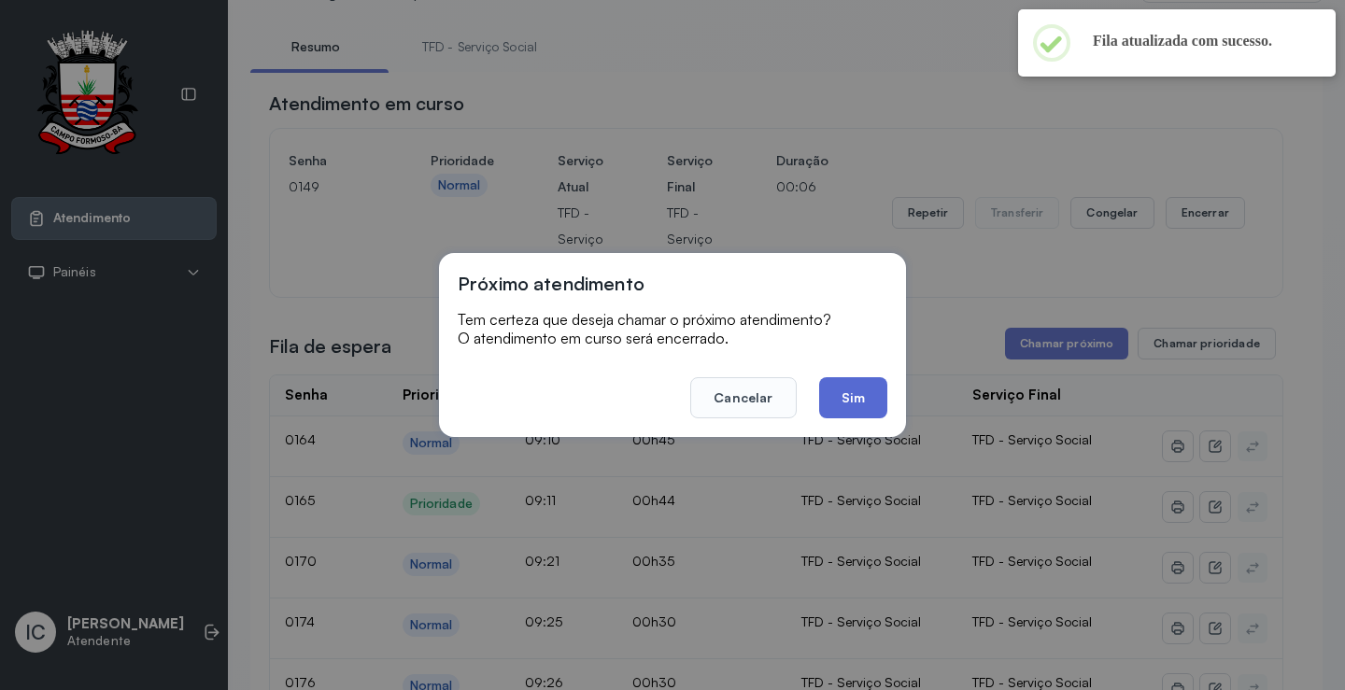
click at [867, 406] on button "Sim" at bounding box center [853, 397] width 68 height 41
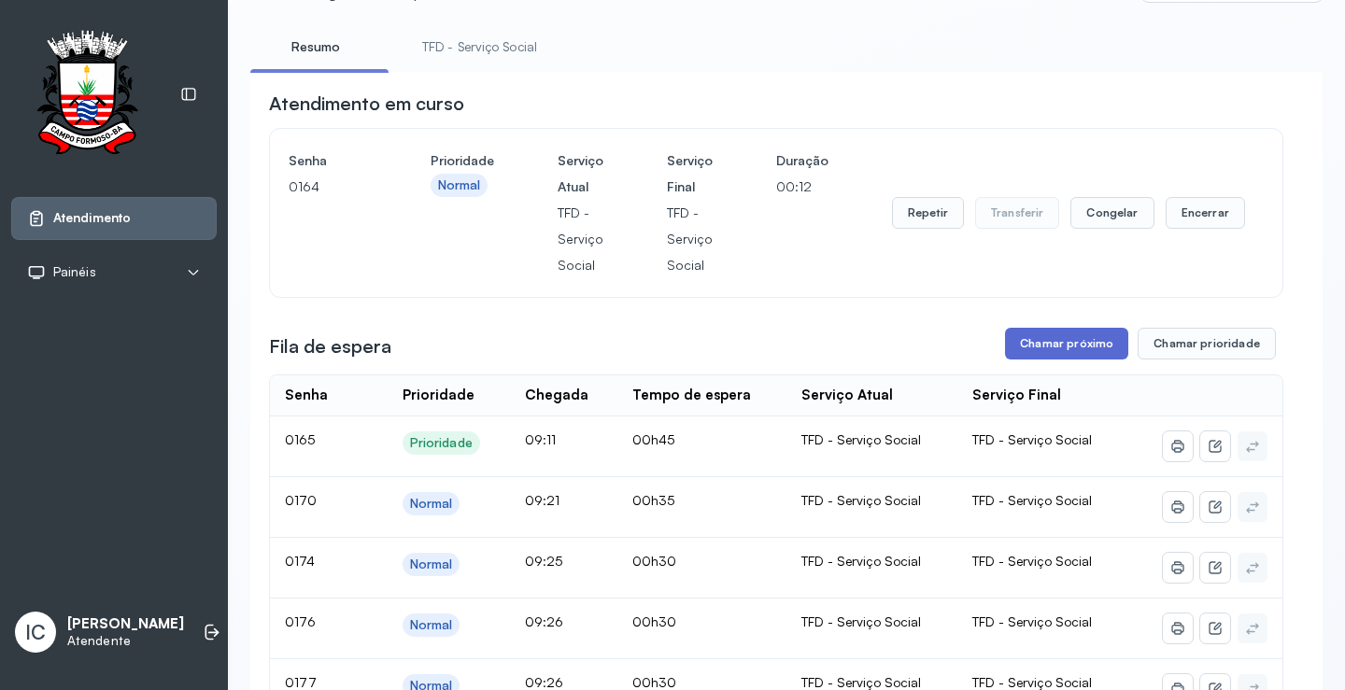
click at [1083, 341] on button "Chamar próximo" at bounding box center [1066, 344] width 123 height 32
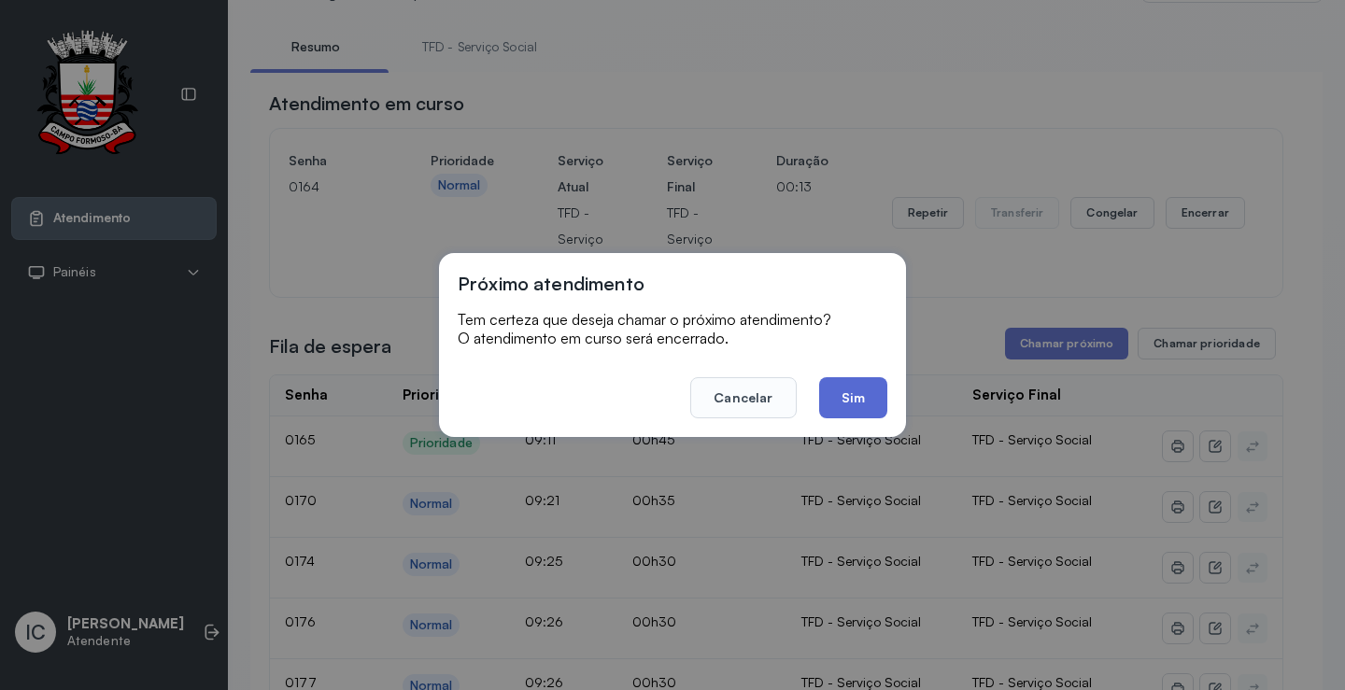
click at [826, 403] on button "Sim" at bounding box center [853, 397] width 68 height 41
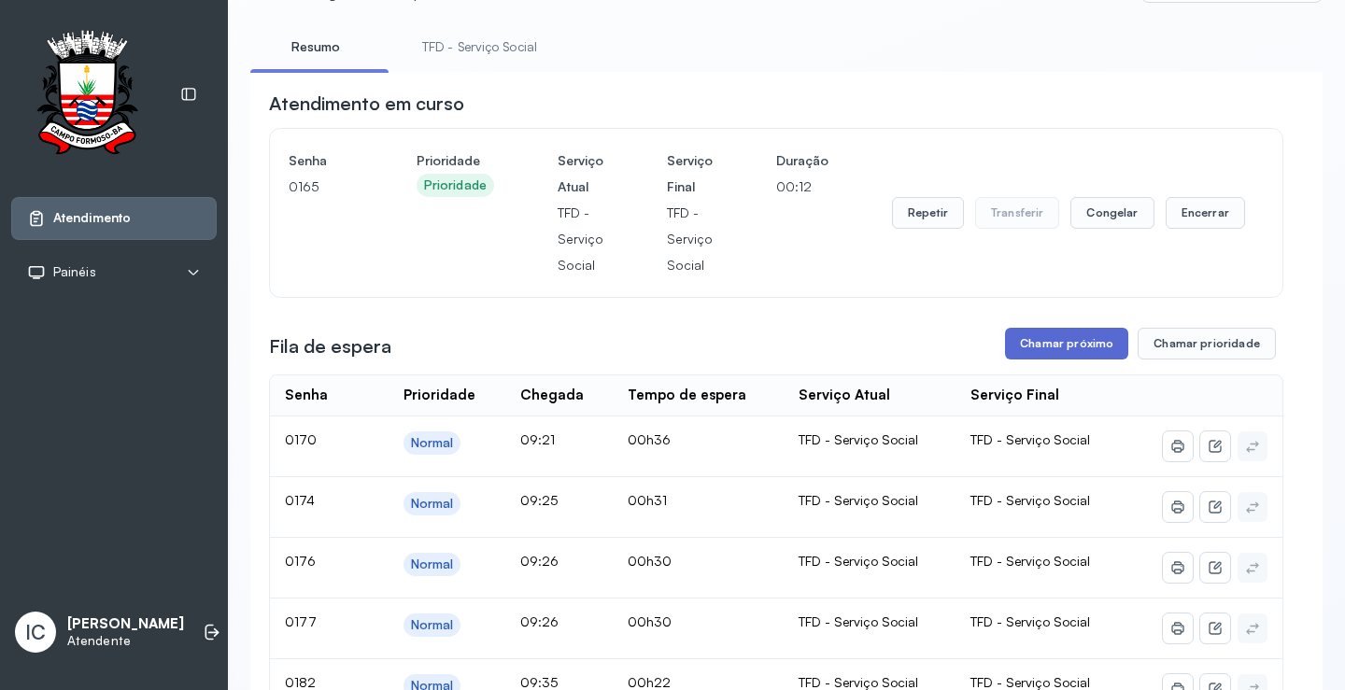
click at [1031, 345] on button "Chamar próximo" at bounding box center [1066, 344] width 123 height 32
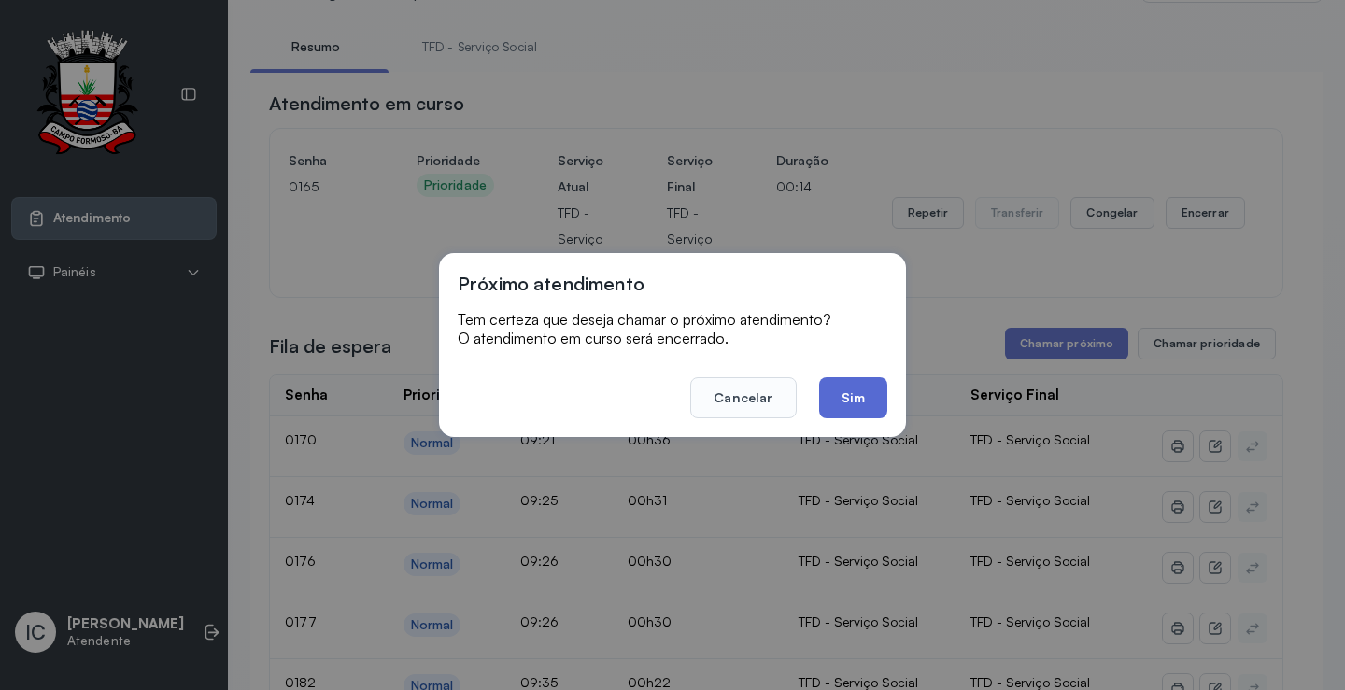
click at [853, 405] on button "Sim" at bounding box center [853, 397] width 68 height 41
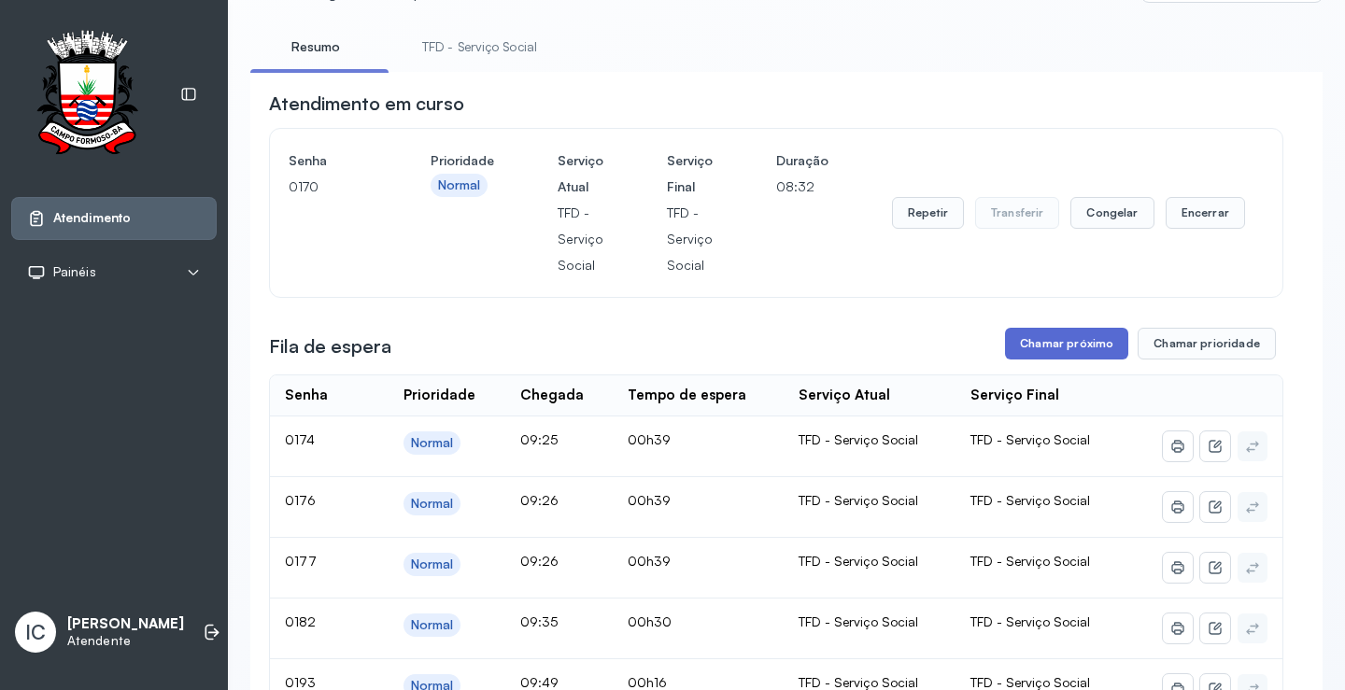
click at [1089, 347] on button "Chamar próximo" at bounding box center [1066, 344] width 123 height 32
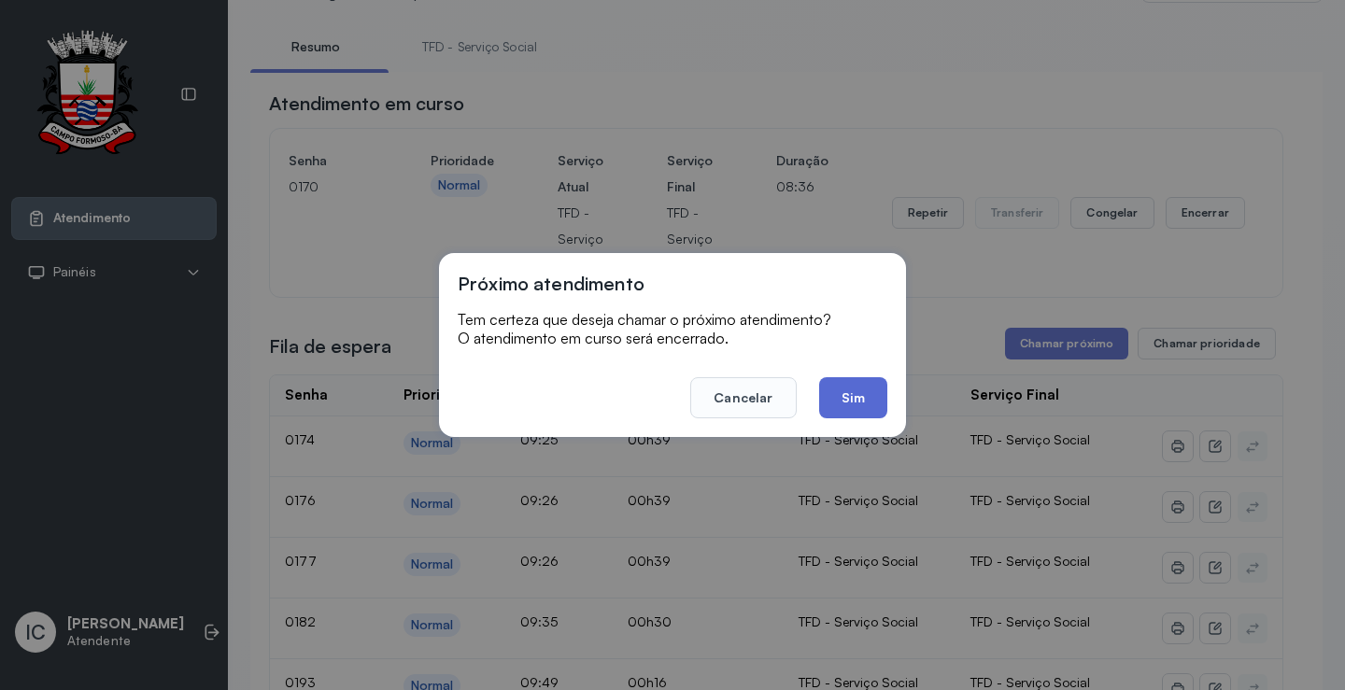
click at [857, 404] on button "Sim" at bounding box center [853, 397] width 68 height 41
